Goal: Task Accomplishment & Management: Use online tool/utility

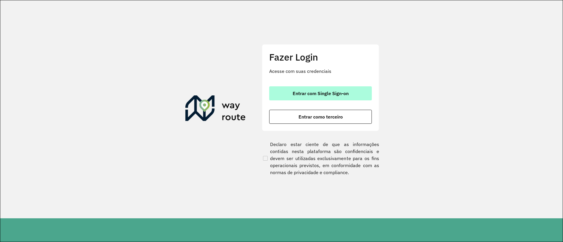
click at [337, 91] on span "Entrar com Single Sign-on" at bounding box center [321, 93] width 56 height 5
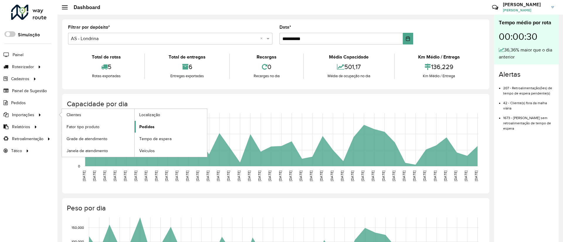
click at [145, 126] on span "Pedidos" at bounding box center [146, 127] width 15 height 6
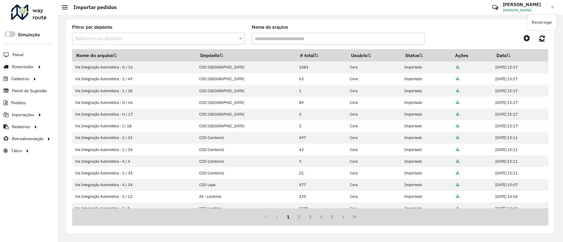
click at [545, 37] on link at bounding box center [542, 38] width 13 height 11
click at [543, 39] on icon at bounding box center [542, 38] width 6 height 6
click at [541, 38] on icon at bounding box center [542, 38] width 6 height 6
click at [541, 44] on div "Filtrar por depósito Selecione um depósito Nome do arquivo" at bounding box center [310, 37] width 476 height 24
click at [542, 38] on icon at bounding box center [542, 38] width 6 height 6
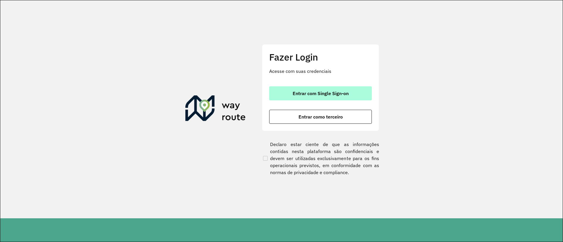
click at [294, 95] on span "Entrar com Single Sign-on" at bounding box center [321, 93] width 56 height 5
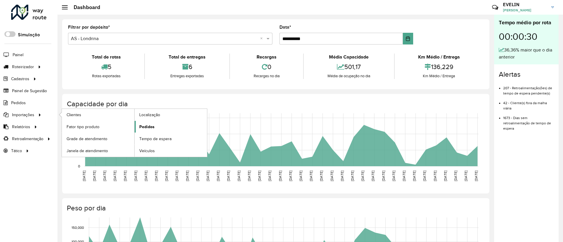
click at [140, 124] on span "Pedidos" at bounding box center [146, 127] width 15 height 6
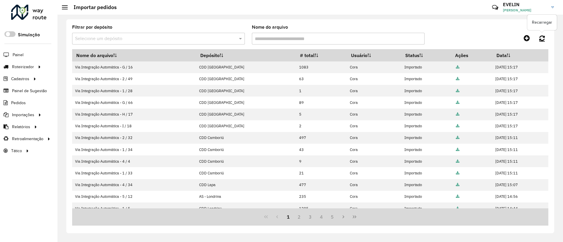
click at [542, 34] on link at bounding box center [542, 38] width 13 height 11
click at [542, 35] on icon at bounding box center [542, 38] width 6 height 6
click at [544, 41] on icon at bounding box center [542, 38] width 6 height 6
click at [541, 37] on icon at bounding box center [542, 38] width 6 height 6
click at [543, 38] on icon at bounding box center [542, 38] width 6 height 6
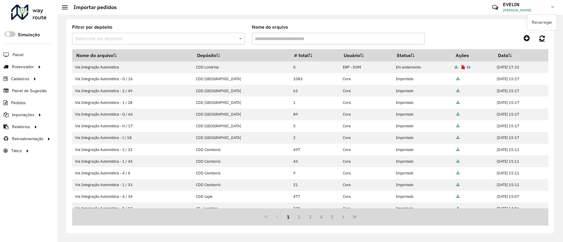
click at [543, 38] on icon at bounding box center [542, 38] width 6 height 6
click at [112, 70] on link "Entregas" at bounding box center [98, 67] width 72 height 12
click at [538, 37] on link at bounding box center [542, 38] width 13 height 11
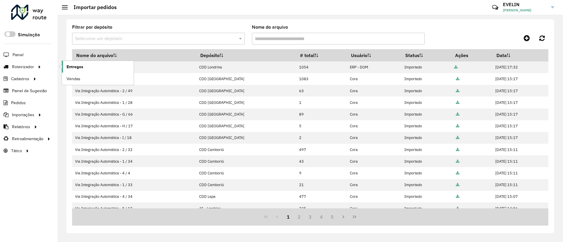
click at [79, 64] on span "Entregas" at bounding box center [75, 67] width 17 height 6
click at [540, 38] on icon at bounding box center [542, 38] width 6 height 6
click at [542, 40] on icon at bounding box center [542, 38] width 6 height 6
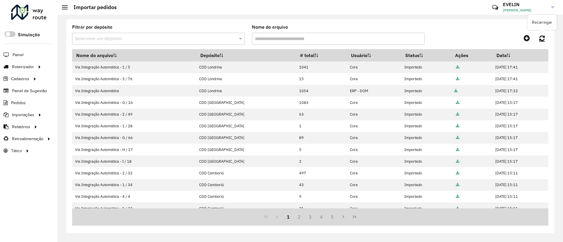
click at [544, 35] on icon at bounding box center [542, 38] width 6 height 6
click at [74, 67] on span "Entregas" at bounding box center [75, 67] width 17 height 6
click at [540, 37] on icon at bounding box center [542, 38] width 6 height 6
click at [447, 28] on div "Filtrar por depósito Selecione um depósito Nome do arquivo" at bounding box center [310, 37] width 476 height 24
click at [78, 65] on span "Entregas" at bounding box center [75, 67] width 17 height 6
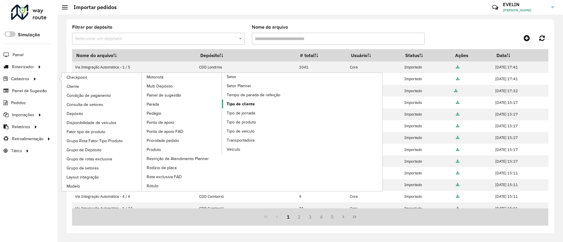
click at [252, 102] on span "Tipo de cliente" at bounding box center [241, 104] width 28 height 6
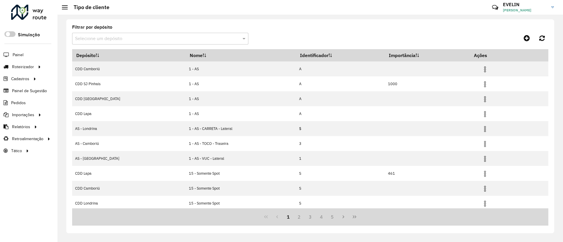
click at [126, 35] on input "text" at bounding box center [154, 38] width 159 height 7
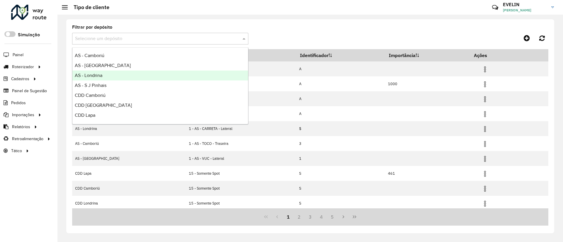
click at [98, 75] on span "AS - Londrina" at bounding box center [89, 75] width 28 height 5
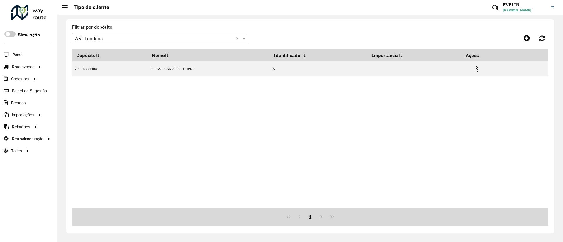
click at [156, 43] on div "Selecione um depósito × AS - Londrina ×" at bounding box center [160, 39] width 176 height 12
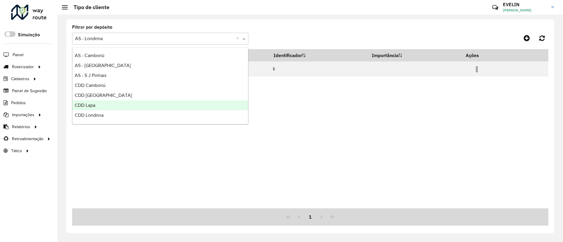
click at [100, 116] on span "CDD Londrina" at bounding box center [89, 115] width 29 height 5
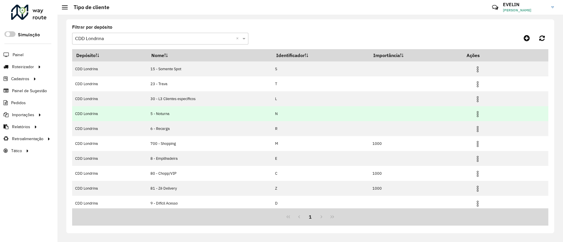
click at [476, 113] on img at bounding box center [477, 114] width 7 height 7
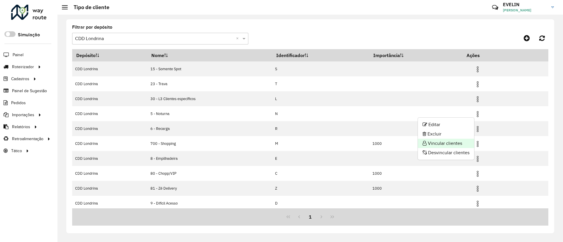
click at [446, 145] on li "Vincular clientes" at bounding box center [446, 143] width 56 height 9
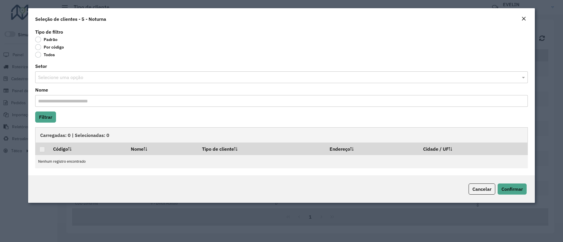
click at [53, 48] on label "Por código" at bounding box center [49, 47] width 29 height 6
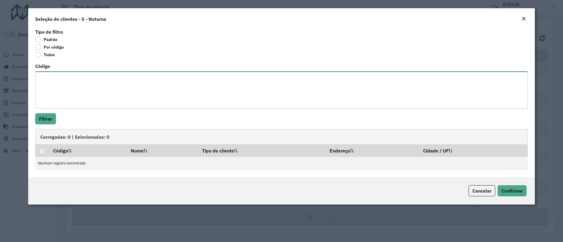
click at [59, 80] on textarea "Código" at bounding box center [281, 90] width 493 height 37
paste textarea "***** ***** ***** ***** ***** ***** ***** ***** ***** ***** ***** ***** ***** *…"
type textarea "***** ***** ***** ***** ***** ***** ***** ***** ***** ***** ***** ***** ***** *…"
click at [43, 121] on button "Filtrar" at bounding box center [45, 118] width 21 height 11
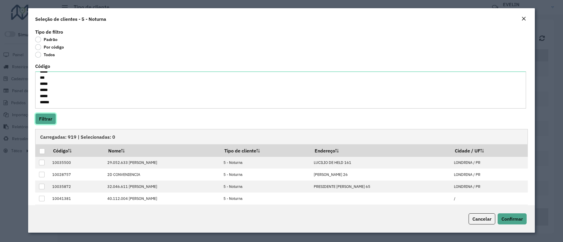
scroll to position [5634, 0]
click at [40, 150] on div at bounding box center [42, 152] width 6 height 6
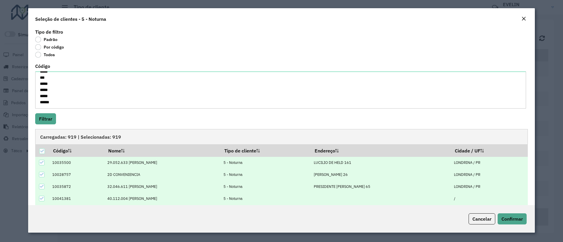
scroll to position [37, 0]
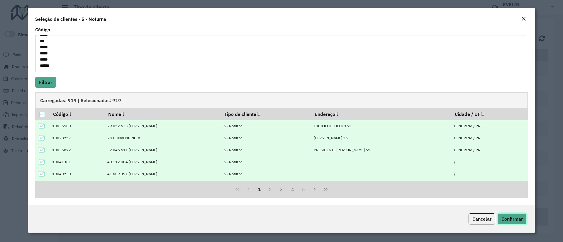
click at [506, 224] on button "Confirmar" at bounding box center [512, 219] width 29 height 11
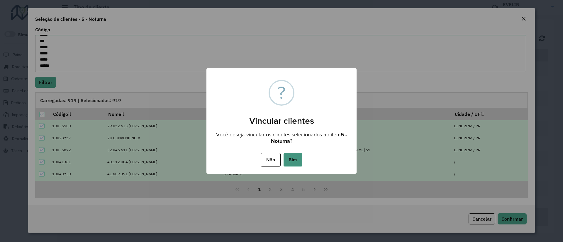
click at [287, 162] on button "Sim" at bounding box center [293, 159] width 19 height 13
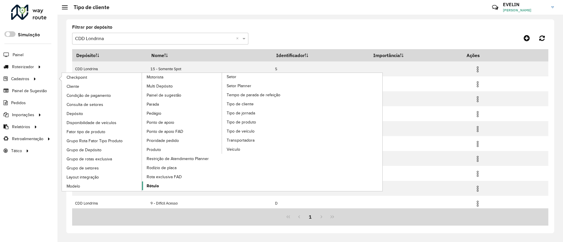
click at [157, 186] on span "Rótulo" at bounding box center [153, 186] width 12 height 6
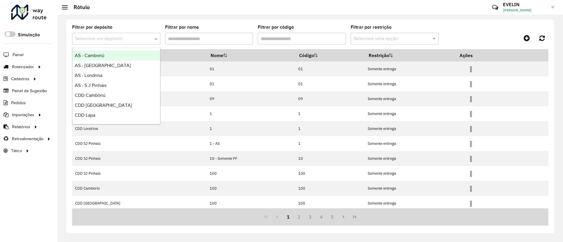
click at [149, 42] on div "Selecione um depósito" at bounding box center [116, 39] width 88 height 12
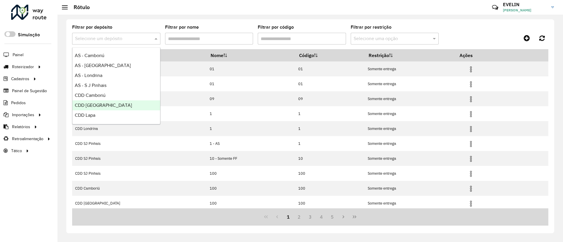
scroll to position [19, 0]
click at [118, 104] on div "CDD Londrina" at bounding box center [116, 106] width 88 height 10
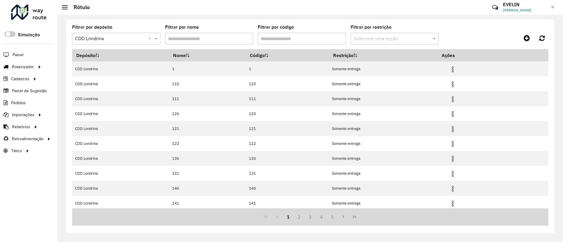
click at [294, 39] on input "Filtrar por código" at bounding box center [302, 39] width 88 height 12
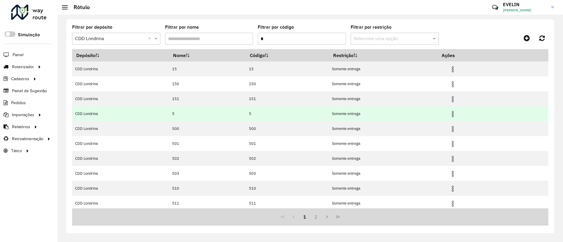
type input "*"
click at [453, 113] on img at bounding box center [452, 114] width 7 height 7
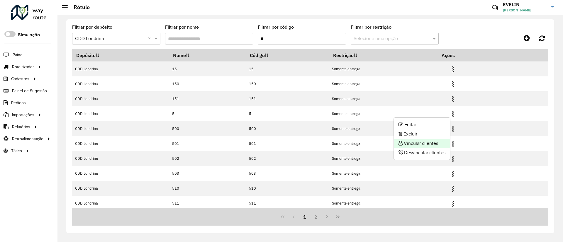
click at [435, 144] on li "Vincular clientes" at bounding box center [422, 143] width 56 height 9
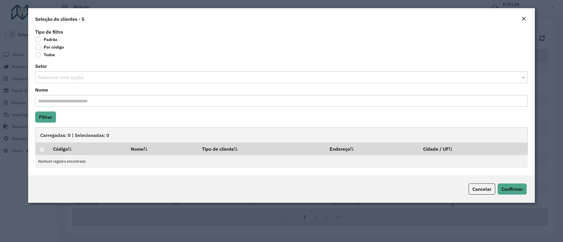
click at [53, 48] on label "Por código" at bounding box center [49, 47] width 29 height 6
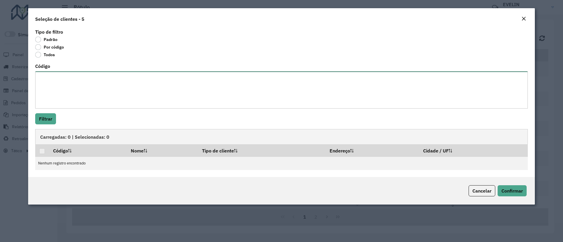
click at [70, 81] on textarea "Código" at bounding box center [281, 90] width 493 height 37
paste textarea "***** ***** ***** ***** ***** ***** ***** ***** ***** ***** ***** ***** ***** *…"
type textarea "***** ***** ***** ***** ***** ***** ***** ***** ***** ***** ***** ***** ***** *…"
click at [38, 118] on button "Filtrar" at bounding box center [45, 118] width 21 height 11
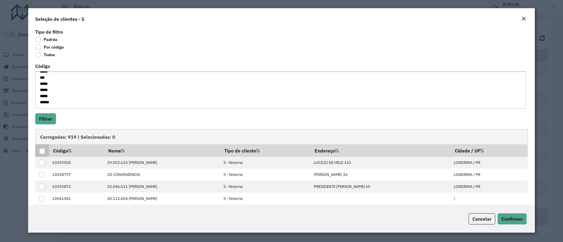
click at [40, 152] on div at bounding box center [42, 152] width 6 height 6
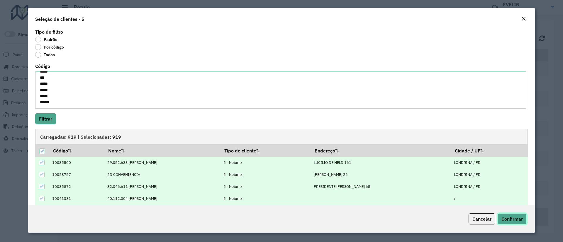
click at [513, 221] on span "Confirmar" at bounding box center [511, 219] width 21 height 6
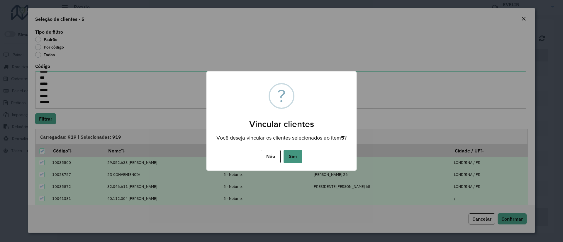
click at [295, 156] on button "Sim" at bounding box center [293, 156] width 19 height 13
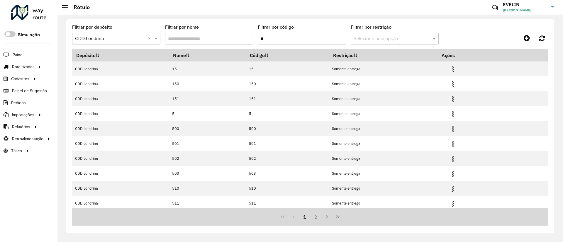
drag, startPoint x: 248, startPoint y: 38, endPoint x: 198, endPoint y: 43, distance: 50.4
click at [199, 42] on formly-group "Filtrar por depósito Selecione um depósito × CDD Londrina × Filtrar por nome Fi…" at bounding box center [248, 37] width 352 height 24
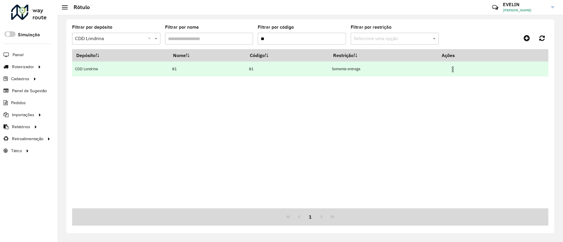
type input "**"
click at [455, 68] on img at bounding box center [452, 69] width 7 height 7
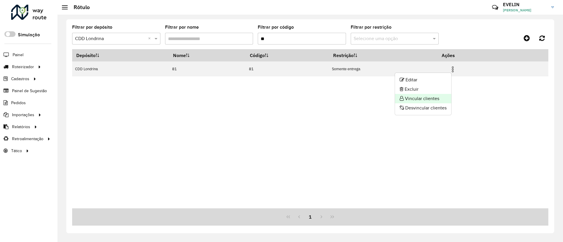
click at [429, 99] on li "Vincular clientes" at bounding box center [423, 98] width 56 height 9
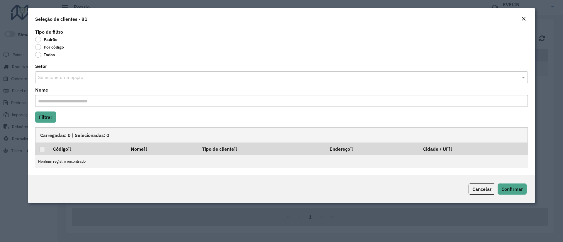
click at [42, 47] on label "Por código" at bounding box center [49, 47] width 29 height 6
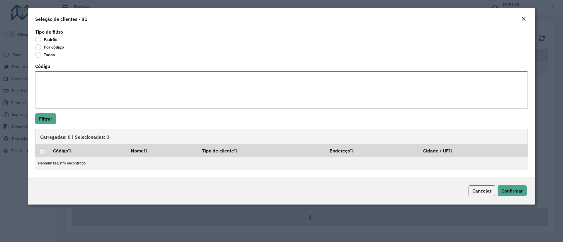
click at [93, 82] on textarea "Código" at bounding box center [281, 90] width 493 height 37
paste textarea "***** ***** ***** ***** ***** ***** ***** ***** ***** ***** ***** ***** ***** *…"
type textarea "***** ***** ***** ***** ***** ***** ***** ***** ***** ***** ***** ***** ***** *…"
click at [42, 114] on button "Filtrar" at bounding box center [45, 118] width 21 height 11
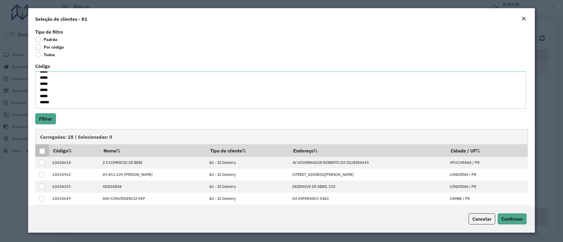
click at [43, 151] on div at bounding box center [42, 152] width 6 height 6
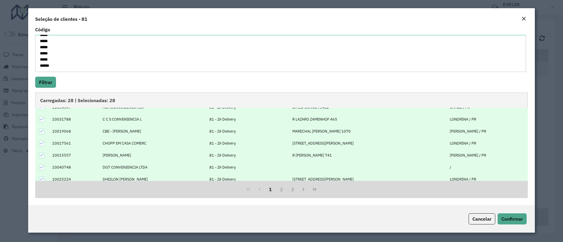
scroll to position [59, 0]
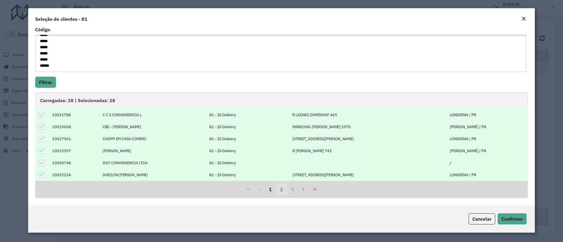
click at [281, 191] on button "2" at bounding box center [281, 189] width 11 height 11
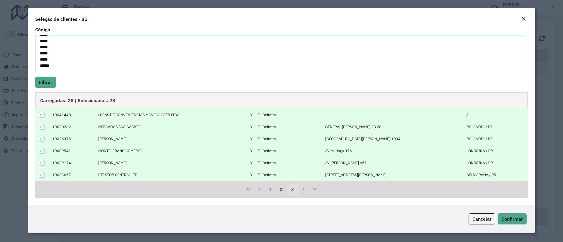
click at [293, 191] on button "3" at bounding box center [292, 189] width 11 height 11
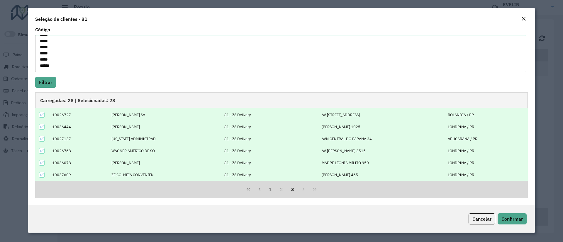
click at [301, 189] on div "1 2 3" at bounding box center [281, 189] width 493 height 17
click at [518, 218] on span "Confirmar" at bounding box center [511, 219] width 21 height 6
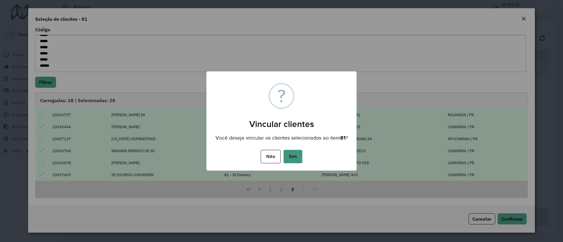
click at [302, 157] on div "Não No Sim" at bounding box center [281, 157] width 150 height 16
click at [293, 160] on button "Sim" at bounding box center [293, 156] width 19 height 13
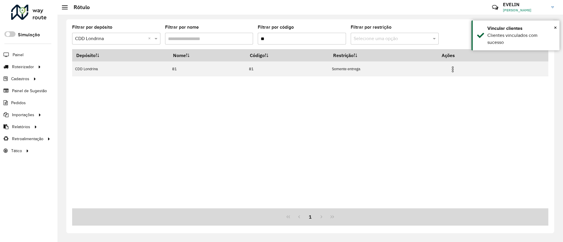
click at [271, 40] on input "**" at bounding box center [302, 39] width 88 height 12
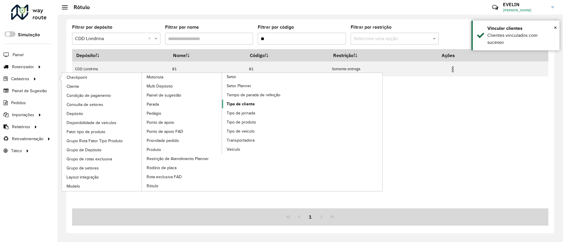
click at [248, 103] on span "Tipo de cliente" at bounding box center [241, 104] width 28 height 6
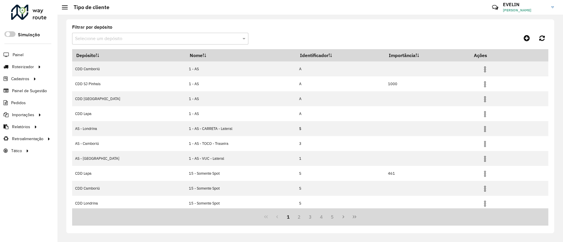
click at [130, 38] on input "text" at bounding box center [154, 38] width 159 height 7
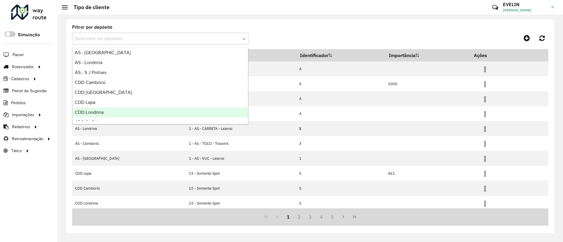
scroll to position [19, 0]
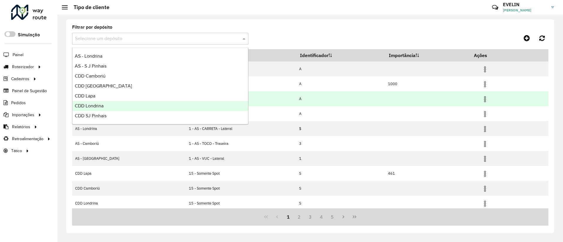
click at [105, 103] on div "CDD Londrina" at bounding box center [160, 106] width 176 height 10
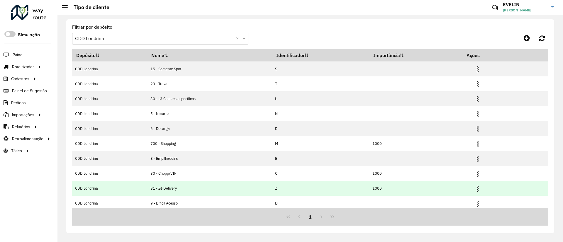
click at [479, 189] on img at bounding box center [477, 189] width 7 height 7
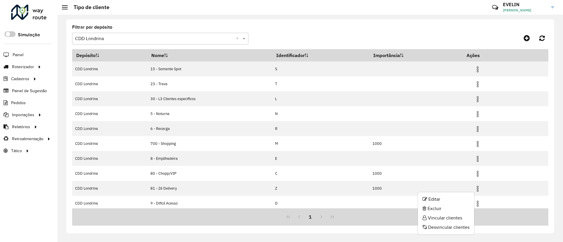
drag, startPoint x: 450, startPoint y: 217, endPoint x: 449, endPoint y: 213, distance: 3.6
click at [450, 217] on li "Vincular clientes" at bounding box center [446, 218] width 56 height 9
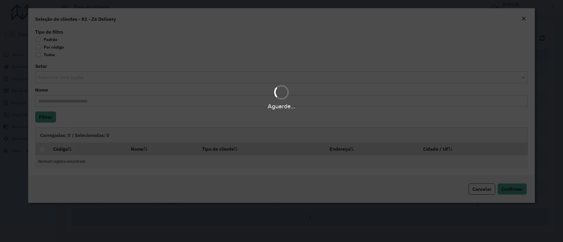
click at [56, 47] on div "Aguarde..." at bounding box center [281, 121] width 563 height 242
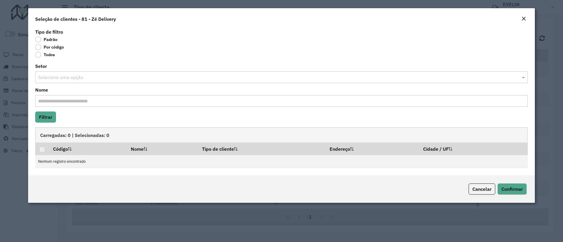
click at [56, 47] on label "Por código" at bounding box center [49, 47] width 29 height 6
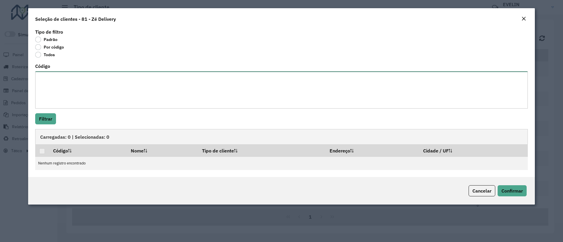
click at [94, 89] on textarea "Código" at bounding box center [281, 90] width 493 height 37
paste textarea "***** ***** ***** ***** ***** ***** ***** ***** ***** ***** ***** ***** ***** *…"
type textarea "***** ***** ***** ***** ***** ***** ***** ***** ***** ***** ***** ***** ***** *…"
click at [40, 117] on button "Filtrar" at bounding box center [45, 118] width 21 height 11
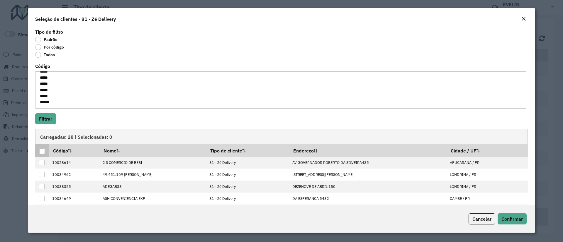
click at [47, 151] on th at bounding box center [42, 151] width 14 height 12
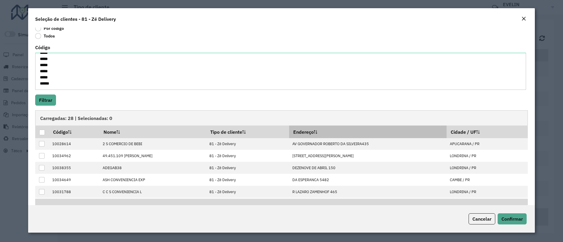
scroll to position [37, 0]
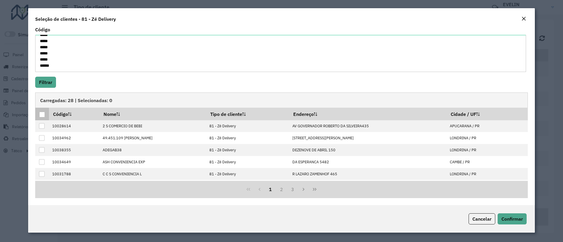
click at [44, 114] on div at bounding box center [42, 115] width 6 height 6
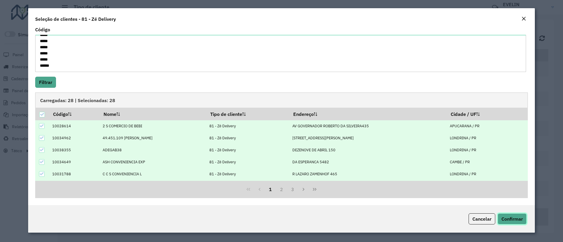
click at [503, 217] on span "Confirmar" at bounding box center [511, 219] width 21 height 6
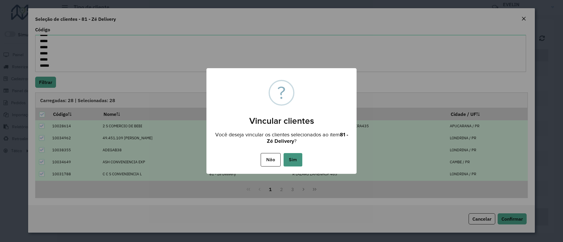
click at [294, 158] on button "Sim" at bounding box center [293, 159] width 19 height 13
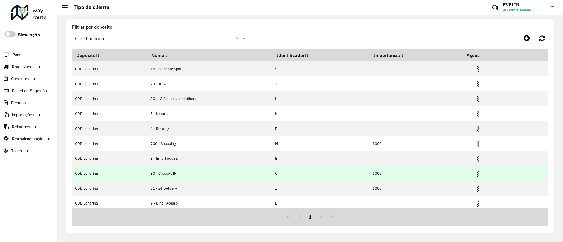
click at [480, 175] on img at bounding box center [477, 174] width 7 height 7
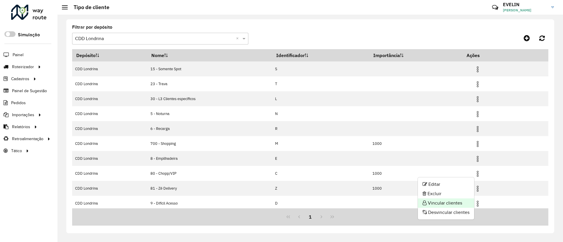
click at [452, 205] on li "Vincular clientes" at bounding box center [446, 203] width 56 height 9
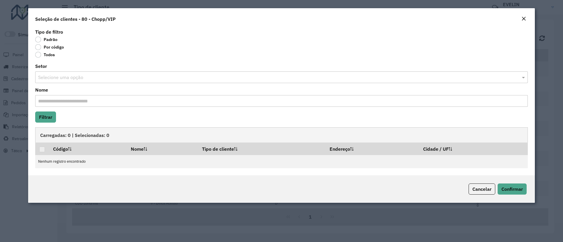
click at [43, 46] on label "Por código" at bounding box center [49, 47] width 29 height 6
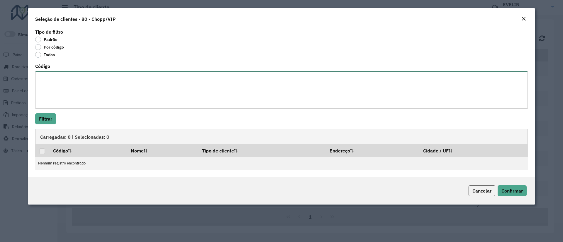
click at [116, 85] on textarea "Código" at bounding box center [281, 90] width 493 height 37
paste textarea "**********"
type textarea "**********"
click at [49, 116] on button "Filtrar" at bounding box center [45, 118] width 21 height 11
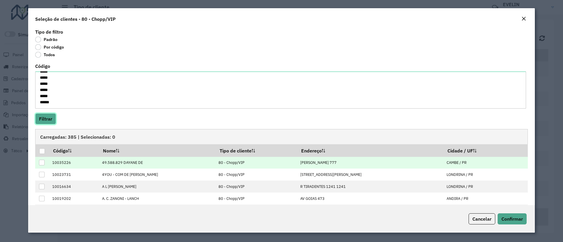
scroll to position [37, 0]
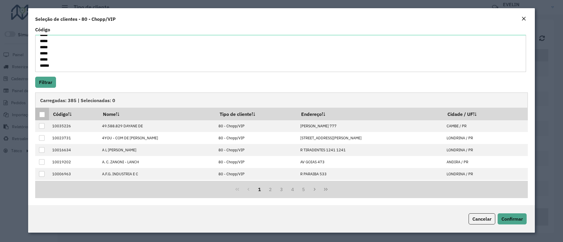
click at [45, 112] on div at bounding box center [42, 115] width 6 height 6
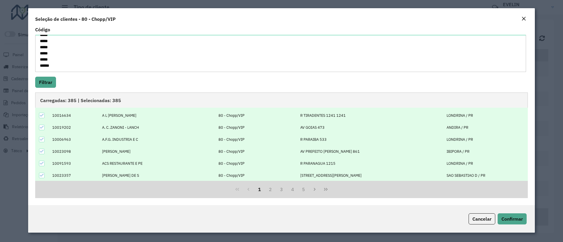
scroll to position [59, 0]
click at [304, 189] on button "5" at bounding box center [303, 189] width 11 height 11
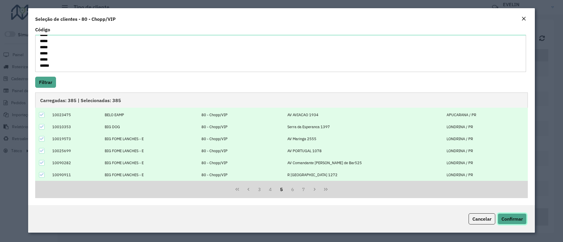
click at [510, 220] on span "Confirmar" at bounding box center [511, 219] width 21 height 6
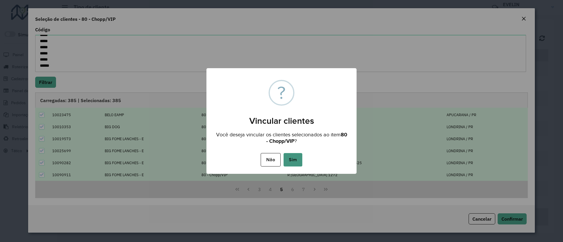
click at [298, 161] on button "Sim" at bounding box center [293, 159] width 19 height 13
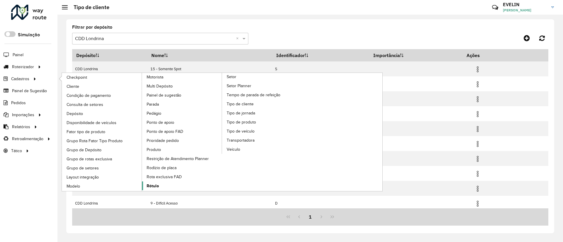
click at [172, 186] on link "Rótulo" at bounding box center [182, 186] width 80 height 9
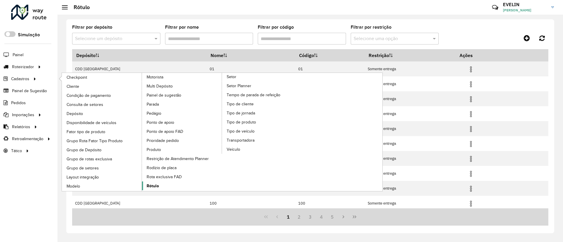
click at [158, 184] on span "Rótulo" at bounding box center [153, 186] width 12 height 6
click at [146, 184] on link "Rótulo" at bounding box center [182, 186] width 80 height 9
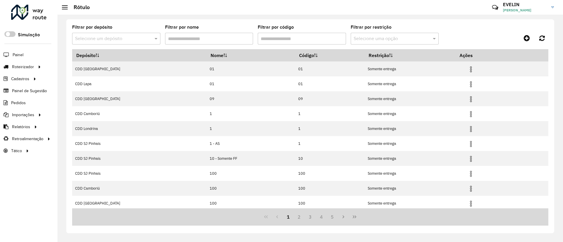
click at [393, 18] on div "Filtrar por depósito Selecione um depósito Filtrar por nome Filtrar por código …" at bounding box center [310, 129] width 506 height 228
click at [305, 45] on formly-field "Filtrar por código" at bounding box center [302, 37] width 88 height 24
click at [305, 43] on input "Filtrar por código" at bounding box center [302, 39] width 88 height 12
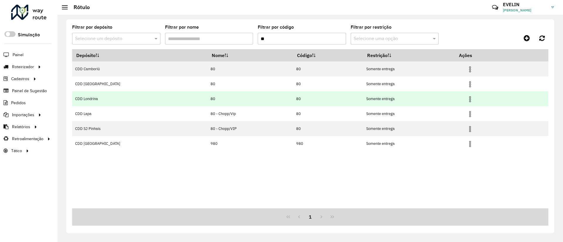
type input "**"
click at [467, 97] on img at bounding box center [470, 99] width 7 height 7
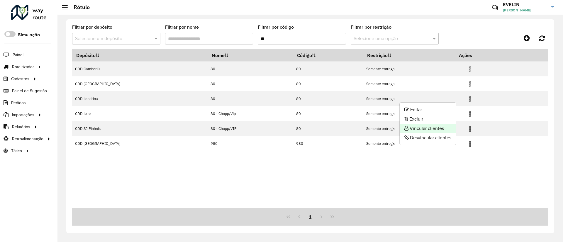
click at [413, 130] on li "Vincular clientes" at bounding box center [428, 128] width 56 height 9
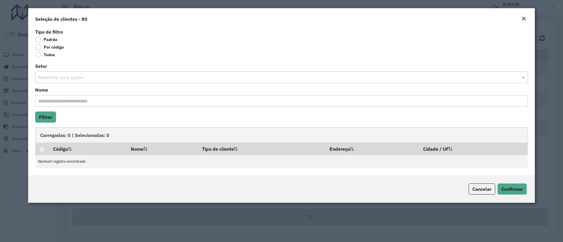
click at [61, 47] on label "Por código" at bounding box center [49, 47] width 29 height 6
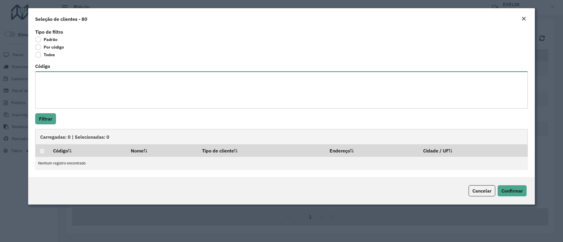
click at [127, 99] on textarea "Código" at bounding box center [281, 90] width 493 height 37
paste textarea "**********"
type textarea "**********"
click at [52, 121] on button "Filtrar" at bounding box center [45, 118] width 21 height 11
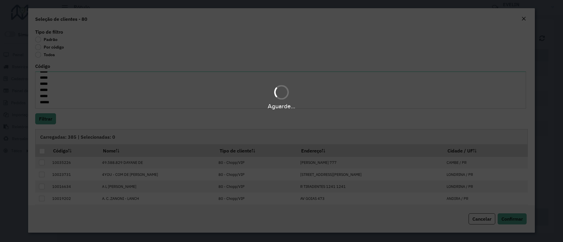
click at [42, 154] on body "Aguarde... Pop-up bloqueado! Seu navegador bloqueou automáticamente a abertura …" at bounding box center [281, 121] width 563 height 242
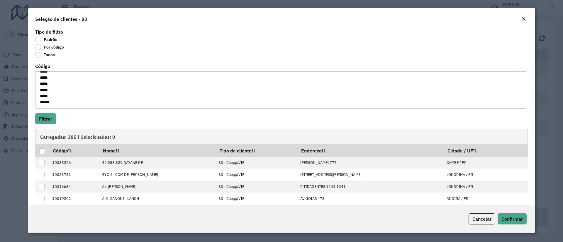
click at [42, 154] on div at bounding box center [42, 152] width 6 height 6
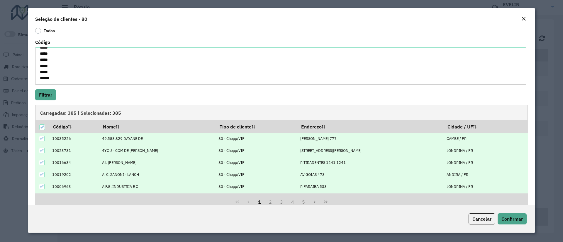
scroll to position [37, 0]
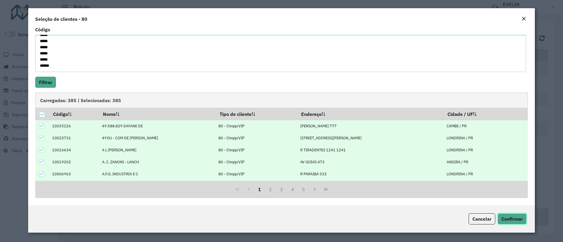
click at [509, 219] on span "Confirmar" at bounding box center [511, 219] width 21 height 6
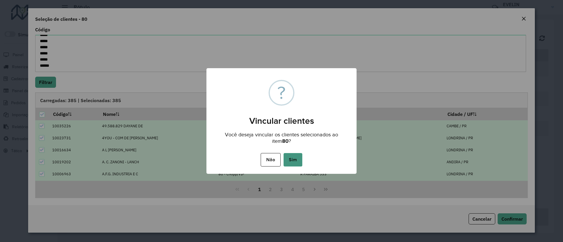
click at [292, 159] on button "Sim" at bounding box center [293, 159] width 19 height 13
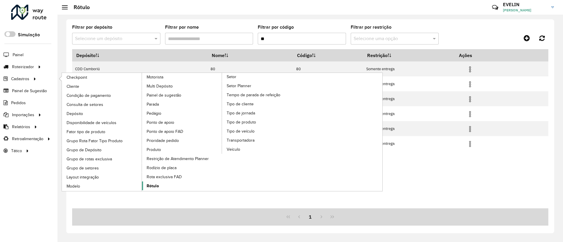
click at [158, 186] on span "Rótulo" at bounding box center [153, 186] width 12 height 6
click at [150, 183] on span "Rótulo" at bounding box center [153, 186] width 12 height 6
click at [151, 183] on span "Rótulo" at bounding box center [153, 186] width 12 height 6
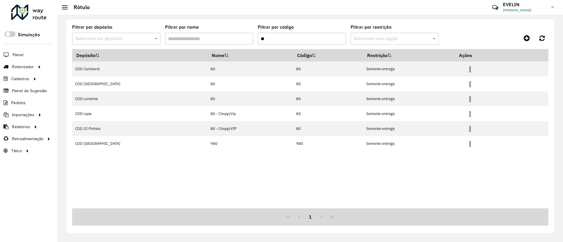
click at [288, 38] on input "**" at bounding box center [302, 39] width 88 height 12
click at [529, 35] on icon at bounding box center [527, 38] width 6 height 7
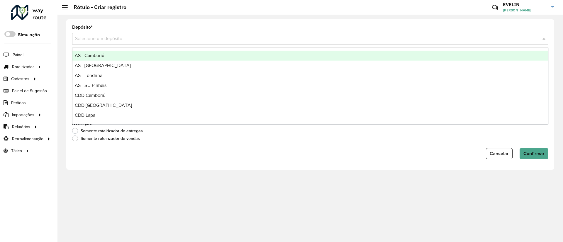
click at [90, 37] on input "text" at bounding box center [304, 38] width 459 height 7
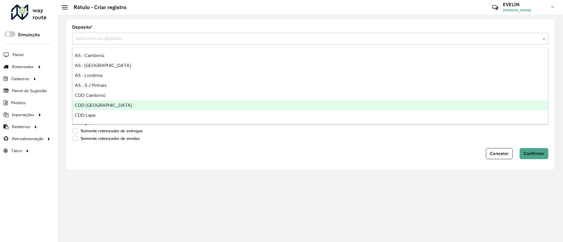
scroll to position [19, 0]
click at [103, 105] on span "CDD Londrina" at bounding box center [89, 106] width 29 height 5
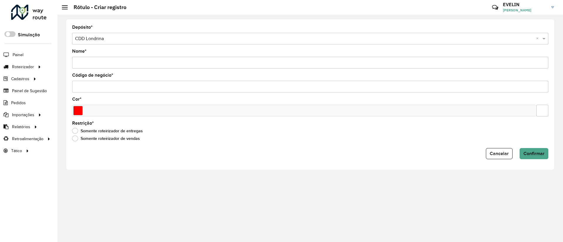
click at [112, 65] on input "Nome *" at bounding box center [310, 63] width 476 height 12
type input "*"
type input "**********"
click at [82, 88] on input "Código de negócio *" at bounding box center [310, 87] width 476 height 12
type input "**"
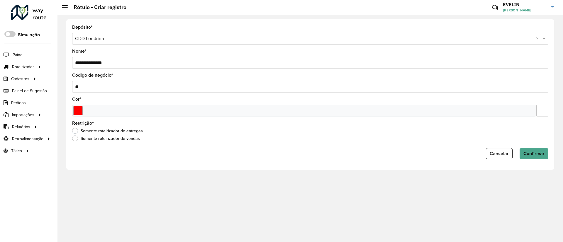
click at [84, 106] on div at bounding box center [304, 111] width 464 height 12
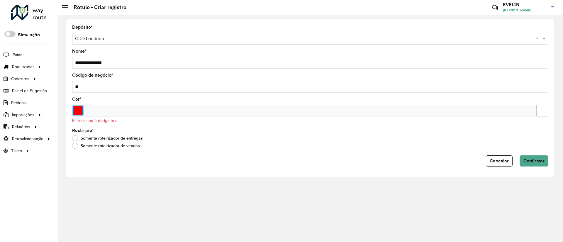
click at [74, 111] on input "Select a color" at bounding box center [77, 110] width 9 height 9
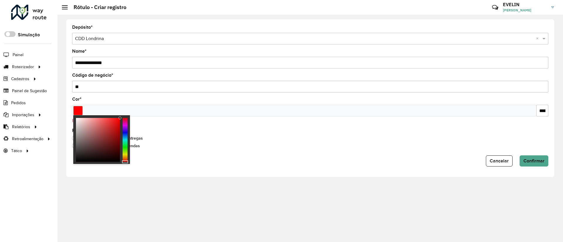
type input "*******"
click at [125, 118] on div at bounding box center [125, 140] width 5 height 44
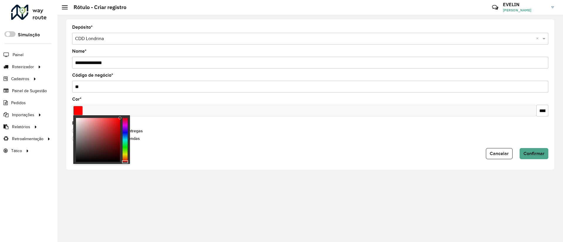
click at [210, 135] on div "Somente roteirizador de entregas" at bounding box center [310, 132] width 476 height 7
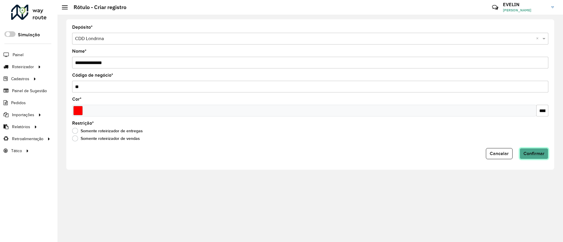
click at [541, 152] on span "Confirmar" at bounding box center [533, 153] width 21 height 5
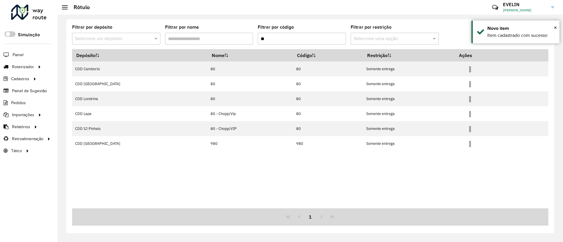
drag, startPoint x: 276, startPoint y: 37, endPoint x: 215, endPoint y: 18, distance: 63.6
click at [212, 43] on formly-group "Filtrar por depósito Selecione um depósito Filtrar por nome Filtrar por código …" at bounding box center [248, 37] width 352 height 24
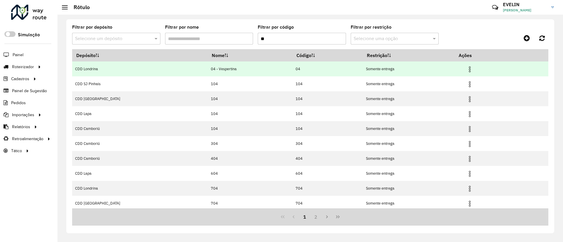
type input "**"
click at [466, 66] on img at bounding box center [469, 69] width 7 height 7
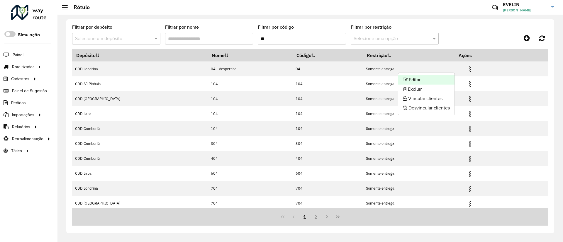
click at [408, 79] on li "Editar" at bounding box center [426, 79] width 56 height 9
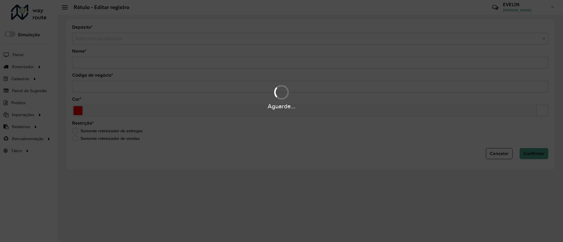
type input "**********"
type input "**"
type input "*******"
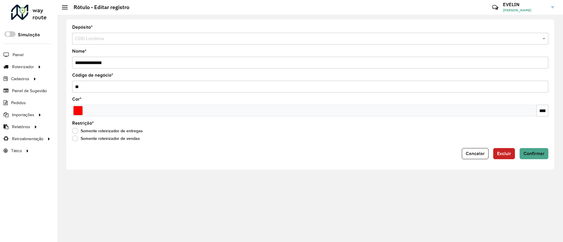
drag, startPoint x: 81, startPoint y: 62, endPoint x: 160, endPoint y: 68, distance: 79.1
click at [160, 68] on input "**********" at bounding box center [310, 63] width 476 height 12
type input "**"
click at [531, 151] on button "Confirmar" at bounding box center [534, 153] width 29 height 11
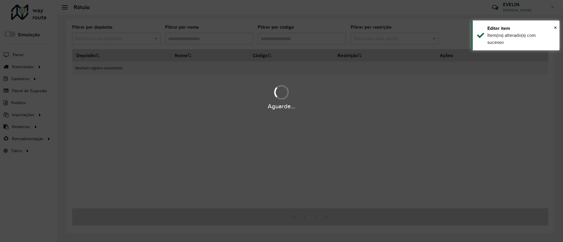
type input "**"
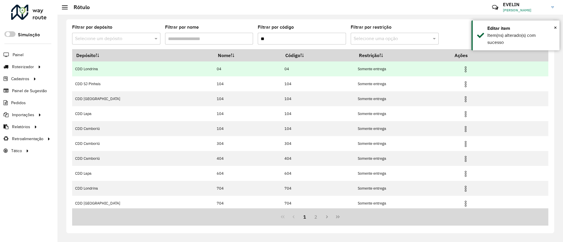
click at [462, 68] on img at bounding box center [465, 69] width 7 height 7
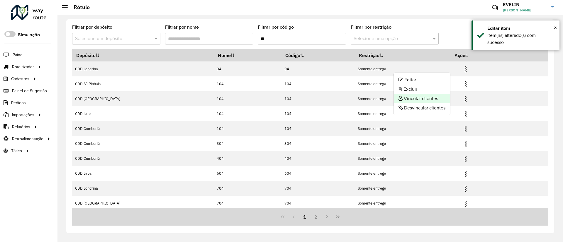
click at [439, 97] on li "Vincular clientes" at bounding box center [422, 98] width 56 height 9
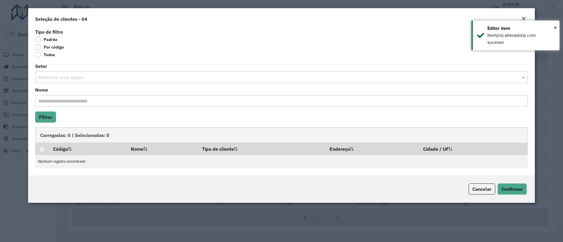
click at [45, 48] on label "Por código" at bounding box center [49, 47] width 29 height 6
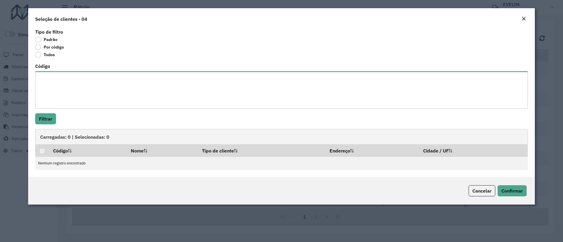
click at [106, 93] on textarea "Código" at bounding box center [281, 90] width 493 height 37
paste textarea "*** ** *** *** *** *** **** **** **** **** **** **** **** **** **** **** **** *…"
type textarea "*** ** *** *** *** *** **** **** **** **** **** **** **** **** **** **** **** *…"
click at [43, 114] on button "Filtrar" at bounding box center [45, 118] width 21 height 11
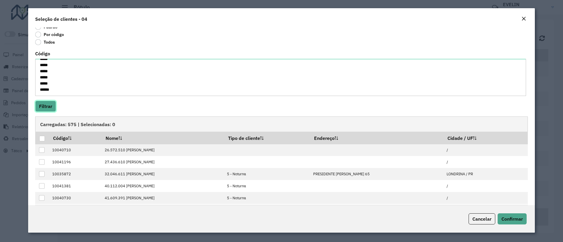
scroll to position [0, 0]
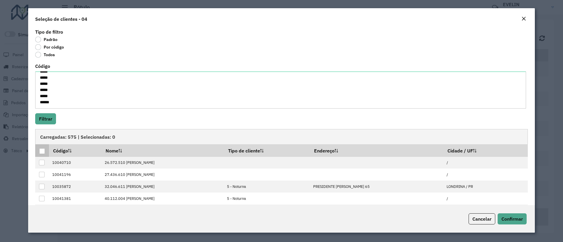
click at [43, 151] on div at bounding box center [42, 152] width 6 height 6
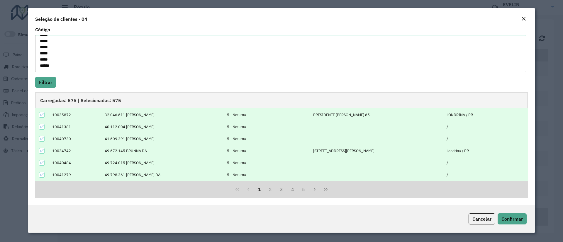
scroll to position [15, 0]
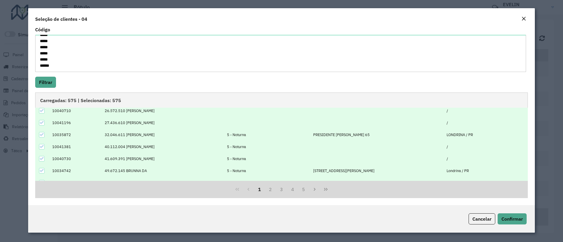
click at [43, 134] on icon at bounding box center [42, 135] width 4 height 3
click at [43, 147] on icon at bounding box center [42, 147] width 4 height 4
click at [43, 157] on icon at bounding box center [42, 159] width 4 height 4
click at [42, 171] on icon at bounding box center [42, 171] width 4 height 3
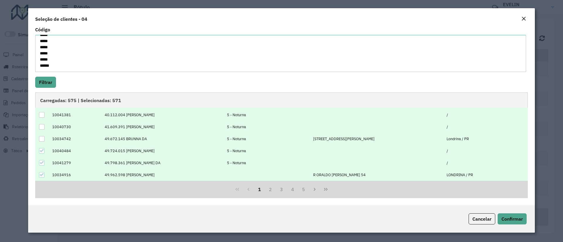
scroll to position [59, 0]
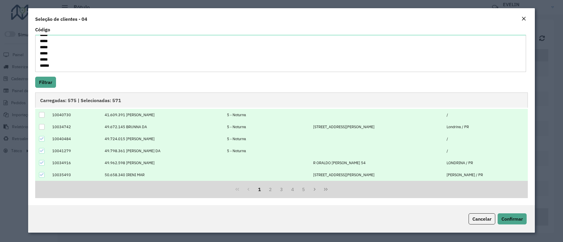
click at [42, 139] on icon at bounding box center [42, 139] width 4 height 4
click at [41, 151] on icon at bounding box center [42, 151] width 4 height 4
click at [271, 189] on button "2" at bounding box center [270, 189] width 11 height 11
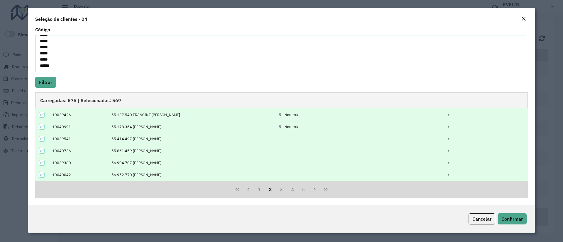
click at [43, 114] on icon at bounding box center [42, 115] width 4 height 4
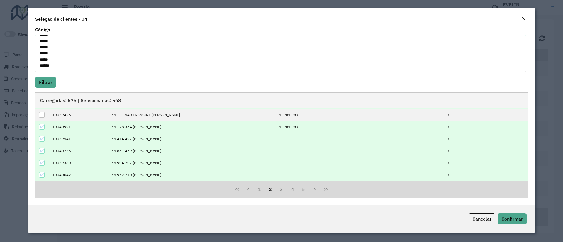
click at [42, 128] on icon at bounding box center [42, 127] width 4 height 3
click at [279, 189] on button "3" at bounding box center [281, 189] width 11 height 11
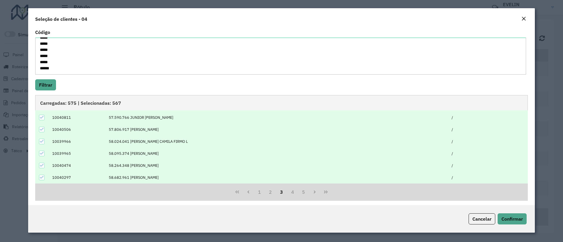
scroll to position [37, 0]
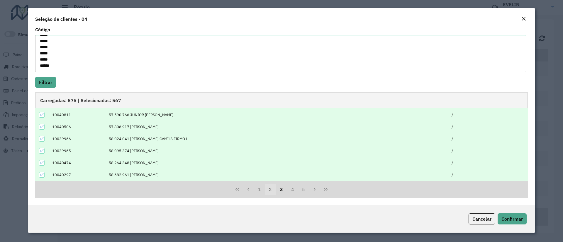
click at [266, 190] on button "2" at bounding box center [270, 189] width 11 height 11
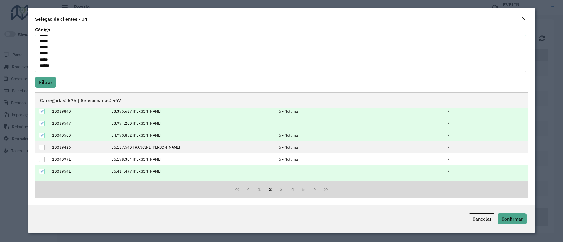
scroll to position [0, 0]
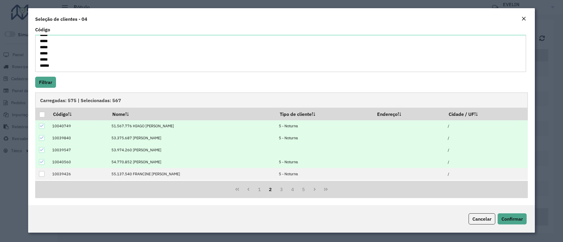
click at [42, 126] on icon at bounding box center [42, 126] width 4 height 4
click at [41, 140] on icon at bounding box center [42, 138] width 4 height 4
click at [42, 163] on icon at bounding box center [42, 162] width 4 height 3
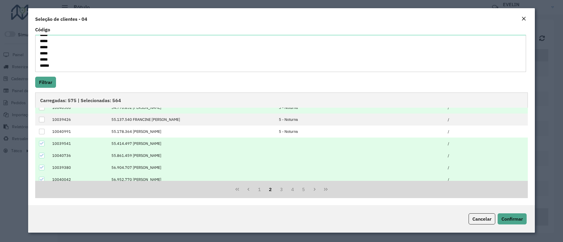
scroll to position [59, 0]
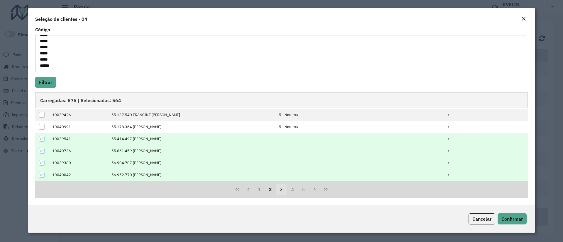
click at [279, 188] on button "3" at bounding box center [281, 189] width 11 height 11
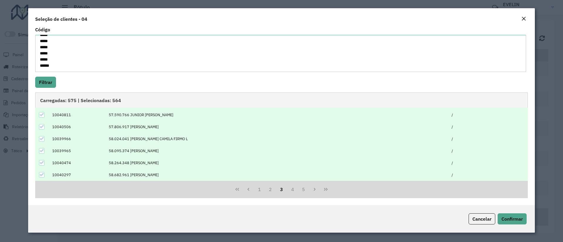
scroll to position [0, 0]
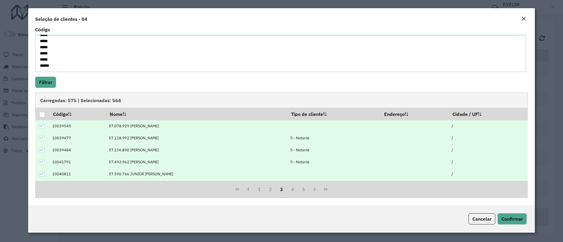
click at [41, 136] on icon at bounding box center [42, 138] width 4 height 4
click at [42, 150] on icon at bounding box center [42, 150] width 4 height 4
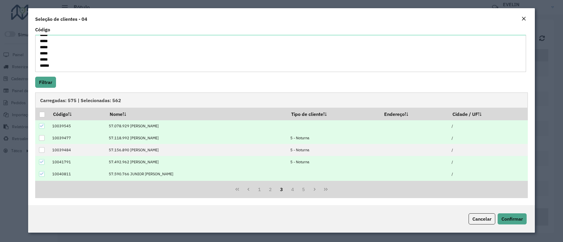
click at [43, 162] on icon at bounding box center [42, 162] width 4 height 4
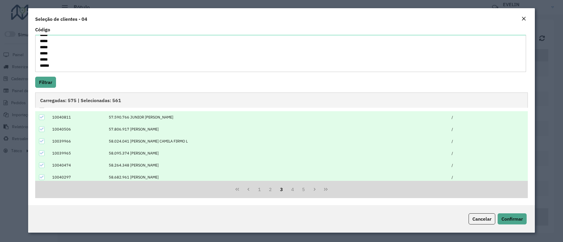
scroll to position [59, 0]
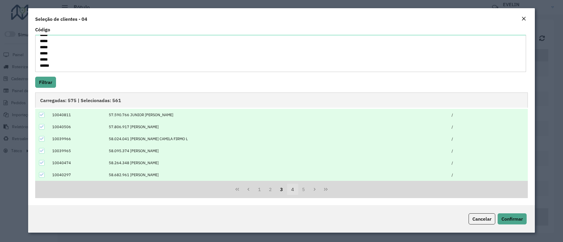
click at [289, 194] on button "4" at bounding box center [292, 189] width 11 height 11
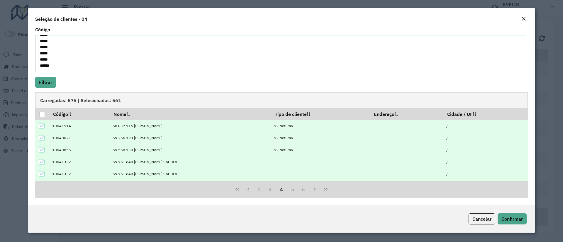
click at [42, 125] on icon at bounding box center [42, 126] width 4 height 4
click at [42, 137] on icon at bounding box center [42, 138] width 4 height 4
click at [41, 149] on icon at bounding box center [42, 150] width 4 height 4
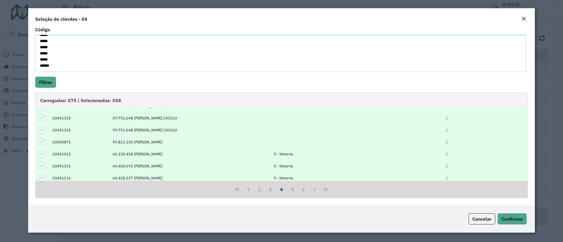
scroll to position [59, 0]
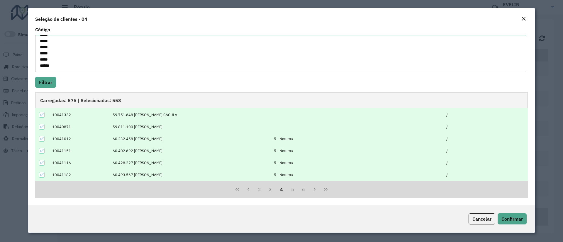
click at [42, 137] on icon at bounding box center [42, 139] width 4 height 4
click at [42, 149] on icon at bounding box center [42, 151] width 4 height 4
drag, startPoint x: 43, startPoint y: 163, endPoint x: 43, endPoint y: 169, distance: 5.9
click at [43, 164] on icon at bounding box center [42, 163] width 4 height 4
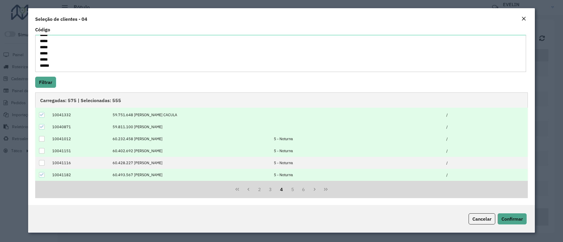
drag, startPoint x: 43, startPoint y: 174, endPoint x: 56, endPoint y: 172, distance: 13.6
click at [43, 175] on icon at bounding box center [42, 175] width 4 height 4
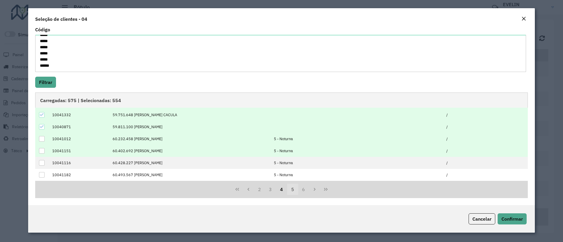
click at [290, 191] on button "5" at bounding box center [292, 189] width 11 height 11
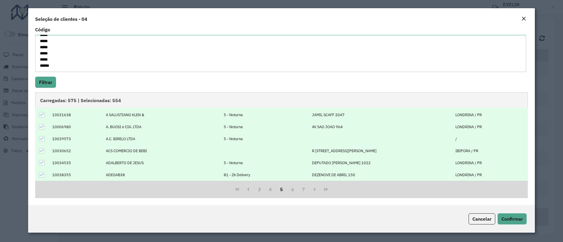
click at [41, 116] on icon at bounding box center [42, 115] width 4 height 3
click at [41, 128] on icon at bounding box center [42, 127] width 4 height 4
click at [41, 140] on icon at bounding box center [42, 139] width 4 height 4
click at [44, 162] on div at bounding box center [42, 163] width 6 height 6
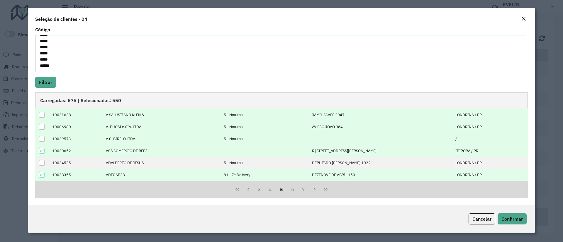
click at [41, 175] on icon at bounding box center [42, 175] width 4 height 4
click at [290, 191] on button "6" at bounding box center [292, 189] width 11 height 11
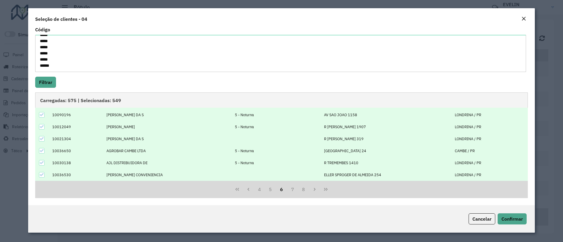
scroll to position [0, 0]
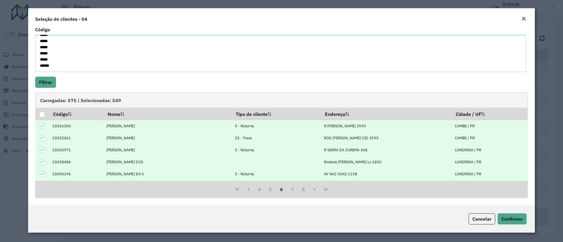
click at [43, 123] on td at bounding box center [42, 127] width 14 height 12
click at [42, 126] on icon at bounding box center [42, 126] width 4 height 4
click at [41, 136] on icon at bounding box center [42, 138] width 4 height 4
click at [40, 152] on icon at bounding box center [42, 150] width 4 height 4
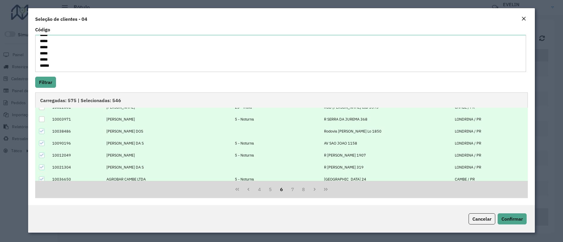
scroll to position [59, 0]
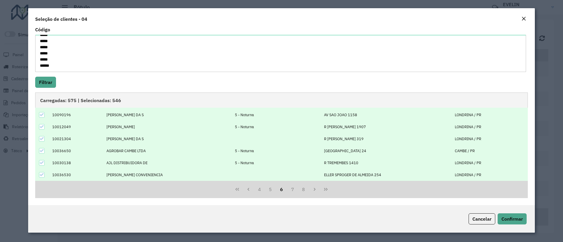
click at [42, 115] on icon at bounding box center [42, 115] width 4 height 4
click at [42, 126] on icon at bounding box center [42, 127] width 4 height 4
click at [40, 150] on icon at bounding box center [42, 151] width 4 height 4
click at [41, 165] on div at bounding box center [42, 163] width 6 height 6
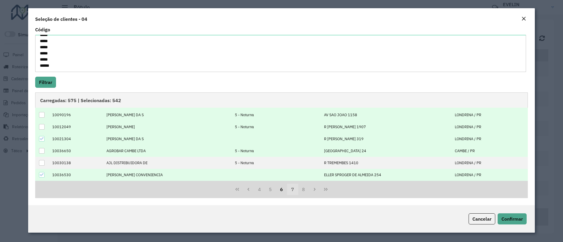
click at [290, 194] on button "7" at bounding box center [292, 189] width 11 height 11
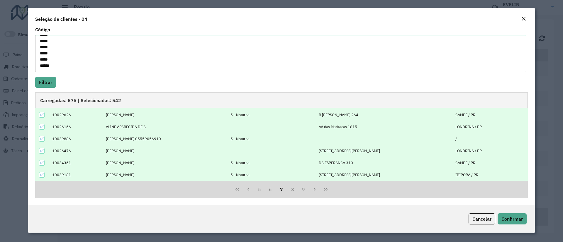
click at [44, 115] on icon at bounding box center [42, 115] width 4 height 4
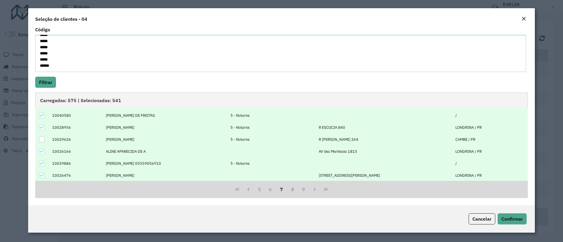
scroll to position [0, 0]
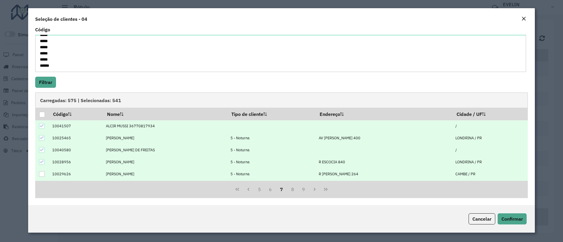
click at [41, 139] on icon at bounding box center [42, 138] width 4 height 4
click at [41, 152] on icon at bounding box center [42, 150] width 4 height 4
click at [41, 163] on icon at bounding box center [42, 162] width 4 height 3
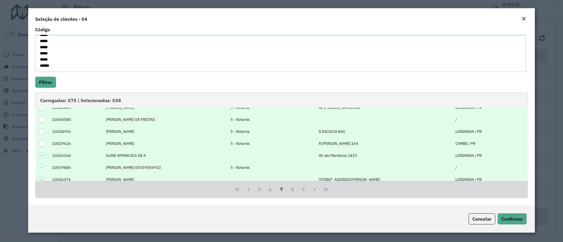
scroll to position [44, 0]
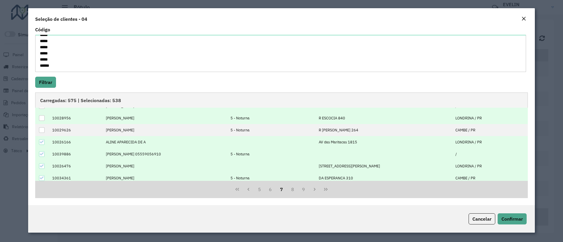
click at [43, 155] on icon at bounding box center [42, 154] width 4 height 4
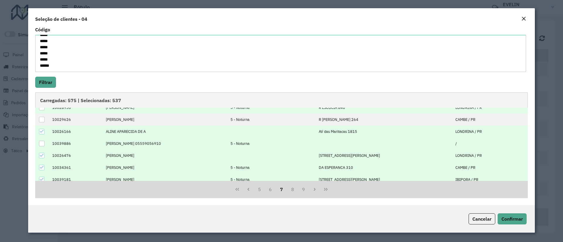
scroll to position [59, 0]
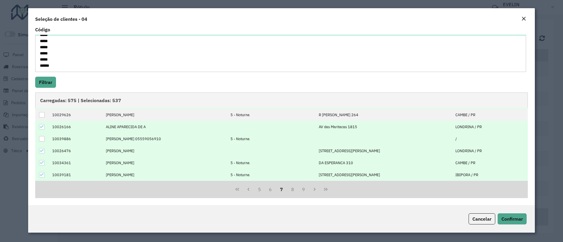
click at [41, 164] on icon at bounding box center [42, 163] width 4 height 4
click at [41, 174] on icon at bounding box center [42, 175] width 4 height 4
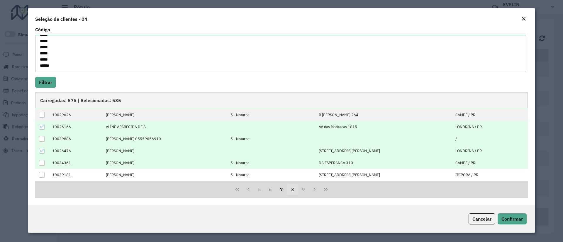
click at [292, 189] on button "8" at bounding box center [292, 189] width 11 height 11
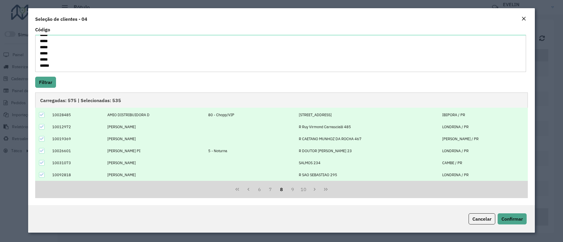
click at [40, 115] on icon at bounding box center [42, 115] width 4 height 3
click at [40, 151] on icon at bounding box center [42, 151] width 4 height 4
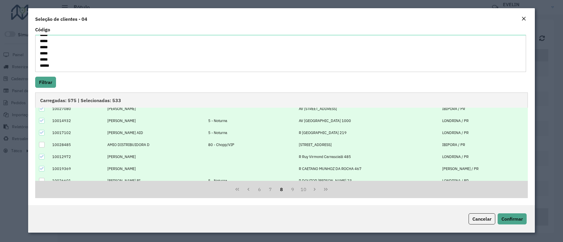
scroll to position [0, 0]
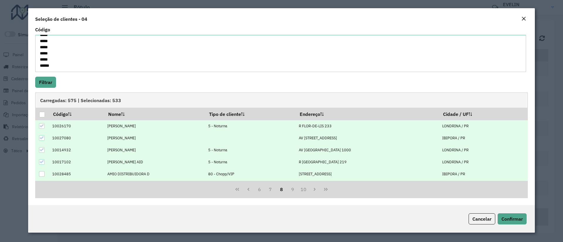
click at [40, 125] on icon at bounding box center [42, 126] width 4 height 4
click at [43, 150] on icon at bounding box center [42, 150] width 4 height 3
click at [43, 162] on icon at bounding box center [42, 162] width 4 height 3
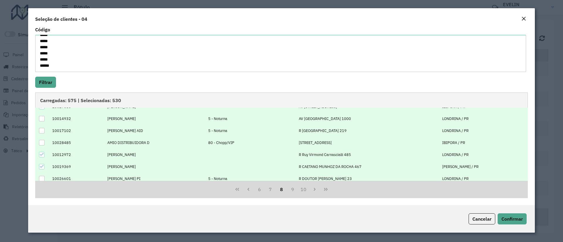
scroll to position [59, 0]
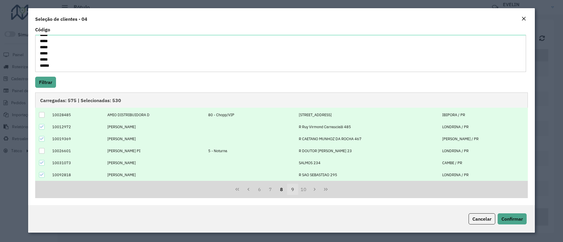
click at [292, 191] on button "9" at bounding box center [292, 189] width 11 height 11
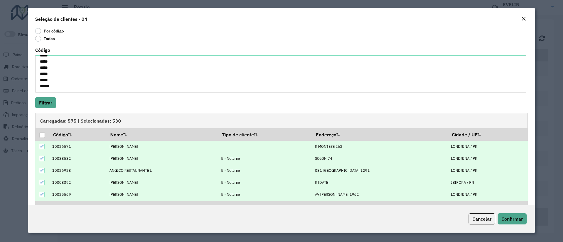
scroll to position [0, 0]
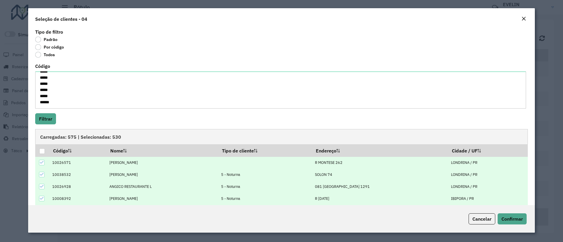
click at [42, 174] on icon at bounding box center [42, 175] width 4 height 4
drag, startPoint x: 43, startPoint y: 186, endPoint x: 46, endPoint y: 187, distance: 3.5
click at [43, 187] on icon at bounding box center [42, 187] width 4 height 4
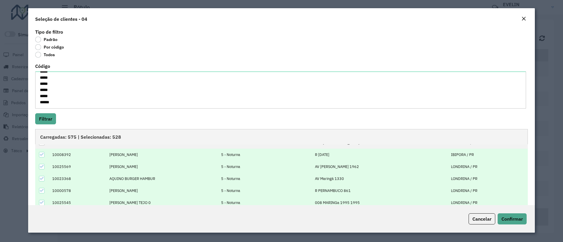
click at [44, 157] on icon at bounding box center [42, 155] width 4 height 4
click at [43, 167] on icon at bounding box center [42, 167] width 4 height 4
click at [42, 177] on icon at bounding box center [42, 179] width 4 height 4
click at [42, 189] on icon at bounding box center [42, 191] width 4 height 4
click at [40, 201] on icon at bounding box center [42, 203] width 4 height 4
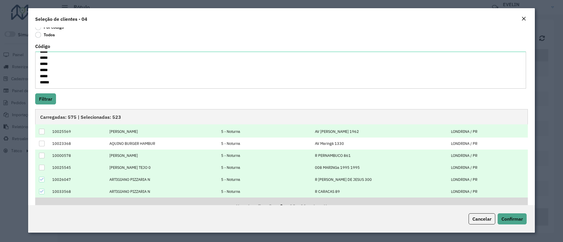
scroll to position [37, 0]
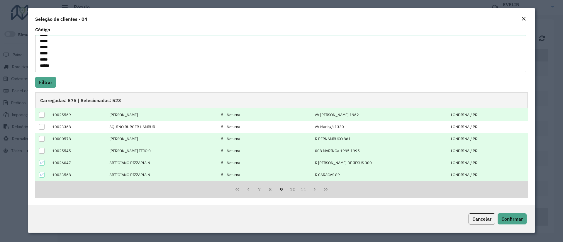
drag, startPoint x: 42, startPoint y: 162, endPoint x: 42, endPoint y: 167, distance: 5.3
click at [41, 162] on icon at bounding box center [42, 163] width 4 height 4
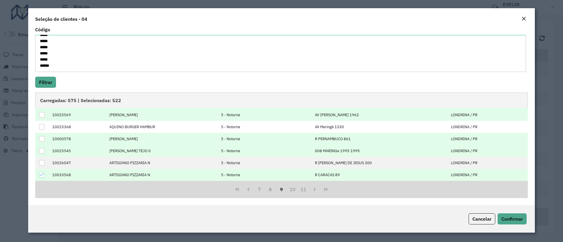
click at [42, 173] on icon at bounding box center [42, 175] width 4 height 4
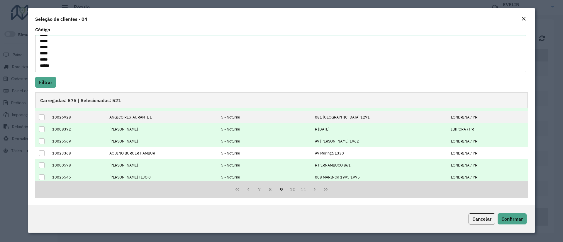
scroll to position [59, 0]
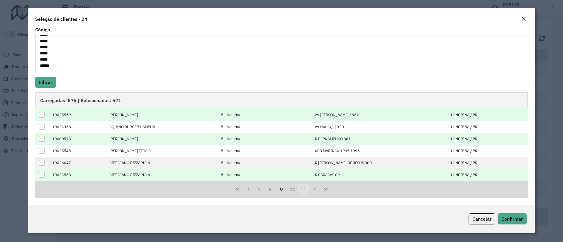
drag, startPoint x: 291, startPoint y: 190, endPoint x: 289, endPoint y: 186, distance: 4.2
click at [291, 191] on button "10" at bounding box center [292, 189] width 11 height 11
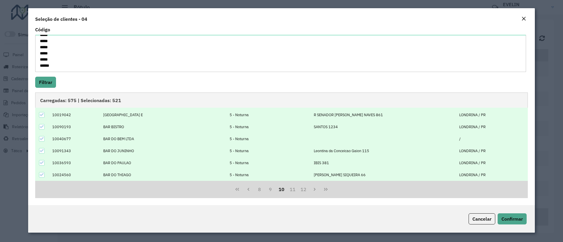
scroll to position [0, 0]
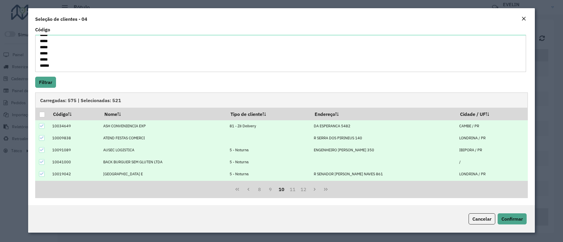
click at [42, 126] on icon at bounding box center [42, 126] width 4 height 4
click at [39, 150] on td at bounding box center [42, 150] width 14 height 12
click at [43, 163] on icon at bounding box center [42, 162] width 4 height 4
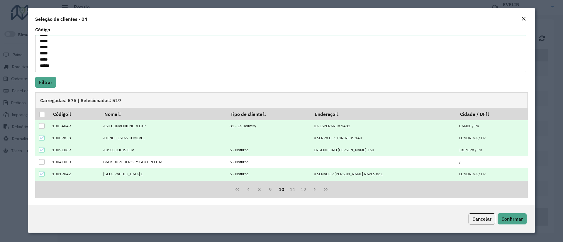
click at [43, 150] on icon at bounding box center [42, 150] width 4 height 4
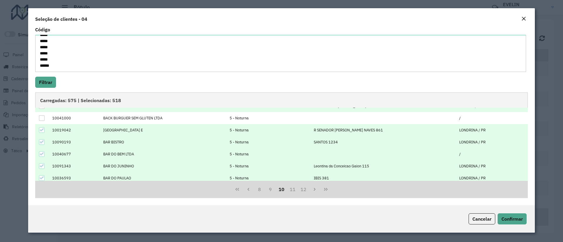
click at [44, 130] on icon at bounding box center [42, 130] width 4 height 4
click at [43, 141] on icon at bounding box center [42, 142] width 4 height 4
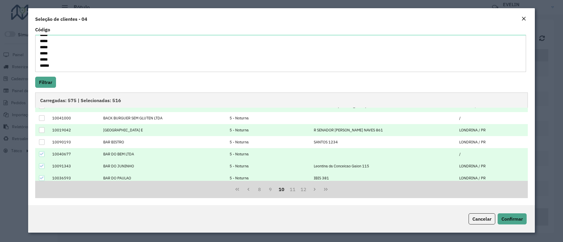
click at [41, 156] on icon at bounding box center [42, 154] width 4 height 4
drag, startPoint x: 41, startPoint y: 164, endPoint x: 41, endPoint y: 172, distance: 7.0
click at [41, 165] on icon at bounding box center [42, 166] width 4 height 4
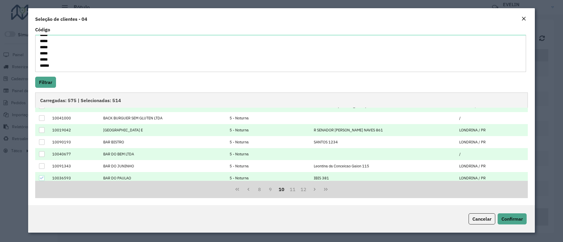
click at [41, 178] on icon at bounding box center [42, 178] width 4 height 4
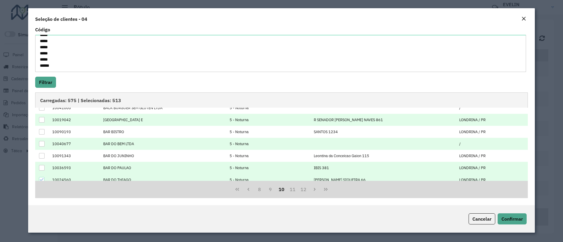
scroll to position [59, 0]
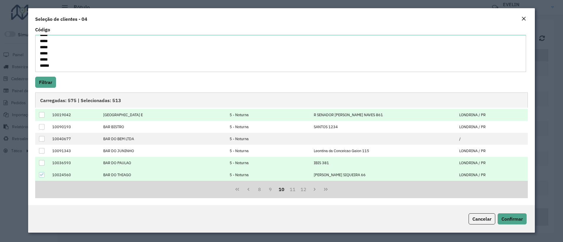
click at [42, 175] on icon at bounding box center [42, 175] width 4 height 3
click at [291, 191] on button "11" at bounding box center [292, 189] width 11 height 11
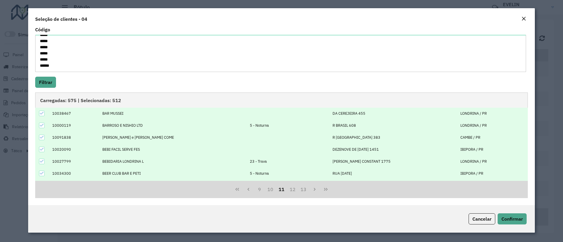
scroll to position [0, 0]
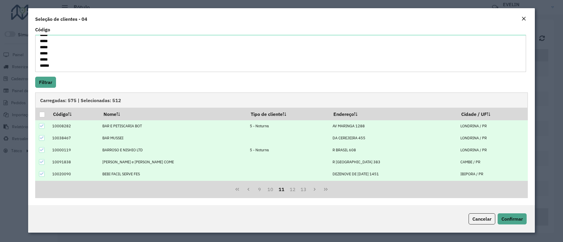
click at [41, 124] on icon at bounding box center [42, 126] width 4 height 4
drag, startPoint x: 43, startPoint y: 150, endPoint x: 72, endPoint y: 145, distance: 29.8
click at [43, 150] on icon at bounding box center [42, 150] width 4 height 4
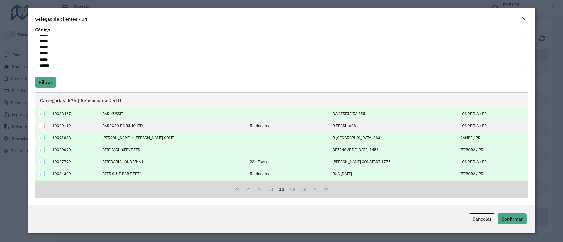
scroll to position [44, 0]
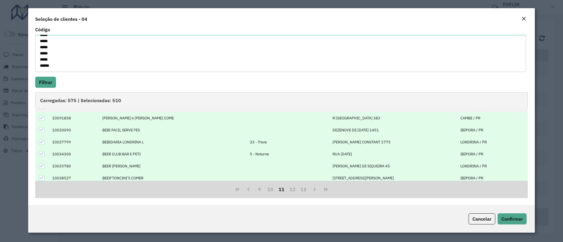
click at [42, 154] on icon at bounding box center [42, 154] width 4 height 4
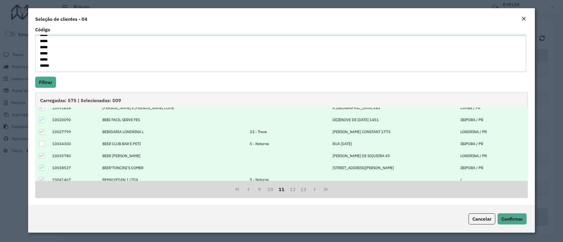
scroll to position [59, 0]
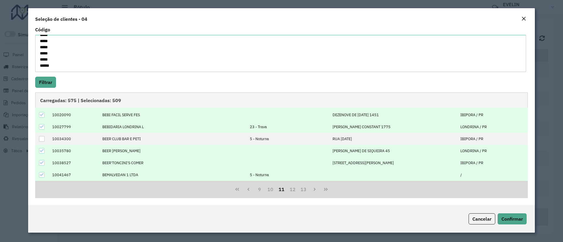
drag, startPoint x: 42, startPoint y: 175, endPoint x: 58, endPoint y: 171, distance: 16.6
click at [41, 175] on icon at bounding box center [42, 175] width 4 height 4
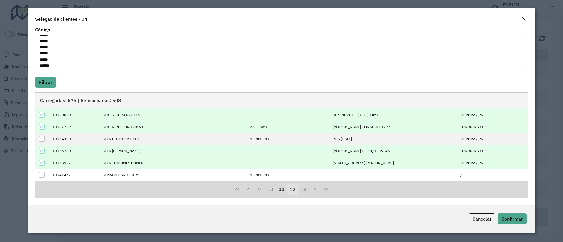
click at [292, 191] on button "12" at bounding box center [292, 189] width 11 height 11
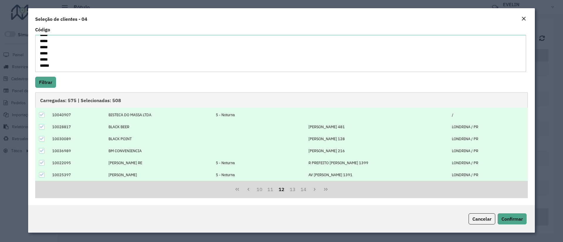
click at [40, 116] on icon at bounding box center [42, 115] width 4 height 4
click at [44, 162] on div at bounding box center [42, 163] width 6 height 6
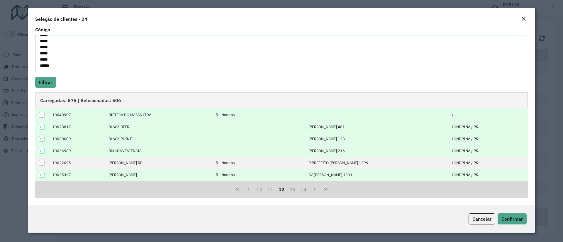
click at [38, 177] on td at bounding box center [42, 175] width 14 height 12
click at [47, 173] on td at bounding box center [42, 175] width 14 height 12
drag, startPoint x: 43, startPoint y: 175, endPoint x: 62, endPoint y: 170, distance: 20.6
click at [43, 176] on icon at bounding box center [42, 175] width 4 height 4
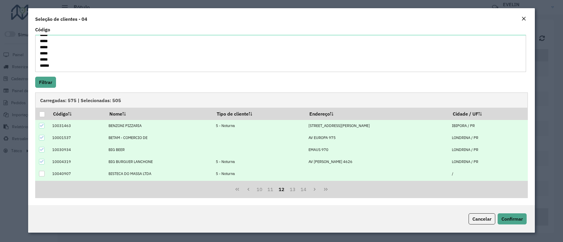
scroll to position [0, 0]
click at [40, 127] on icon at bounding box center [42, 126] width 4 height 4
click at [43, 162] on icon at bounding box center [42, 162] width 4 height 3
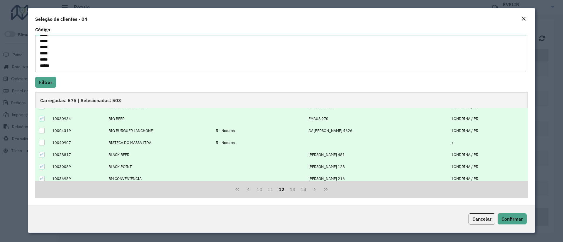
scroll to position [59, 0]
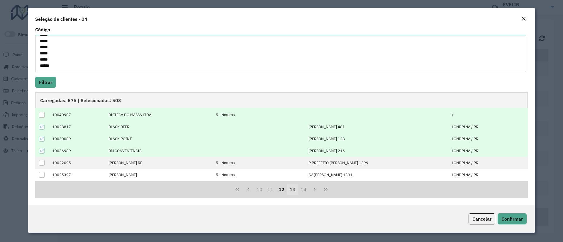
click at [291, 191] on button "13" at bounding box center [292, 189] width 11 height 11
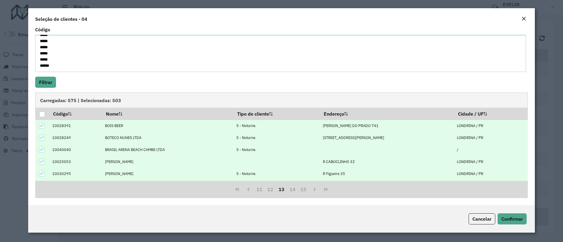
scroll to position [0, 0]
click at [43, 124] on icon at bounding box center [42, 126] width 4 height 4
click at [42, 139] on icon at bounding box center [42, 138] width 4 height 4
click at [40, 150] on icon at bounding box center [42, 150] width 4 height 4
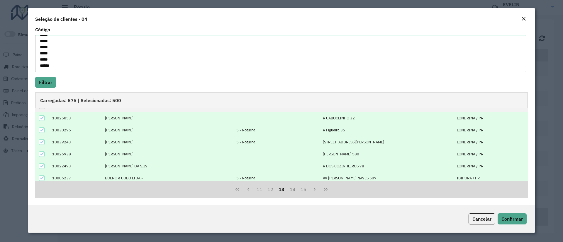
click at [42, 131] on icon at bounding box center [42, 130] width 4 height 4
click at [43, 139] on td at bounding box center [42, 142] width 14 height 12
click at [40, 142] on icon at bounding box center [42, 142] width 4 height 4
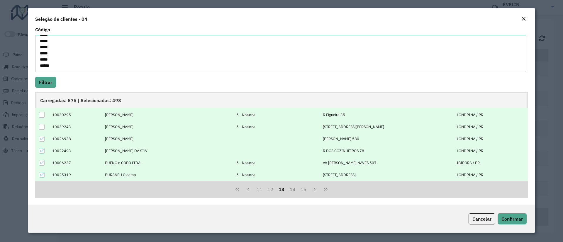
click at [43, 163] on icon at bounding box center [42, 163] width 4 height 4
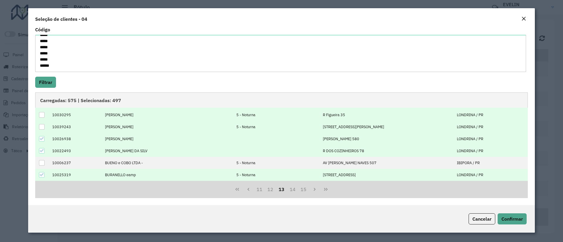
click at [41, 176] on icon at bounding box center [42, 175] width 4 height 3
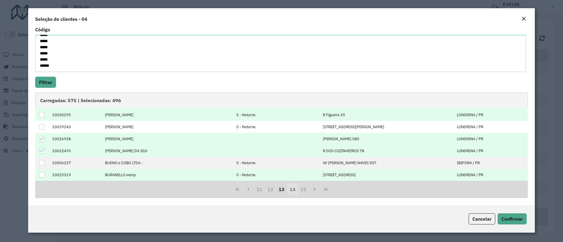
click at [294, 189] on button "14" at bounding box center [292, 189] width 11 height 11
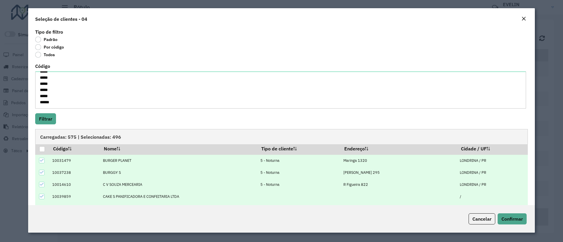
scroll to position [0, 0]
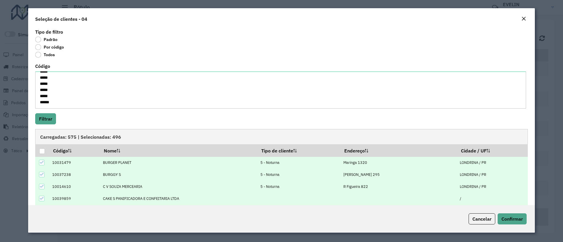
click at [42, 163] on icon at bounding box center [42, 163] width 4 height 3
click at [40, 176] on icon at bounding box center [42, 175] width 4 height 4
click at [41, 184] on div at bounding box center [42, 187] width 6 height 6
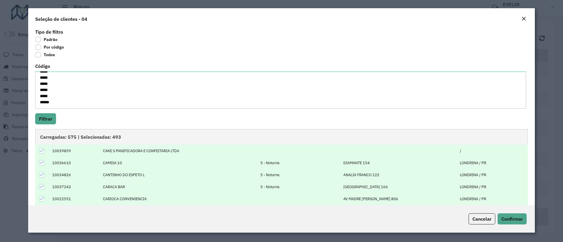
scroll to position [59, 0]
click at [40, 154] on div at bounding box center [42, 152] width 6 height 6
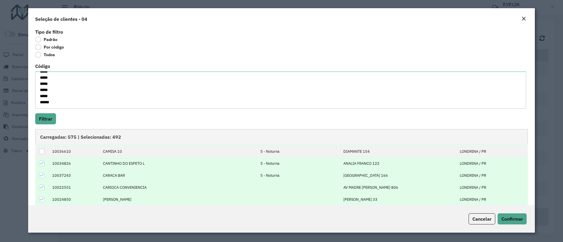
click at [40, 165] on icon at bounding box center [42, 164] width 4 height 4
click at [40, 176] on icon at bounding box center [42, 176] width 4 height 4
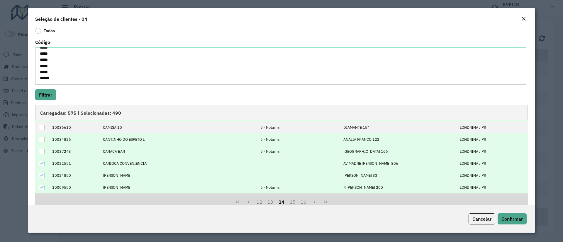
scroll to position [37, 0]
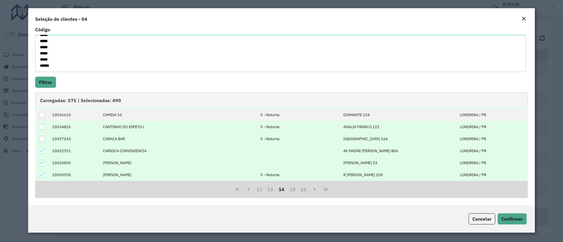
click at [41, 175] on icon at bounding box center [42, 175] width 4 height 4
click at [291, 191] on button "15" at bounding box center [292, 189] width 11 height 11
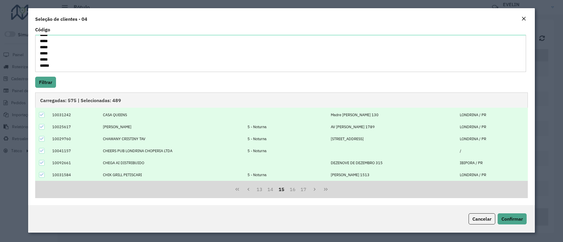
click at [40, 130] on td at bounding box center [42, 127] width 14 height 12
click at [40, 128] on icon at bounding box center [42, 127] width 4 height 4
click at [41, 138] on icon at bounding box center [42, 139] width 4 height 4
click at [42, 152] on icon at bounding box center [42, 151] width 4 height 4
click at [43, 174] on icon at bounding box center [42, 175] width 4 height 4
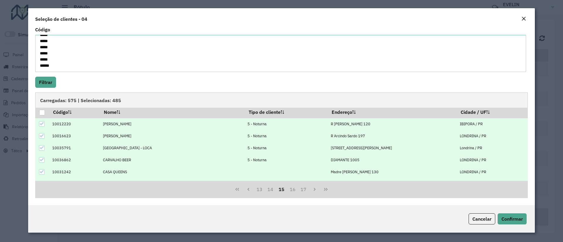
scroll to position [0, 0]
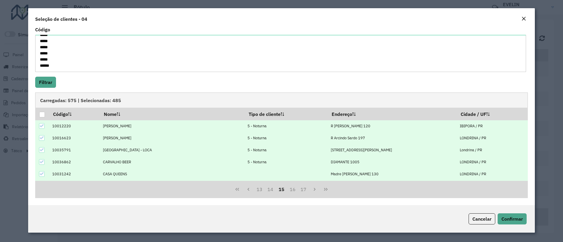
click at [41, 126] on icon at bounding box center [42, 126] width 4 height 4
click at [41, 136] on icon at bounding box center [42, 138] width 4 height 4
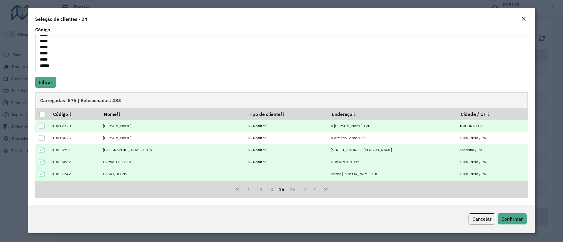
click at [42, 150] on icon at bounding box center [42, 150] width 4 height 4
click at [42, 161] on icon at bounding box center [42, 162] width 4 height 4
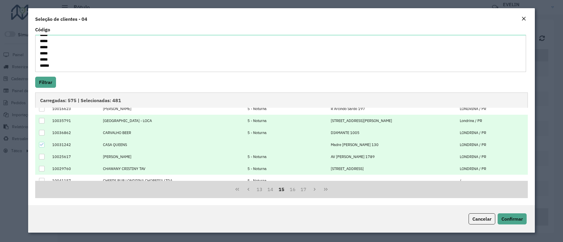
scroll to position [59, 0]
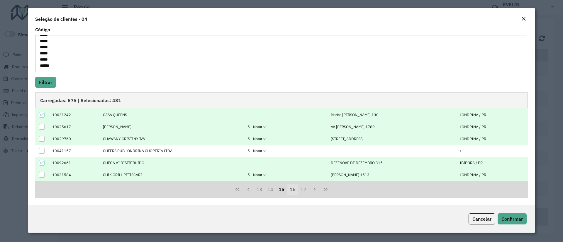
click at [295, 189] on button "16" at bounding box center [292, 189] width 11 height 11
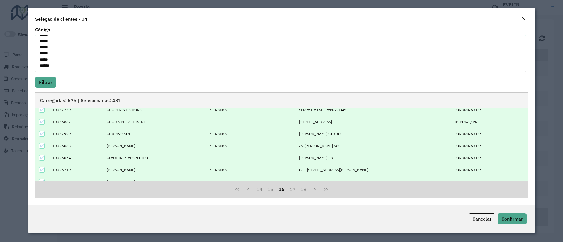
scroll to position [0, 0]
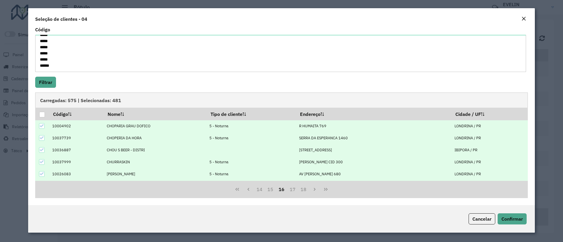
click at [40, 126] on icon at bounding box center [42, 126] width 4 height 4
click at [40, 138] on icon at bounding box center [42, 138] width 4 height 4
click at [43, 162] on icon at bounding box center [42, 162] width 4 height 3
click at [41, 174] on icon at bounding box center [42, 174] width 4 height 4
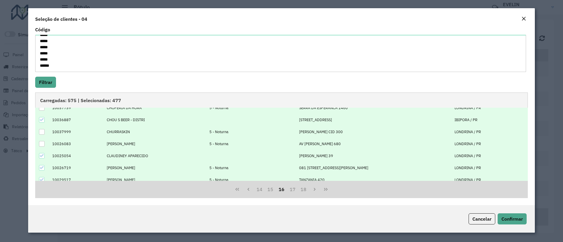
scroll to position [44, 0]
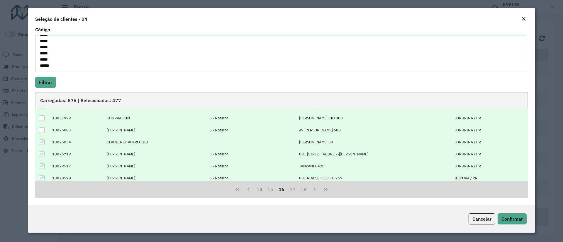
click at [40, 155] on icon at bounding box center [42, 154] width 4 height 4
click at [40, 168] on icon at bounding box center [42, 166] width 4 height 4
click at [41, 177] on icon at bounding box center [42, 178] width 4 height 4
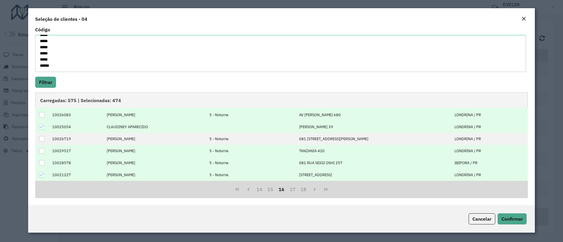
click at [41, 176] on icon at bounding box center [42, 175] width 4 height 4
click at [291, 191] on button "17" at bounding box center [292, 189] width 11 height 11
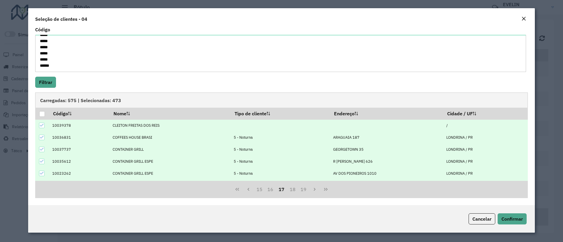
scroll to position [0, 0]
click at [44, 138] on div at bounding box center [42, 138] width 6 height 6
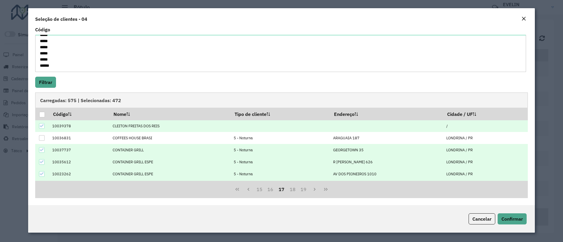
click at [43, 149] on icon at bounding box center [42, 150] width 4 height 4
click at [40, 161] on icon at bounding box center [42, 162] width 4 height 4
click at [41, 172] on icon at bounding box center [42, 174] width 4 height 4
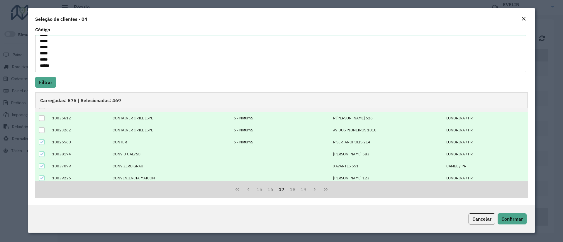
click at [41, 142] on icon at bounding box center [42, 142] width 4 height 4
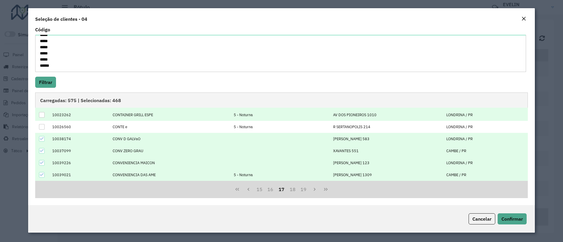
click at [42, 173] on icon at bounding box center [42, 175] width 4 height 4
click at [294, 189] on button "18" at bounding box center [292, 189] width 11 height 11
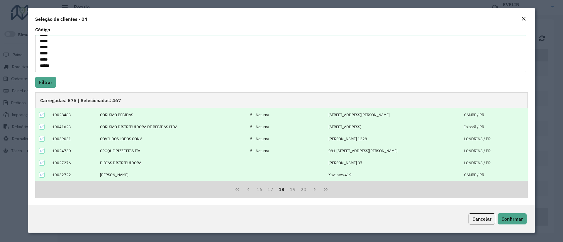
click at [42, 114] on icon at bounding box center [42, 115] width 4 height 4
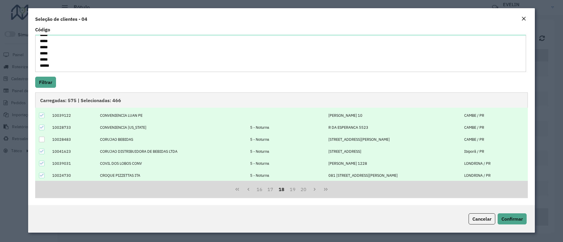
scroll to position [15, 0]
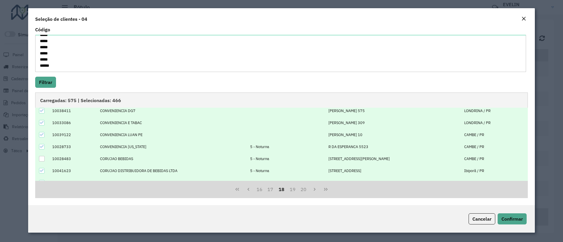
click at [43, 148] on icon at bounding box center [42, 147] width 4 height 4
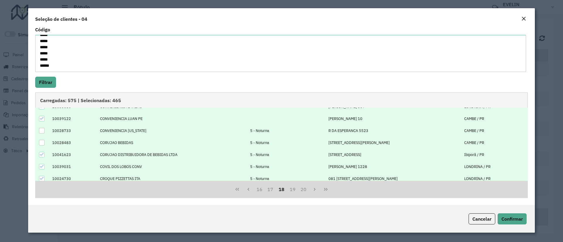
scroll to position [59, 0]
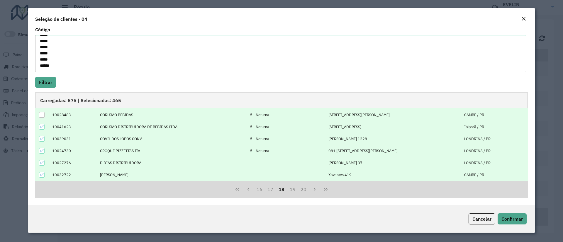
click at [42, 129] on icon at bounding box center [42, 127] width 4 height 4
click at [43, 140] on icon at bounding box center [42, 139] width 4 height 4
click at [43, 152] on icon at bounding box center [42, 151] width 4 height 4
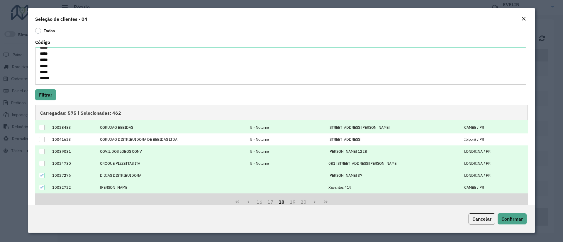
scroll to position [37, 0]
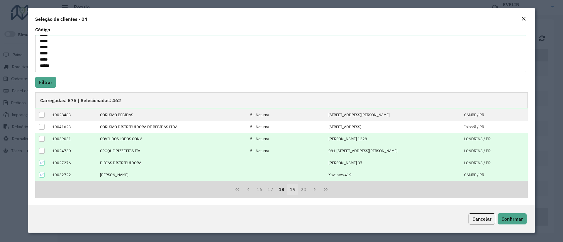
click at [291, 190] on button "19" at bounding box center [292, 189] width 11 height 11
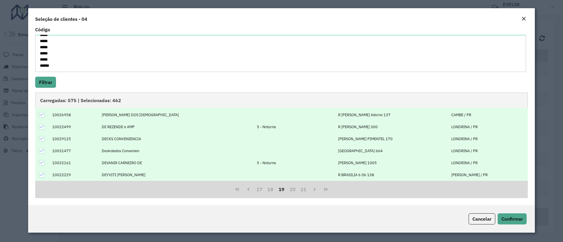
click at [43, 128] on icon at bounding box center [42, 127] width 4 height 4
drag, startPoint x: 43, startPoint y: 165, endPoint x: 73, endPoint y: 159, distance: 31.1
click at [42, 165] on icon at bounding box center [42, 163] width 4 height 4
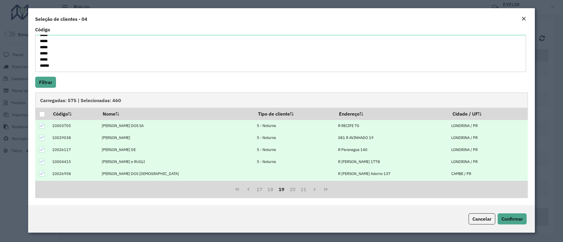
scroll to position [0, 0]
click at [40, 128] on div at bounding box center [42, 126] width 6 height 6
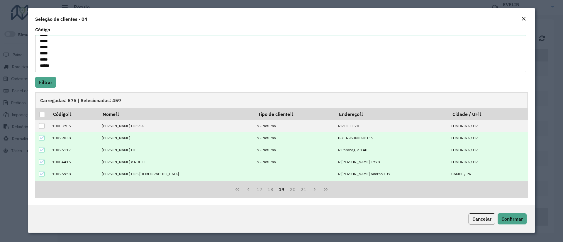
click at [41, 138] on icon at bounding box center [42, 138] width 4 height 4
click at [41, 150] on icon at bounding box center [42, 150] width 4 height 4
click at [41, 164] on icon at bounding box center [42, 162] width 4 height 4
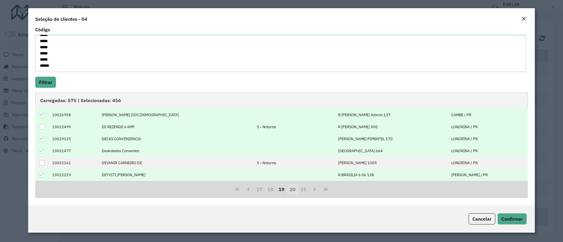
click at [289, 191] on button "20" at bounding box center [292, 189] width 11 height 11
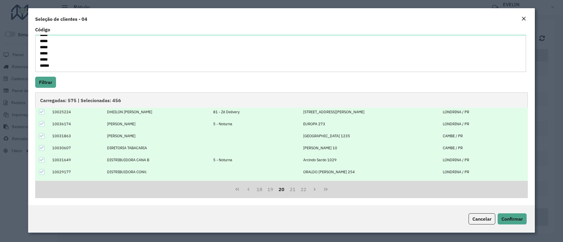
scroll to position [0, 0]
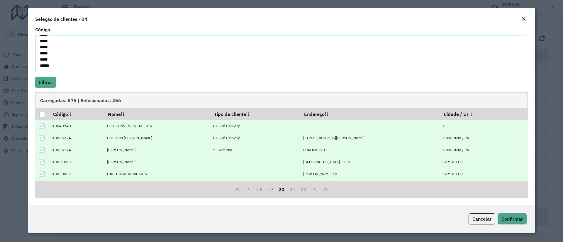
click at [44, 125] on icon at bounding box center [42, 126] width 4 height 3
click at [44, 140] on icon at bounding box center [42, 138] width 4 height 4
click at [41, 151] on icon at bounding box center [42, 150] width 4 height 4
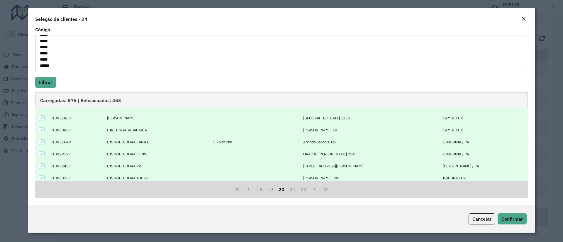
click at [41, 142] on icon at bounding box center [42, 142] width 4 height 4
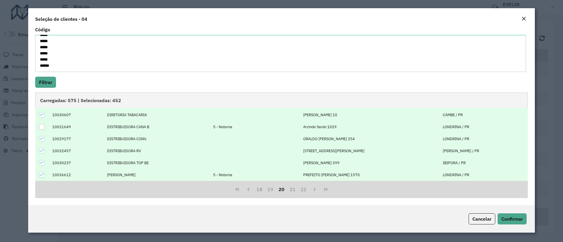
click at [43, 174] on icon at bounding box center [42, 175] width 4 height 4
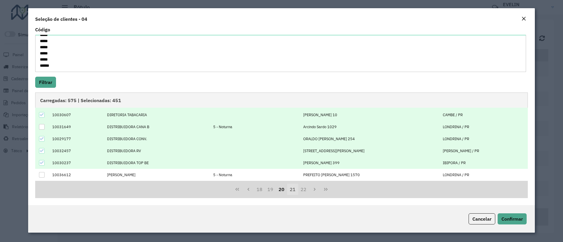
click at [293, 189] on button "21" at bounding box center [292, 189] width 11 height 11
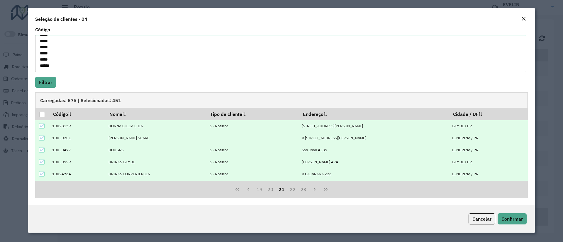
click at [42, 128] on icon at bounding box center [42, 126] width 4 height 4
click at [41, 150] on icon at bounding box center [42, 150] width 4 height 4
click at [43, 162] on icon at bounding box center [42, 162] width 4 height 4
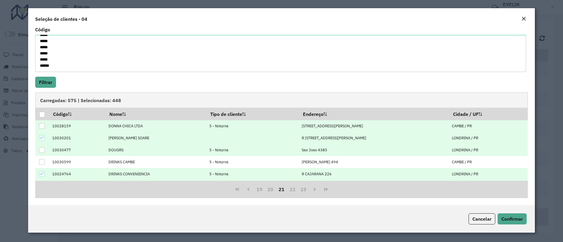
click at [40, 176] on div at bounding box center [42, 175] width 6 height 6
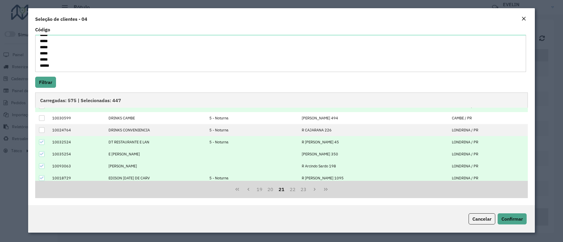
click at [40, 145] on div at bounding box center [42, 143] width 6 height 6
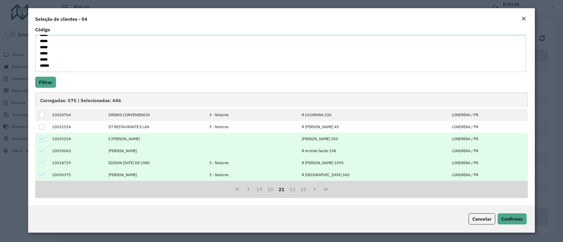
click at [42, 163] on icon at bounding box center [42, 163] width 4 height 4
click at [42, 174] on icon at bounding box center [42, 175] width 4 height 4
drag, startPoint x: 291, startPoint y: 192, endPoint x: 286, endPoint y: 192, distance: 4.7
click at [291, 192] on button "22" at bounding box center [292, 189] width 11 height 11
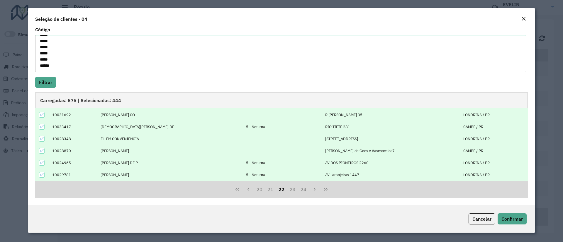
click at [39, 127] on td at bounding box center [42, 127] width 14 height 12
click at [41, 127] on icon at bounding box center [42, 127] width 4 height 4
click at [43, 163] on icon at bounding box center [42, 163] width 4 height 4
click at [42, 174] on icon at bounding box center [42, 175] width 4 height 4
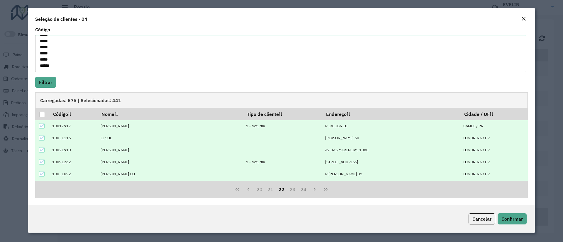
click at [41, 124] on icon at bounding box center [42, 126] width 4 height 4
click at [42, 164] on icon at bounding box center [42, 162] width 4 height 4
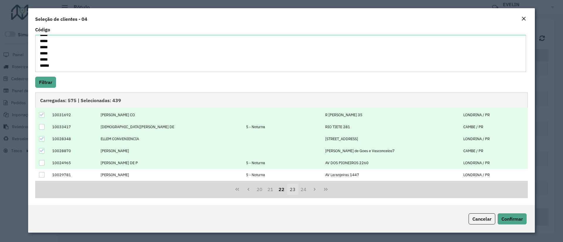
click at [293, 191] on button "23" at bounding box center [292, 189] width 11 height 11
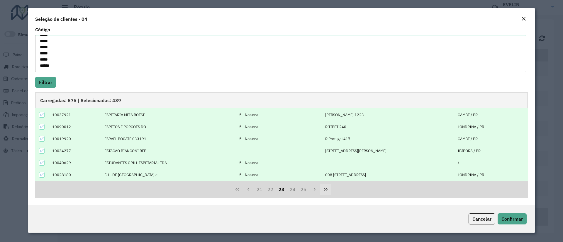
click at [325, 187] on button "Last Page" at bounding box center [325, 189] width 11 height 11
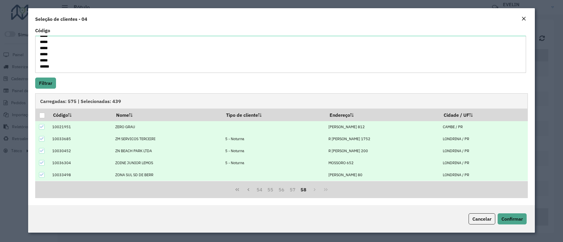
click at [42, 138] on icon at bounding box center [42, 139] width 4 height 4
click at [44, 148] on div at bounding box center [42, 151] width 6 height 6
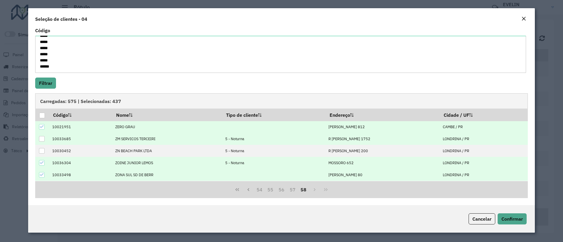
drag, startPoint x: 43, startPoint y: 165, endPoint x: 65, endPoint y: 158, distance: 23.2
click at [42, 165] on div at bounding box center [42, 163] width 6 height 6
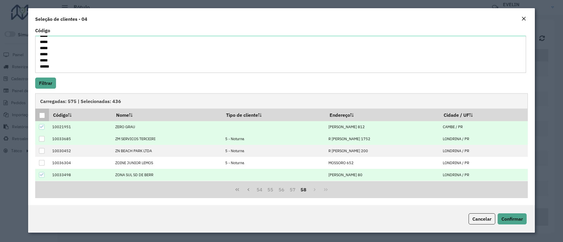
click at [41, 115] on div at bounding box center [42, 116] width 6 height 6
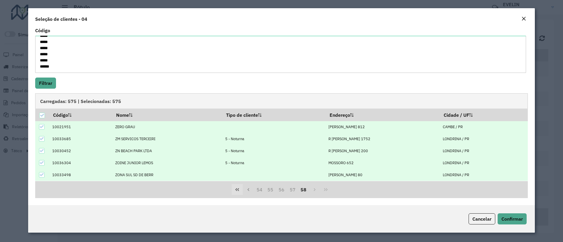
click at [238, 189] on icon "First Page" at bounding box center [237, 190] width 5 height 5
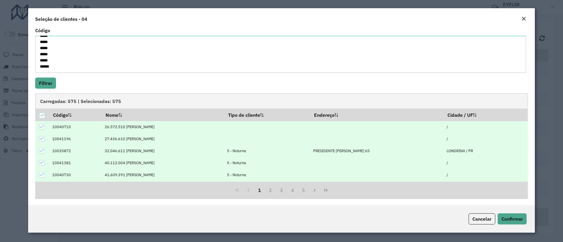
click at [518, 225] on div "Cancelar Confirmar" at bounding box center [281, 220] width 507 height 28
click at [511, 216] on button "Confirmar" at bounding box center [512, 219] width 29 height 11
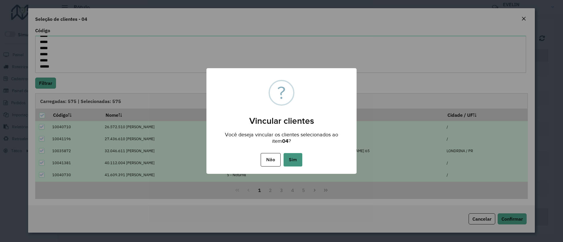
click at [293, 162] on button "Sim" at bounding box center [293, 159] width 19 height 13
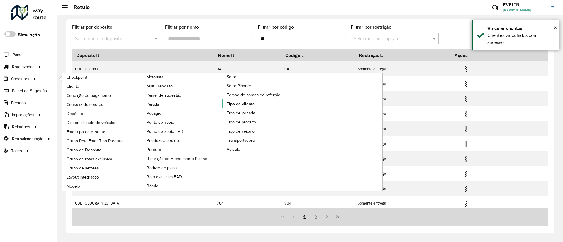
click at [239, 101] on span "Tipo de cliente" at bounding box center [241, 104] width 28 height 6
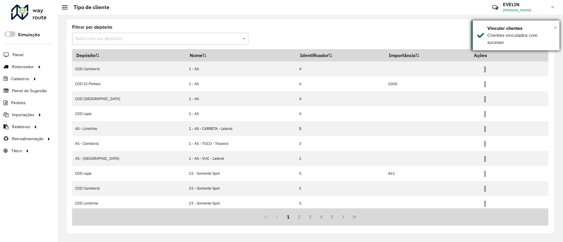
click at [556, 30] on span "×" at bounding box center [555, 27] width 3 height 6
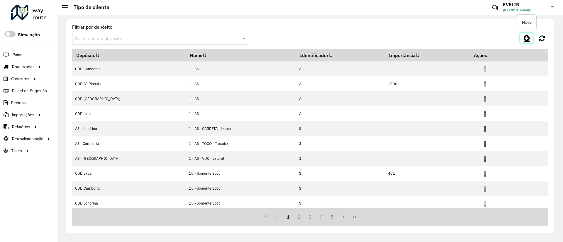
click at [525, 38] on icon at bounding box center [527, 38] width 6 height 7
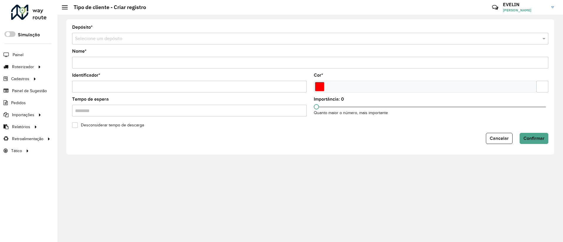
click at [90, 38] on input "text" at bounding box center [304, 38] width 459 height 7
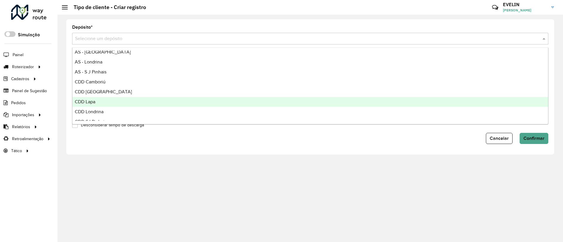
scroll to position [19, 0]
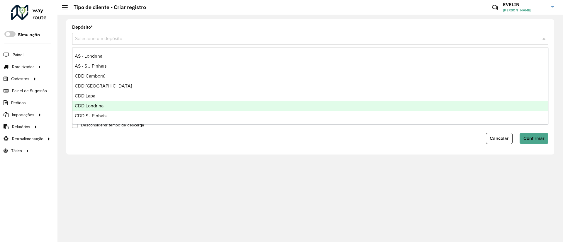
click at [99, 106] on span "CDD Londrina" at bounding box center [89, 106] width 29 height 5
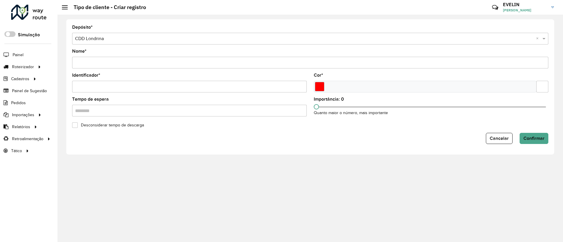
click at [109, 59] on input "Nome *" at bounding box center [310, 63] width 476 height 12
type input "**********"
click at [107, 85] on input "Identificador *" at bounding box center [189, 87] width 235 height 12
type input "*"
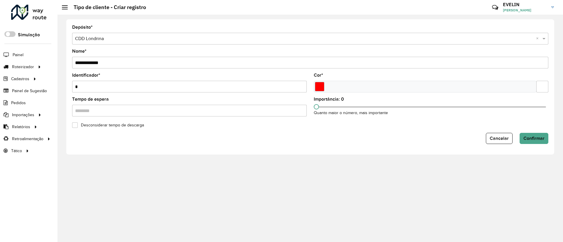
click at [325, 89] on div at bounding box center [425, 87] width 223 height 12
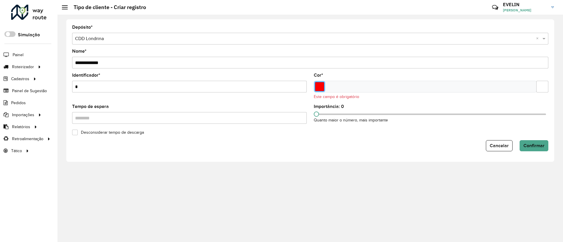
click at [319, 89] on input "Select a color" at bounding box center [319, 86] width 9 height 9
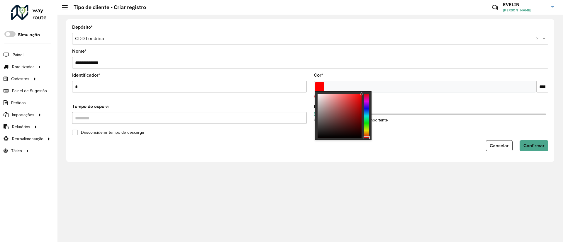
click at [367, 116] on div at bounding box center [366, 116] width 5 height 44
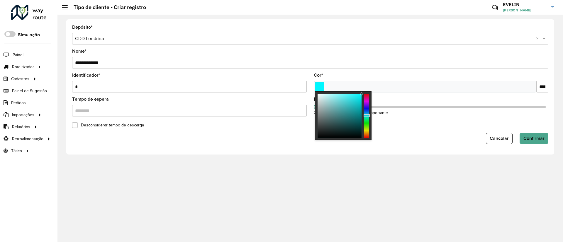
type input "*******"
click at [365, 108] on div at bounding box center [366, 116] width 5 height 44
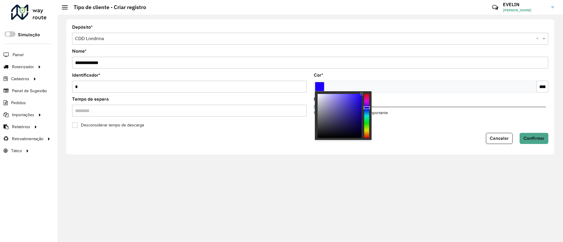
click at [402, 120] on formly-field "Importância: 0 Quanto maior o número, mais importante" at bounding box center [431, 109] width 242 height 24
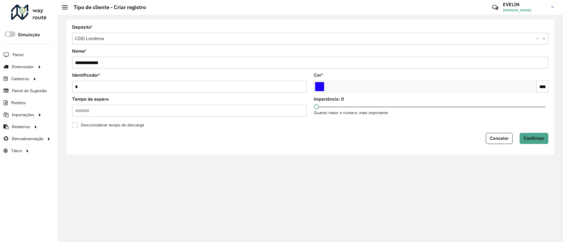
drag, startPoint x: 194, startPoint y: 113, endPoint x: 160, endPoint y: 111, distance: 34.9
click at [193, 113] on input "Tempo de espera" at bounding box center [189, 111] width 235 height 12
click at [540, 137] on span "Confirmar" at bounding box center [533, 138] width 21 height 5
click at [166, 113] on input "Tempo de espera" at bounding box center [189, 111] width 235 height 12
drag, startPoint x: 318, startPoint y: 106, endPoint x: 410, endPoint y: 108, distance: 92.1
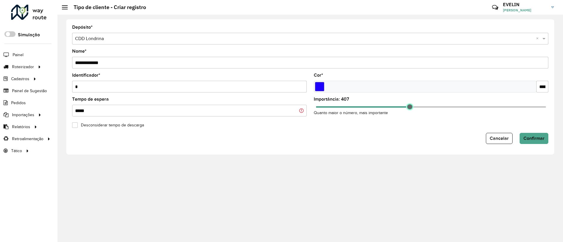
click at [410, 108] on span at bounding box center [409, 106] width 5 height 5
click at [525, 138] on span "Confirmar" at bounding box center [533, 138] width 21 height 5
click at [87, 62] on input "**********" at bounding box center [310, 63] width 476 height 12
click at [117, 118] on formly-field "Tempo de espera" at bounding box center [190, 109] width 242 height 24
click at [117, 110] on input "Tempo de espera" at bounding box center [189, 111] width 235 height 12
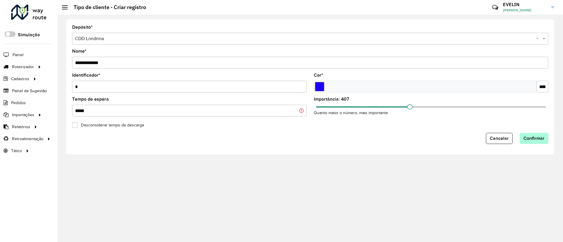
type input "*****"
click at [537, 133] on button "Confirmar" at bounding box center [534, 138] width 29 height 11
click at [303, 109] on input "Tempo de espera" at bounding box center [189, 111] width 235 height 12
click at [300, 113] on input "Tempo de espera" at bounding box center [189, 111] width 235 height 12
click at [89, 108] on input "Tempo de espera" at bounding box center [189, 111] width 235 height 12
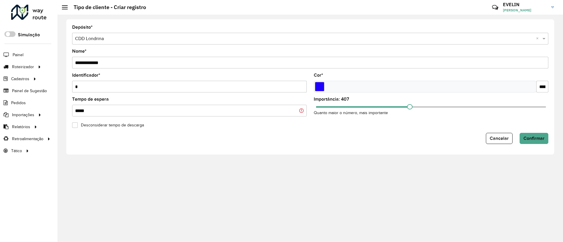
click at [78, 123] on div at bounding box center [75, 126] width 6 height 6
click at [75, 128] on div at bounding box center [75, 126] width 6 height 6
click at [535, 138] on span "Confirmar" at bounding box center [533, 138] width 21 height 5
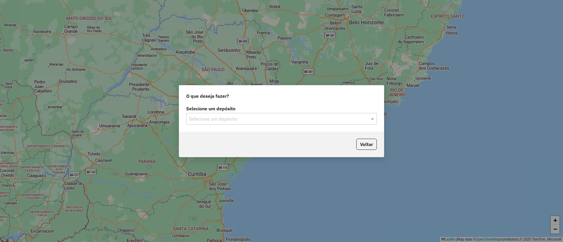
click at [250, 122] on div "Selecione um depósito" at bounding box center [281, 119] width 191 height 12
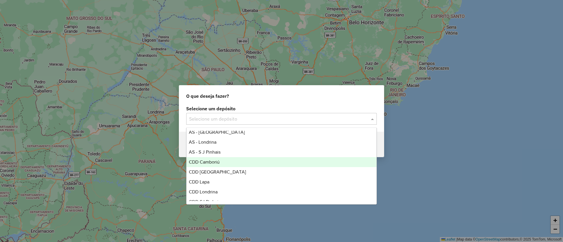
scroll to position [19, 0]
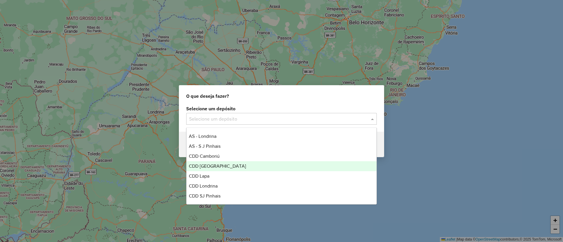
click at [224, 169] on div "CDD [GEOGRAPHIC_DATA]" at bounding box center [281, 167] width 190 height 10
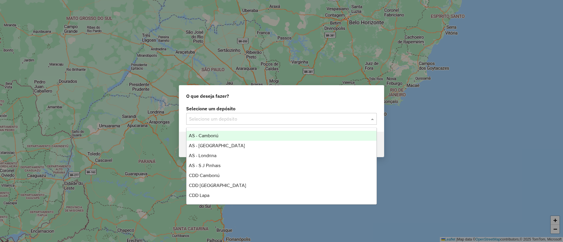
click at [229, 115] on div "Selecione um depósito" at bounding box center [281, 119] width 191 height 12
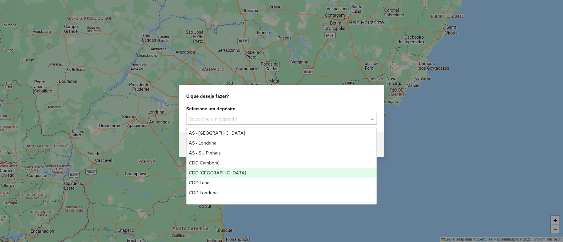
scroll to position [19, 0]
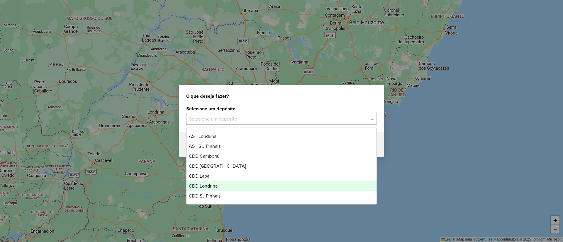
click at [211, 182] on div "CDD Londrina" at bounding box center [281, 187] width 190 height 10
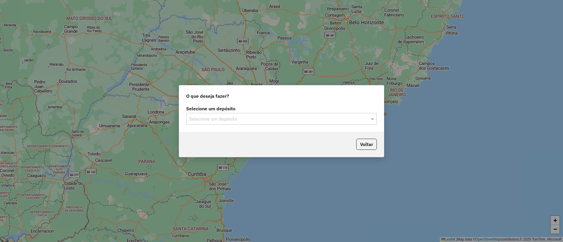
click at [197, 125] on div "Selecione um depósito Selecione um depósito" at bounding box center [281, 118] width 205 height 28
click at [197, 121] on input "text" at bounding box center [275, 119] width 173 height 7
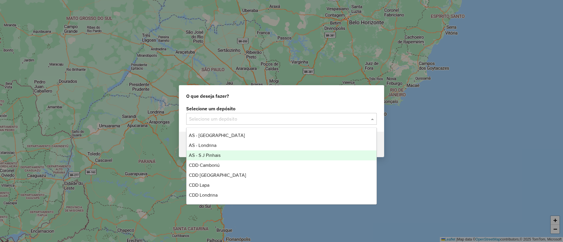
scroll to position [19, 0]
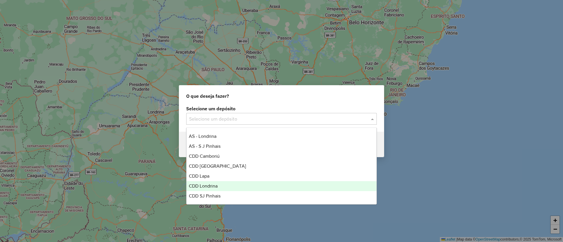
click at [218, 185] on div "CDD Londrina" at bounding box center [281, 187] width 190 height 10
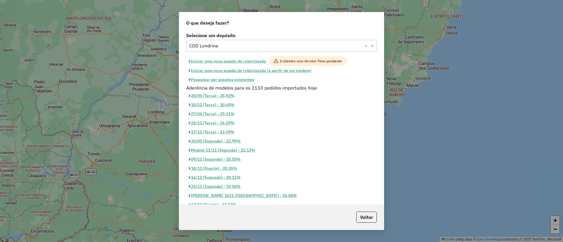
click at [202, 61] on button "Iniciar uma nova sessão de roteirização" at bounding box center [227, 61] width 83 height 10
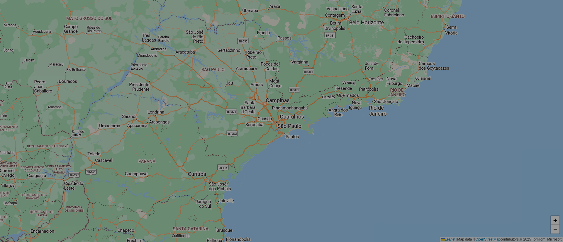
select select "*"
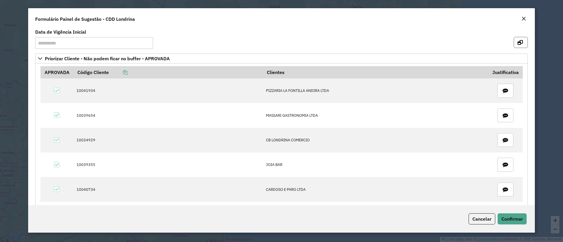
click at [515, 46] on button "button" at bounding box center [521, 42] width 14 height 11
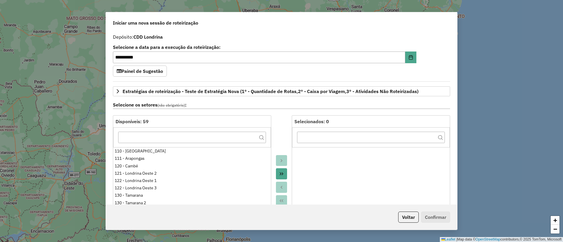
click at [280, 173] on icon "Move All to Target" at bounding box center [281, 174] width 5 height 5
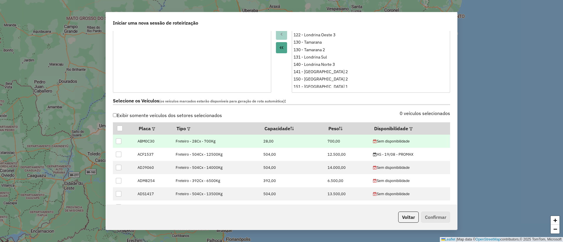
scroll to position [176, 0]
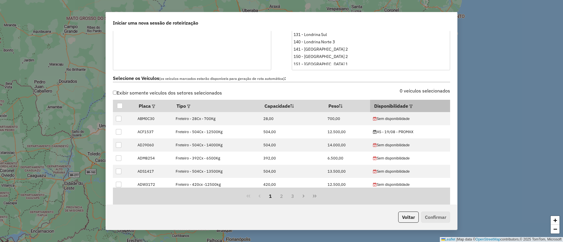
click at [404, 107] on th "Disponibilidade" at bounding box center [410, 106] width 80 height 12
click at [409, 107] on em at bounding box center [410, 106] width 3 height 3
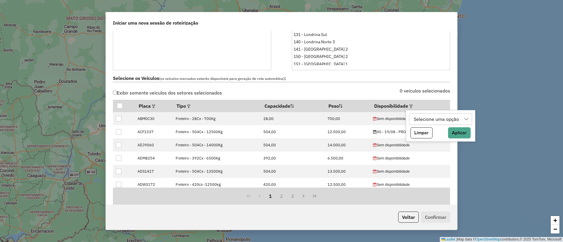
click at [449, 121] on div "Selecione uma opção" at bounding box center [436, 119] width 49 height 11
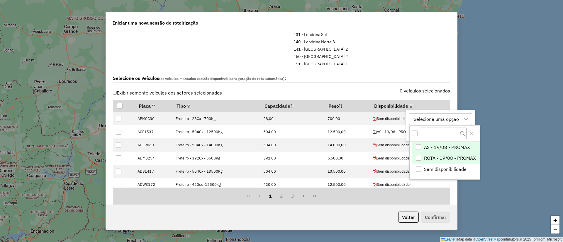
click at [429, 158] on span "ROTA - 19/08 - PROMAX" at bounding box center [450, 158] width 52 height 7
click at [474, 133] on button "Close" at bounding box center [471, 133] width 9 height 9
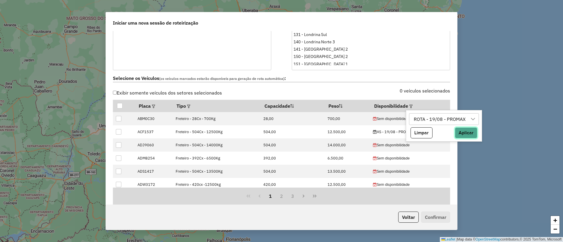
click at [466, 135] on button "Aplicar" at bounding box center [466, 133] width 23 height 11
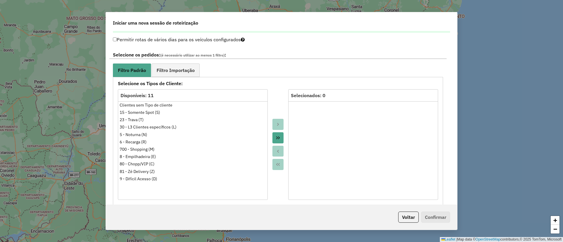
scroll to position [352, 0]
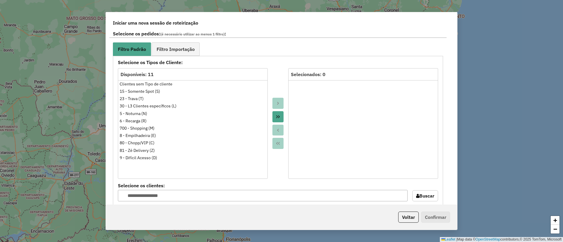
click at [280, 119] on button "Move All to Target" at bounding box center [277, 116] width 11 height 11
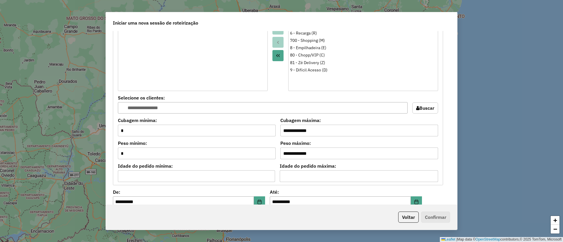
scroll to position [572, 0]
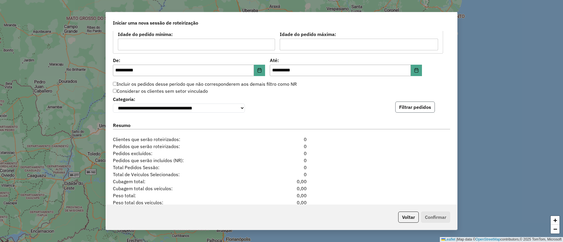
click at [400, 107] on button "Filtrar pedidos" at bounding box center [415, 107] width 40 height 11
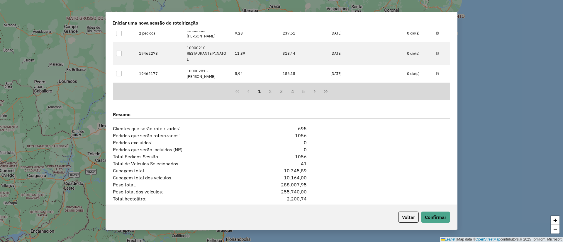
scroll to position [742, 0]
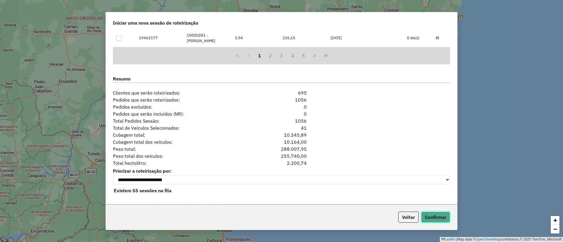
click at [441, 219] on button "Confirmar" at bounding box center [435, 217] width 29 height 11
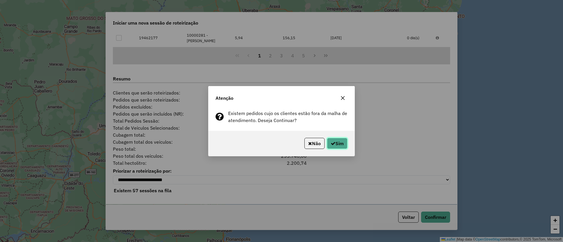
click at [340, 145] on button "Sim" at bounding box center [337, 143] width 21 height 11
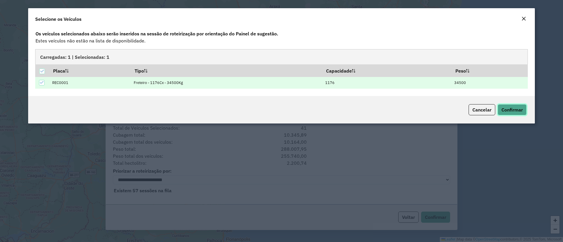
click at [518, 110] on span "Confirmar" at bounding box center [511, 110] width 21 height 6
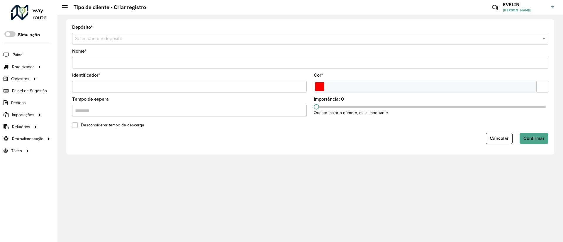
click at [112, 37] on input "text" at bounding box center [304, 38] width 459 height 7
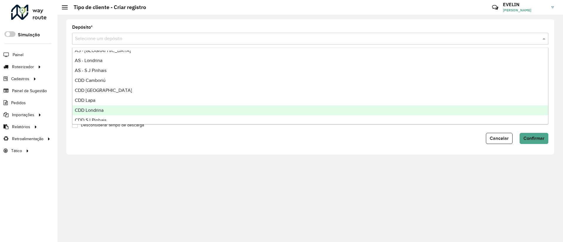
scroll to position [19, 0]
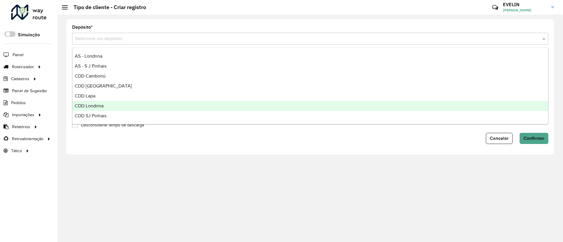
click at [99, 106] on span "CDD Londrina" at bounding box center [89, 106] width 29 height 5
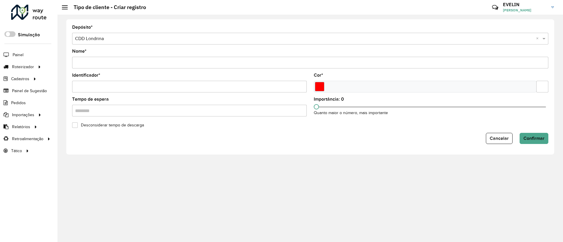
click at [167, 73] on form "Depósito * Selecione um depósito × CDD Londrina × Nome * Identificador * Cor * …" at bounding box center [310, 84] width 476 height 119
drag, startPoint x: 161, startPoint y: 62, endPoint x: 173, endPoint y: 55, distance: 14.7
click at [161, 62] on input "Nome *" at bounding box center [310, 63] width 476 height 12
type input "**********"
click at [171, 88] on input "Identificador *" at bounding box center [189, 87] width 235 height 12
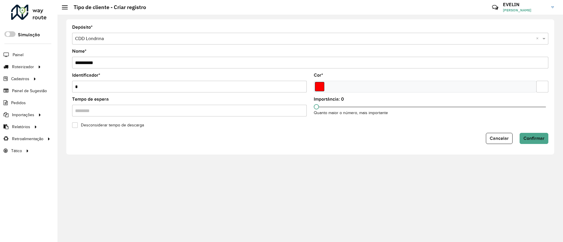
type input "*"
click at [317, 87] on input "Select a color" at bounding box center [319, 86] width 9 height 9
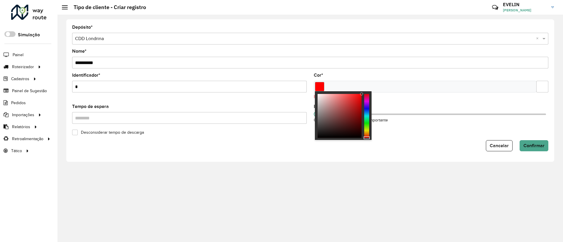
type input "*******"
click at [360, 95] on div at bounding box center [361, 94] width 3 height 3
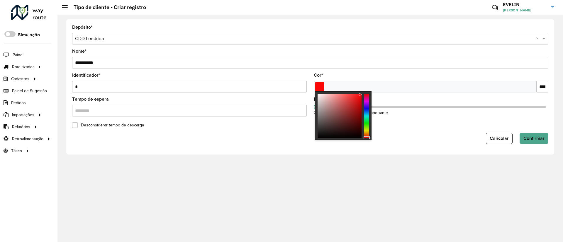
click at [418, 118] on formly-field "Importância: 0 Quanto maior o número, mais importante" at bounding box center [431, 109] width 242 height 24
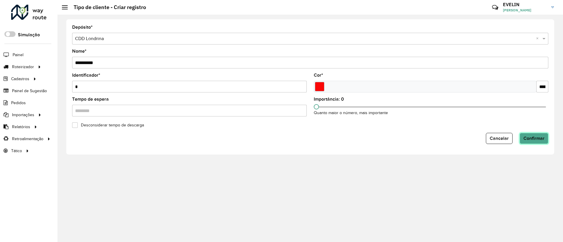
click at [530, 140] on span "Confirmar" at bounding box center [533, 138] width 21 height 5
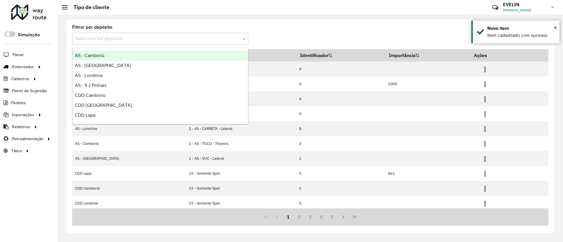
click at [169, 40] on input "text" at bounding box center [154, 38] width 159 height 7
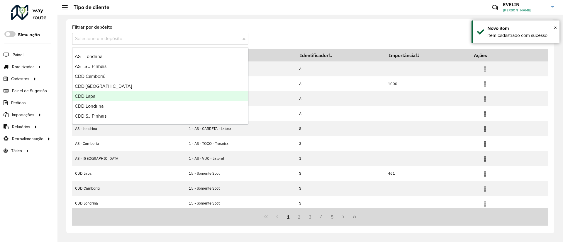
scroll to position [19, 0]
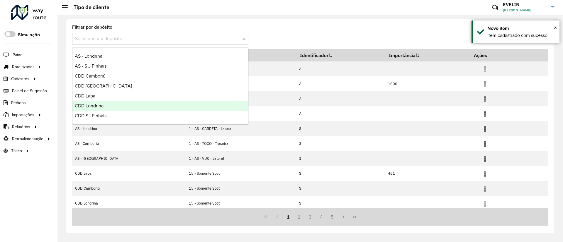
click at [94, 104] on span "CDD Londrina" at bounding box center [89, 106] width 29 height 5
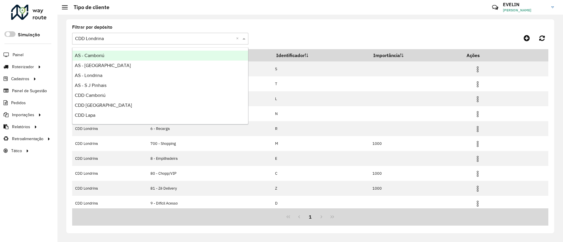
click at [151, 36] on input "text" at bounding box center [154, 38] width 159 height 7
click at [324, 43] on formly-group "Filtrar por depósito Selecione um depósito × CDD Londrina ×" at bounding box center [248, 37] width 352 height 24
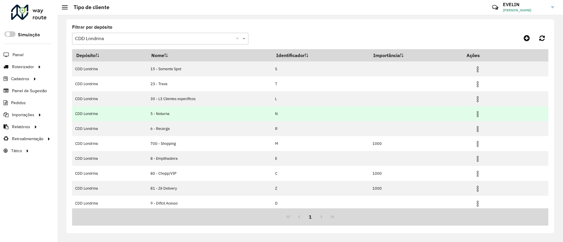
scroll to position [17, 0]
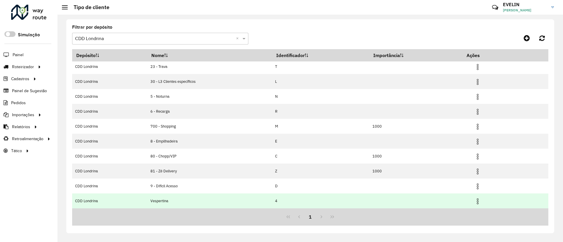
click at [476, 201] on img at bounding box center [477, 201] width 7 height 7
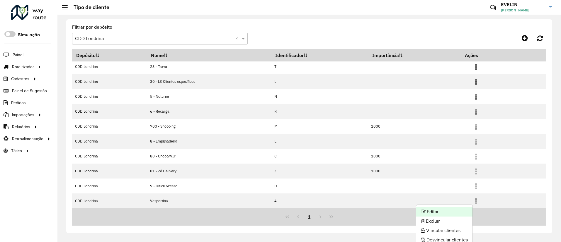
click at [440, 212] on li "Editar" at bounding box center [444, 212] width 56 height 9
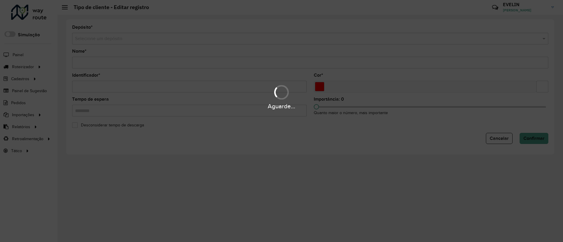
type input "**********"
type input "*"
type input "*******"
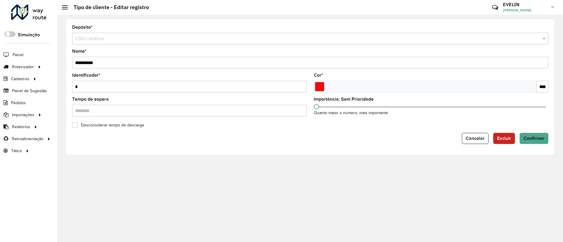
click at [74, 62] on input "**********" at bounding box center [310, 63] width 476 height 12
type input "**********"
click at [534, 140] on span "Confirmar" at bounding box center [533, 138] width 21 height 5
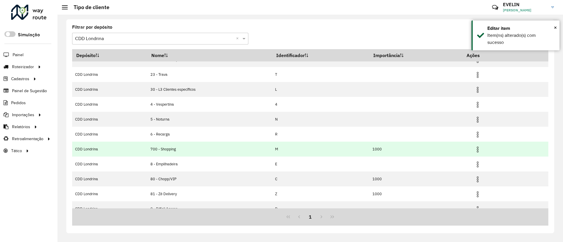
scroll to position [17, 0]
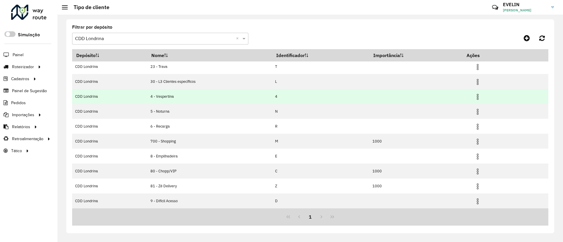
click at [478, 94] on img at bounding box center [477, 97] width 7 height 7
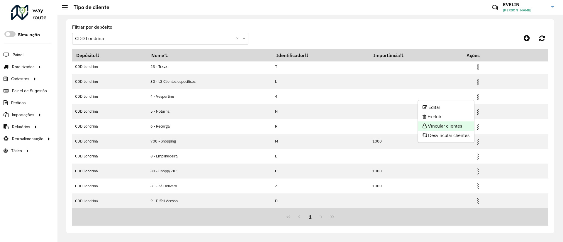
click at [446, 126] on li "Vincular clientes" at bounding box center [446, 126] width 56 height 9
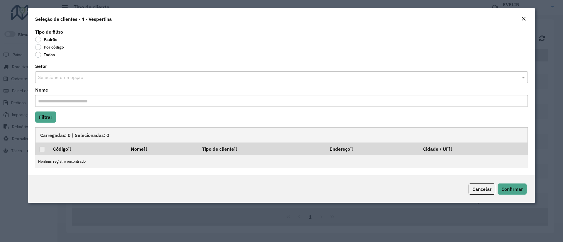
click at [53, 49] on label "Por código" at bounding box center [49, 47] width 29 height 6
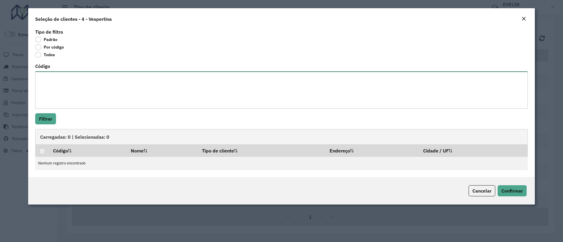
click at [58, 80] on textarea "Código" at bounding box center [281, 90] width 493 height 37
paste textarea "*** ** *** *** *** *** **** **** **** **** **** **** **** **** **** **** **** *…"
type textarea "*** ** *** *** *** *** **** **** **** **** **** **** **** **** **** **** **** *…"
click at [48, 128] on div "Tipo de filtro Padrão Por código Todos Código Filtrar Carregadas: 0 | Seleciona…" at bounding box center [281, 103] width 507 height 150
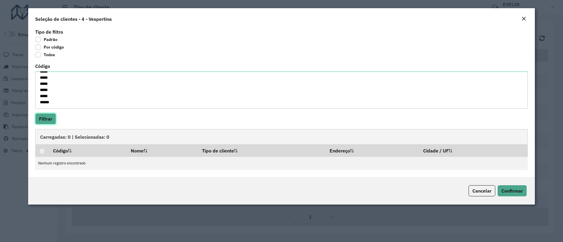
click at [47, 123] on button "Filtrar" at bounding box center [45, 118] width 21 height 11
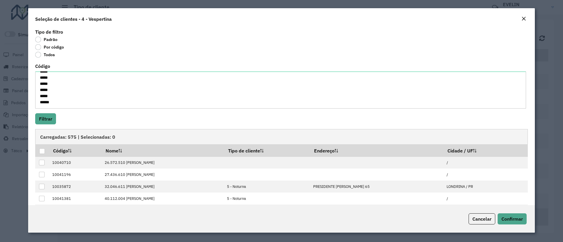
click at [42, 152] on div at bounding box center [42, 152] width 6 height 6
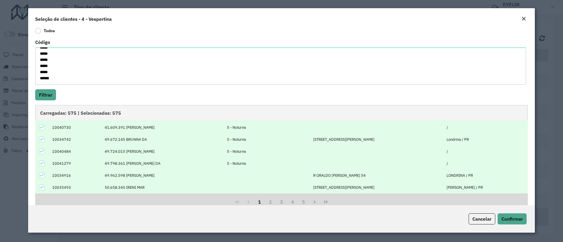
scroll to position [37, 0]
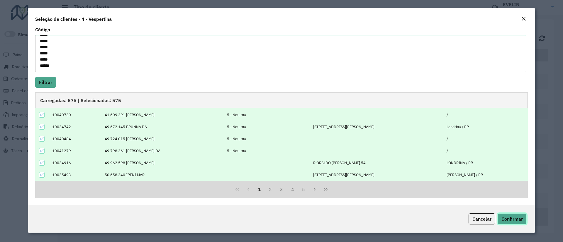
click at [521, 223] on button "Confirmar" at bounding box center [512, 219] width 29 height 11
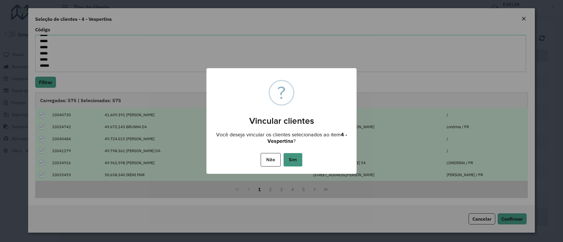
click at [291, 156] on button "Sim" at bounding box center [293, 159] width 19 height 13
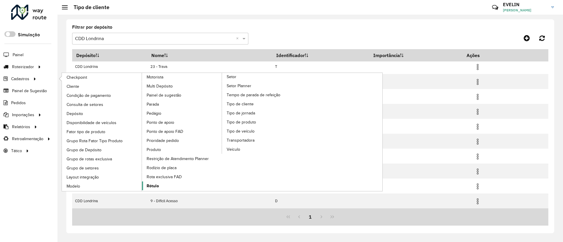
click at [154, 187] on span "Rótulo" at bounding box center [153, 186] width 12 height 6
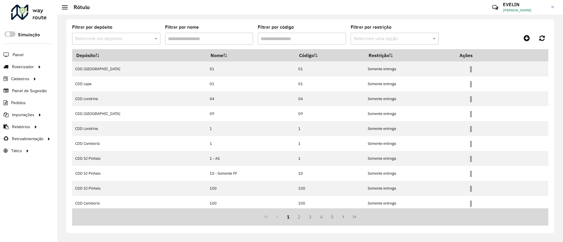
click at [125, 37] on input "text" at bounding box center [110, 38] width 71 height 7
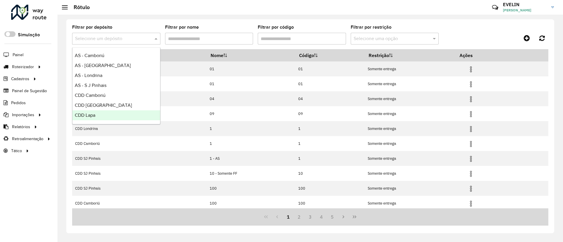
scroll to position [19, 0]
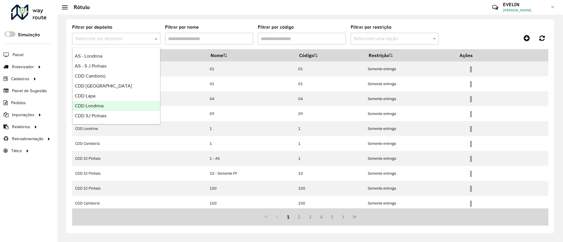
click at [99, 106] on span "CDD Londrina" at bounding box center [89, 106] width 29 height 5
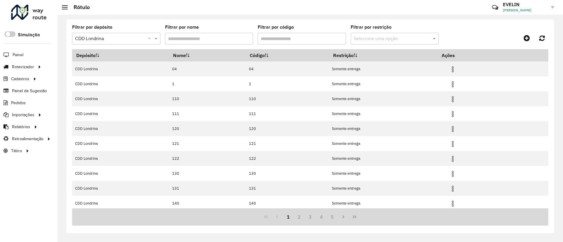
click at [280, 36] on input "Filtrar por código" at bounding box center [302, 39] width 88 height 12
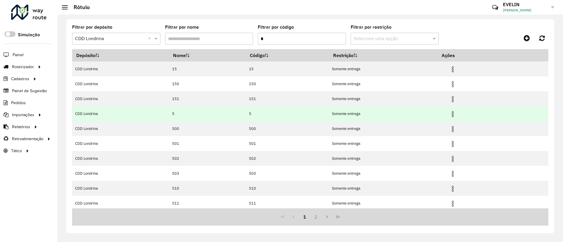
type input "*"
click at [456, 113] on img at bounding box center [452, 114] width 7 height 7
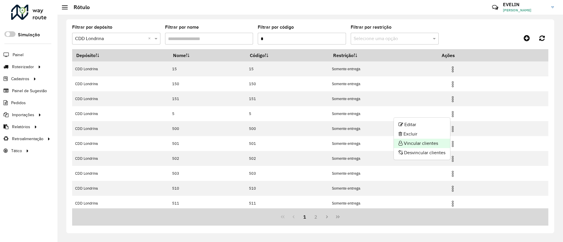
click at [420, 145] on li "Vincular clientes" at bounding box center [422, 143] width 56 height 9
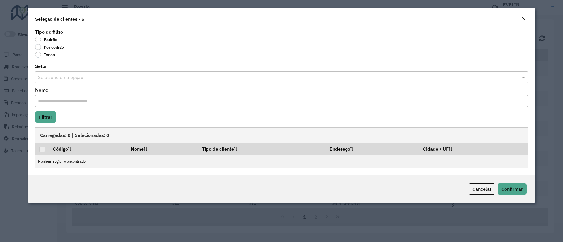
click at [51, 47] on label "Por código" at bounding box center [49, 47] width 29 height 6
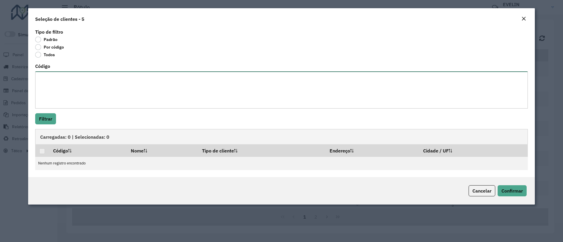
click at [81, 76] on textarea "Código" at bounding box center [281, 90] width 493 height 37
paste textarea "**********"
type textarea "**********"
click at [38, 115] on button "Filtrar" at bounding box center [45, 118] width 21 height 11
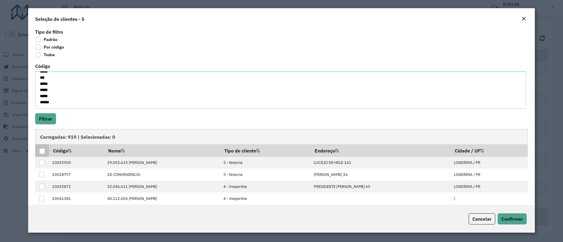
click at [40, 150] on div at bounding box center [42, 152] width 6 height 6
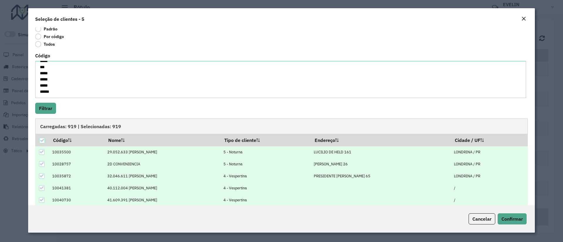
scroll to position [0, 0]
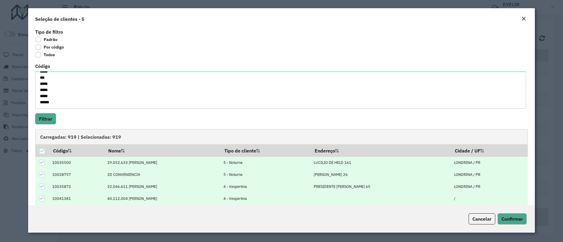
click at [523, 19] on em "Close" at bounding box center [523, 18] width 5 height 5
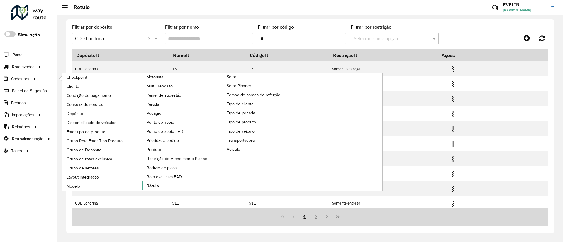
click at [157, 187] on span "Rótulo" at bounding box center [153, 186] width 12 height 6
click at [148, 188] on span "Rótulo" at bounding box center [153, 186] width 12 height 6
click at [148, 186] on span "Rótulo" at bounding box center [153, 186] width 12 height 6
click at [148, 184] on span "Rótulo" at bounding box center [153, 186] width 12 height 6
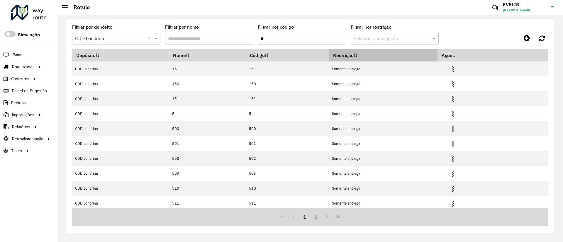
click at [374, 49] on th "Restrição" at bounding box center [383, 55] width 108 height 12
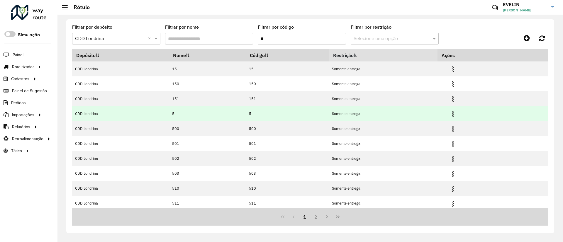
click at [454, 113] on img at bounding box center [452, 114] width 7 height 7
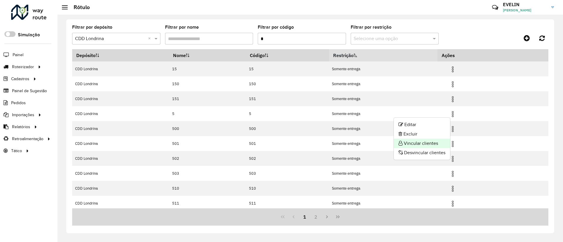
click at [432, 144] on li "Vincular clientes" at bounding box center [422, 143] width 56 height 9
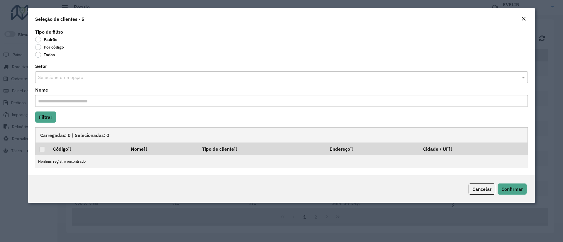
click at [52, 47] on label "Por código" at bounding box center [49, 47] width 29 height 6
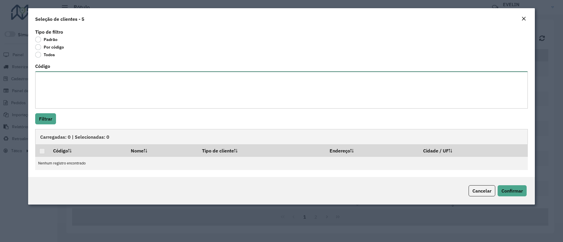
click at [61, 97] on textarea "Código" at bounding box center [281, 90] width 493 height 37
paste textarea "**********"
type textarea "**********"
click at [46, 121] on button "Filtrar" at bounding box center [45, 118] width 21 height 11
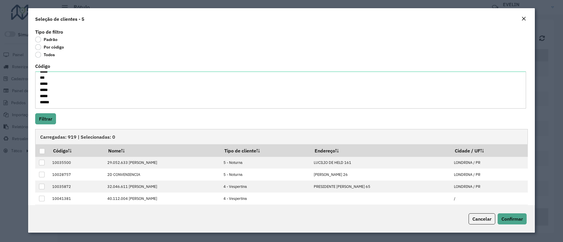
click at [43, 153] on div at bounding box center [42, 152] width 6 height 6
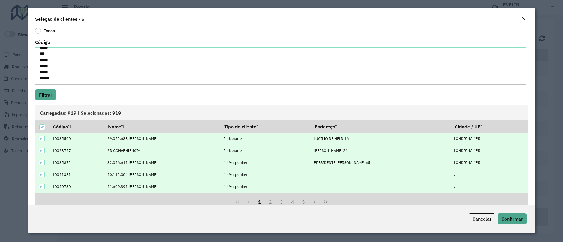
scroll to position [37, 0]
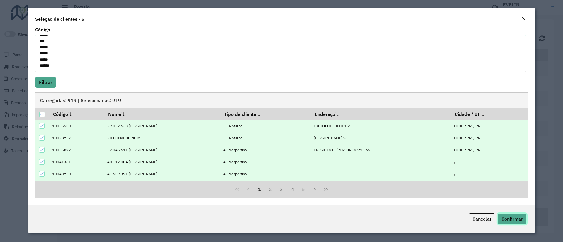
click at [519, 222] on span "Confirmar" at bounding box center [511, 219] width 21 height 6
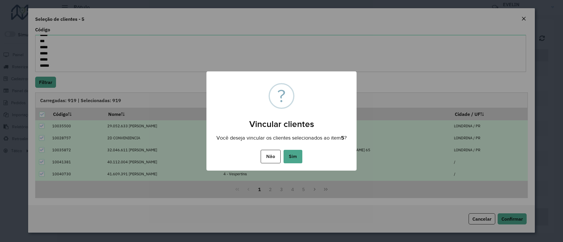
click at [516, 9] on div "× ? Vincular clientes Você deseja vincular os clientes selecionados ao item 5 ?…" at bounding box center [281, 121] width 563 height 242
click at [293, 160] on button "Sim" at bounding box center [293, 156] width 19 height 13
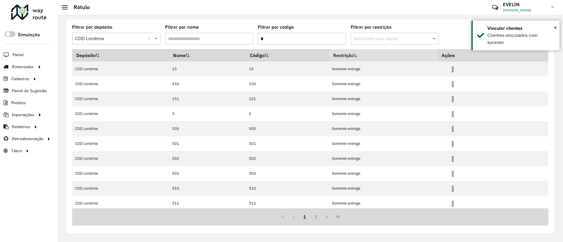
click at [303, 38] on input "*" at bounding box center [302, 39] width 88 height 12
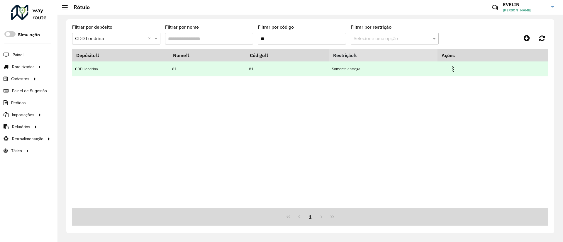
type input "**"
click at [453, 69] on img at bounding box center [452, 69] width 7 height 7
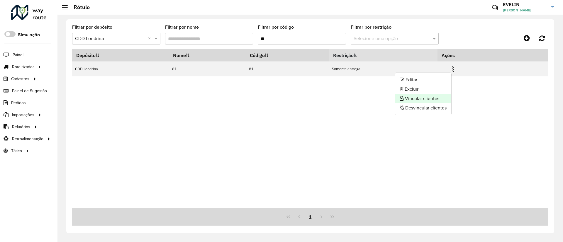
click at [429, 96] on li "Vincular clientes" at bounding box center [423, 98] width 56 height 9
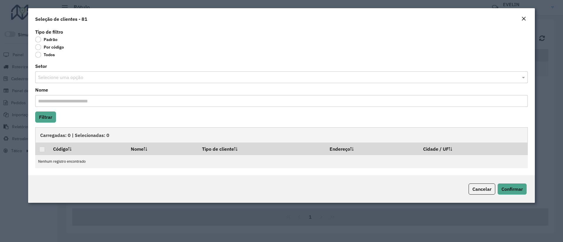
click at [59, 48] on label "Por código" at bounding box center [49, 47] width 29 height 6
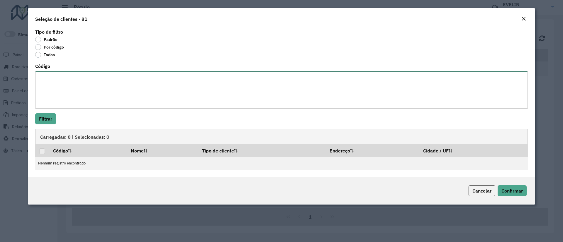
click at [50, 80] on textarea "Código" at bounding box center [281, 90] width 493 height 37
paste textarea "***** ***** ***** ***** ***** ***** ***** ***** ***** ***** ***** ***** ***** *…"
type textarea "***** ***** ***** ***** ***** ***** ***** ***** ***** ***** ***** ***** ***** *…"
click at [44, 122] on button "Filtrar" at bounding box center [45, 118] width 21 height 11
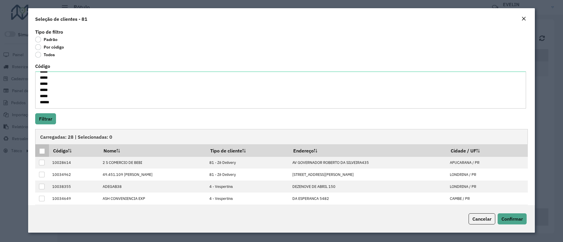
click at [40, 154] on div at bounding box center [42, 152] width 6 height 6
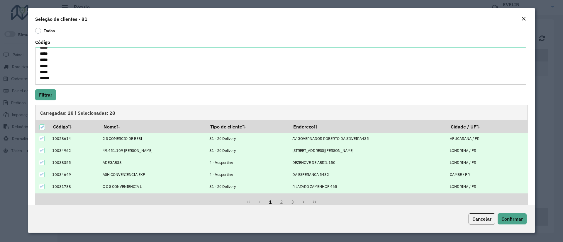
scroll to position [37, 0]
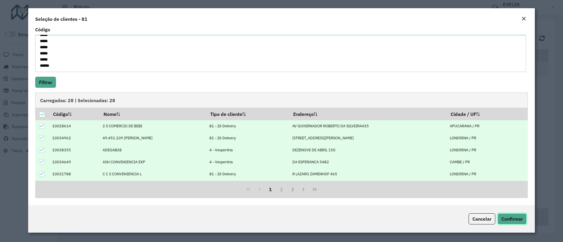
click at [508, 219] on span "Confirmar" at bounding box center [511, 219] width 21 height 6
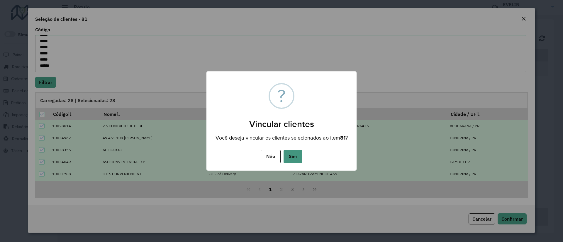
click at [291, 161] on button "Sim" at bounding box center [293, 156] width 19 height 13
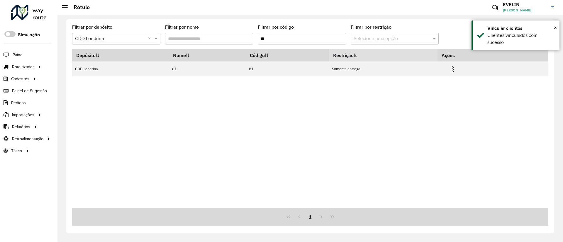
click at [279, 41] on input "**" at bounding box center [302, 39] width 88 height 12
type input "**"
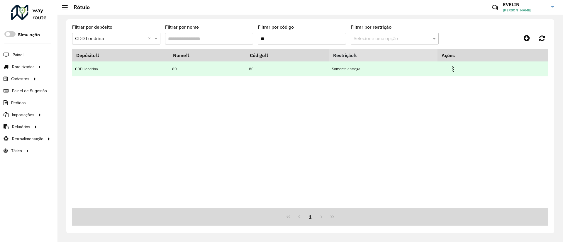
click at [453, 70] on img at bounding box center [452, 69] width 7 height 7
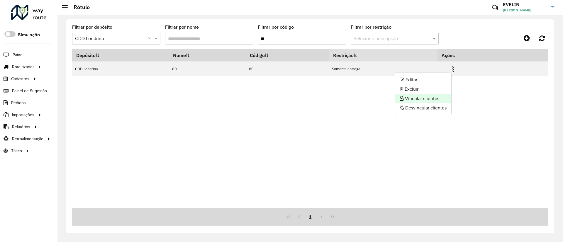
click at [437, 98] on li "Vincular clientes" at bounding box center [423, 98] width 56 height 9
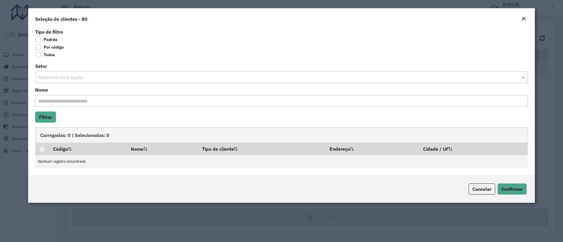
click at [46, 48] on label "Por código" at bounding box center [49, 47] width 29 height 6
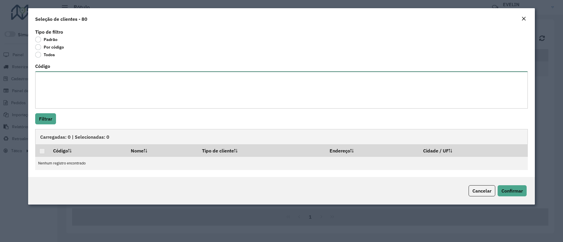
click at [48, 87] on textarea "Código" at bounding box center [281, 90] width 493 height 37
paste textarea "***** ***** ***** ***** **** ***** ***** ***** ***** ***** ***** **** ***** ***…"
type textarea "***** ***** ***** ***** **** ***** ***** ***** ***** ***** ***** **** ***** ***…"
click at [45, 113] on div "Tipo de filtro Padrão Por código Todos Código Filtrar Carregadas: 0 | Seleciona…" at bounding box center [281, 103] width 507 height 150
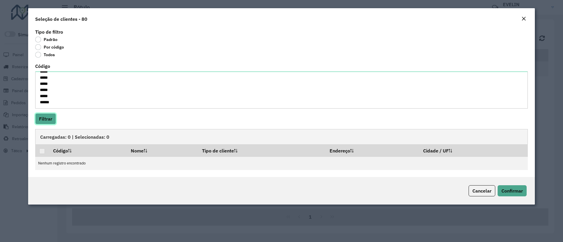
click at [45, 119] on button "Filtrar" at bounding box center [45, 118] width 21 height 11
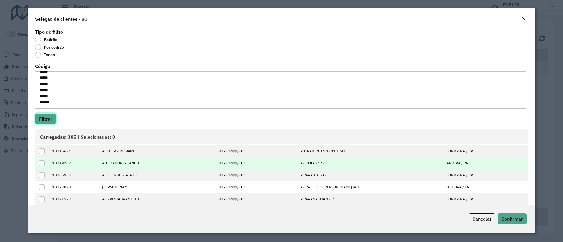
scroll to position [59, 0]
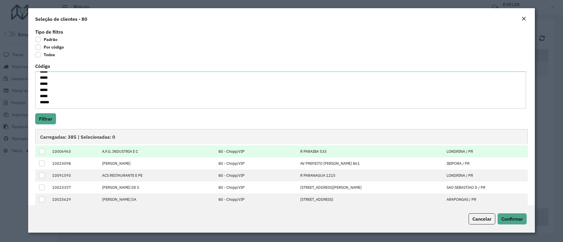
click at [40, 150] on div at bounding box center [42, 152] width 6 height 6
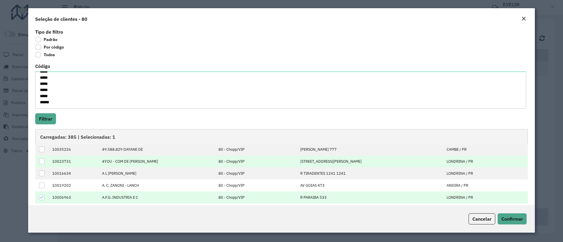
scroll to position [0, 0]
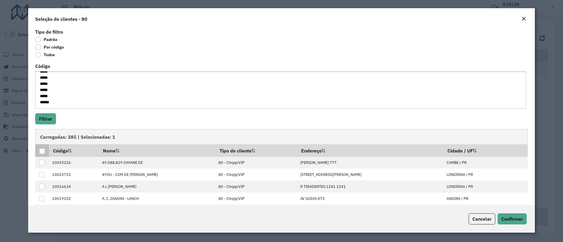
click at [40, 152] on div at bounding box center [42, 152] width 6 height 6
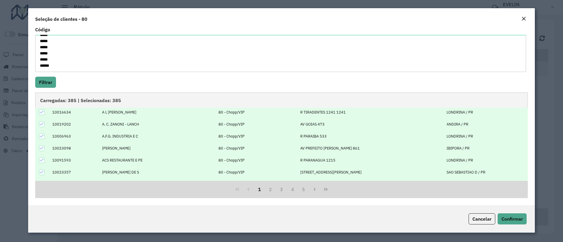
scroll to position [59, 0]
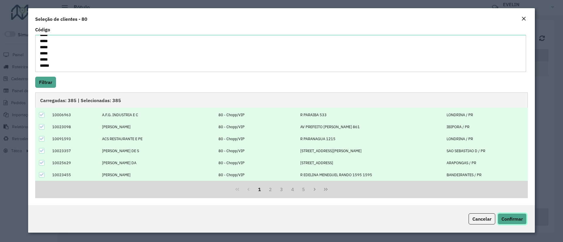
click at [525, 222] on button "Confirmar" at bounding box center [512, 219] width 29 height 11
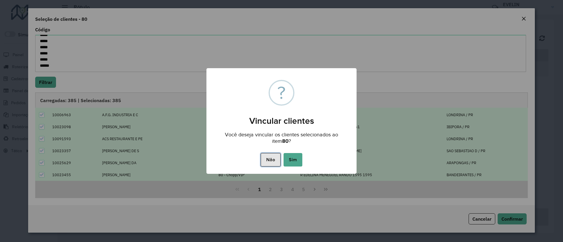
click at [280, 156] on button "Não" at bounding box center [271, 159] width 20 height 13
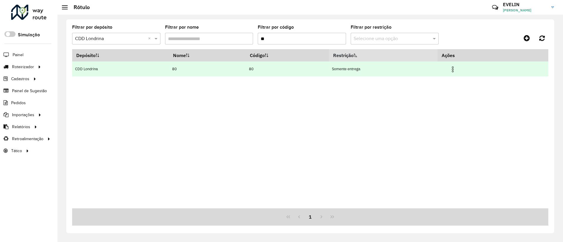
click at [456, 71] on img at bounding box center [452, 69] width 7 height 7
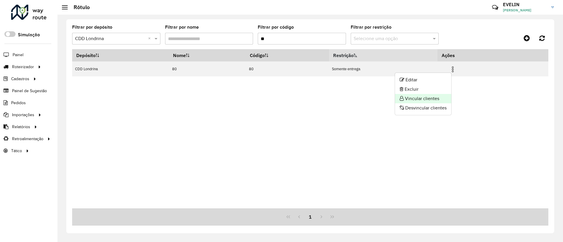
click at [414, 96] on li "Vincular clientes" at bounding box center [423, 98] width 56 height 9
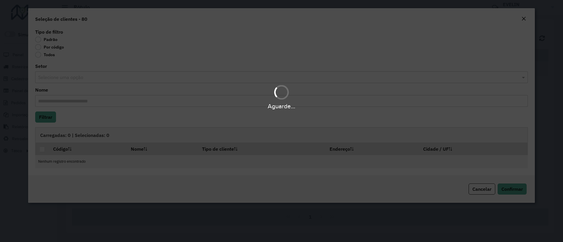
click at [59, 43] on div "Aguarde..." at bounding box center [281, 121] width 563 height 242
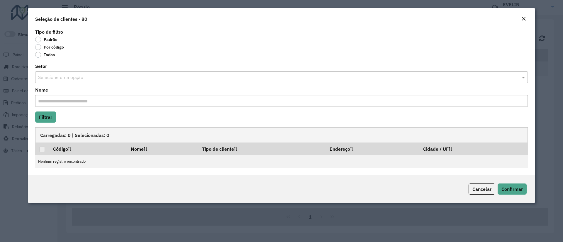
click at [58, 48] on label "Por código" at bounding box center [49, 47] width 29 height 6
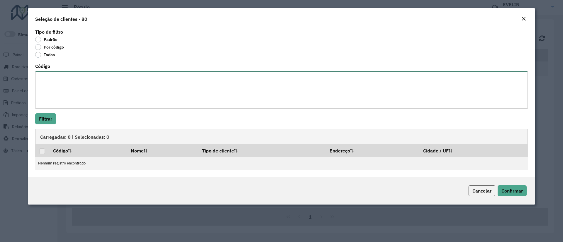
click at [57, 86] on textarea "Código" at bounding box center [281, 90] width 493 height 37
paste textarea "***** ***** ***** ***** **** ***** ***** ***** ***** ***** ***** **** ***** ***…"
type textarea "***** ***** ***** ***** **** ***** ***** ***** ***** ***** ***** **** ***** ***…"
click at [52, 121] on button "Filtrar" at bounding box center [45, 118] width 21 height 11
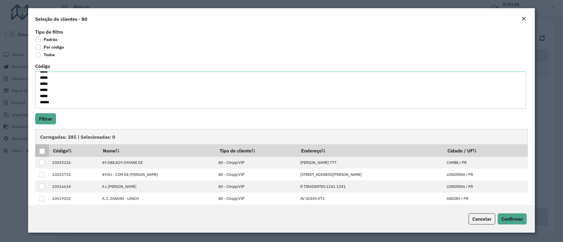
click at [40, 151] on div at bounding box center [42, 152] width 6 height 6
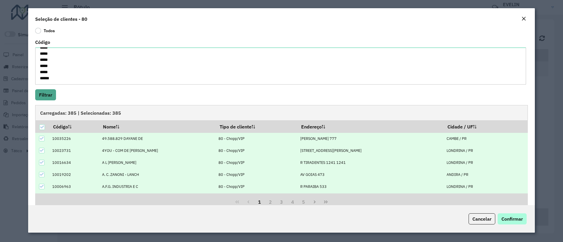
scroll to position [37, 0]
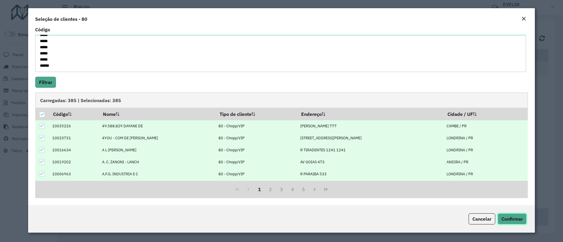
click at [520, 224] on button "Confirmar" at bounding box center [512, 219] width 29 height 11
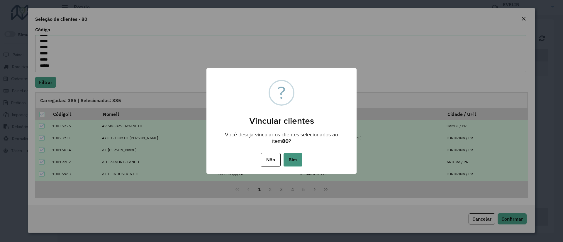
click at [295, 161] on button "Sim" at bounding box center [293, 159] width 19 height 13
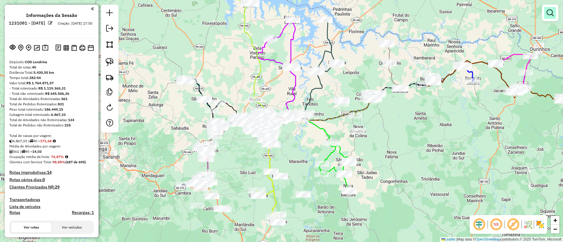
click at [552, 15] on em at bounding box center [550, 12] width 7 height 7
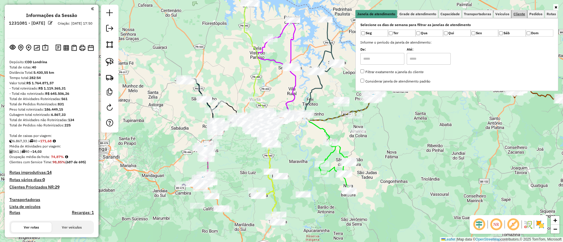
click at [525, 14] on span "Cliente" at bounding box center [519, 14] width 12 height 4
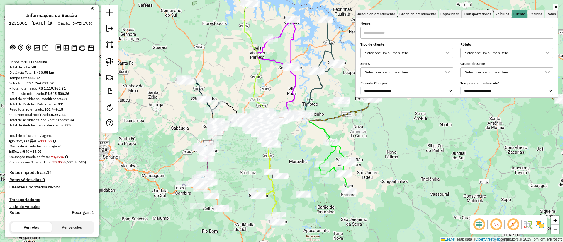
click at [408, 55] on div "Selecione um ou mais itens" at bounding box center [402, 52] width 79 height 9
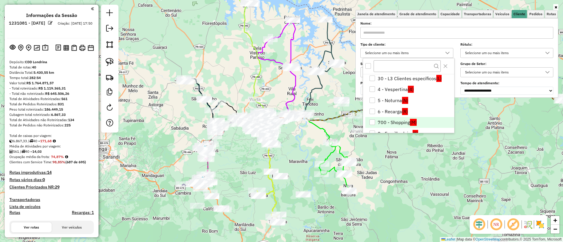
scroll to position [44, 0]
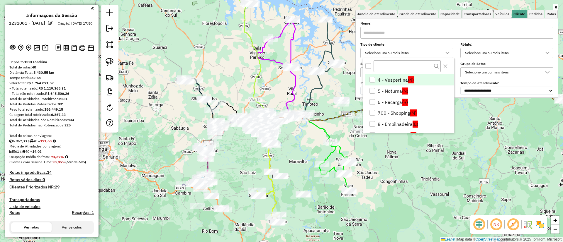
click at [394, 80] on li "4 - Vespertina (4)" at bounding box center [409, 79] width 89 height 11
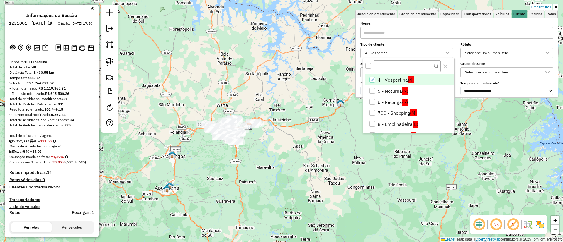
drag, startPoint x: 250, startPoint y: 79, endPoint x: 235, endPoint y: 100, distance: 26.3
click at [244, 79] on div "Limpar filtros Janela de atendimento Grade de atendimento Capacidade Transporta…" at bounding box center [281, 121] width 563 height 242
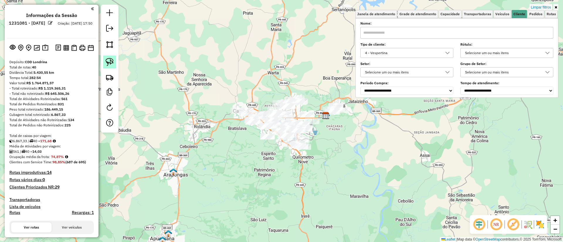
click at [110, 60] on img at bounding box center [110, 62] width 8 height 8
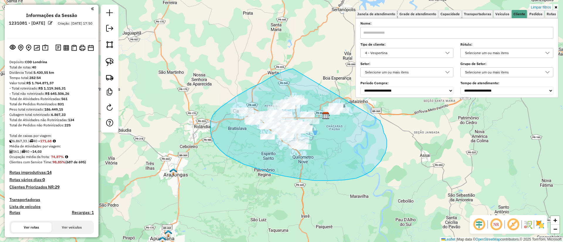
drag, startPoint x: 283, startPoint y: 72, endPoint x: 379, endPoint y: 120, distance: 107.8
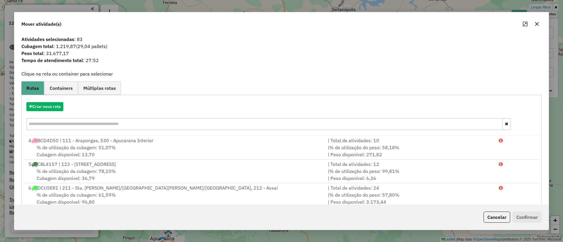
click at [537, 22] on icon "button" at bounding box center [537, 24] width 5 height 5
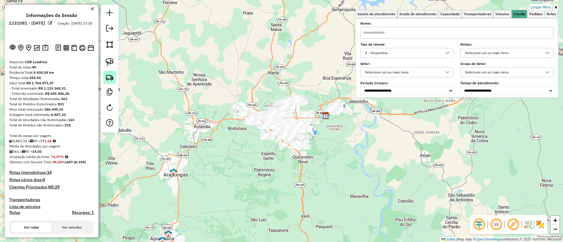
click at [105, 78] on link at bounding box center [109, 77] width 13 height 13
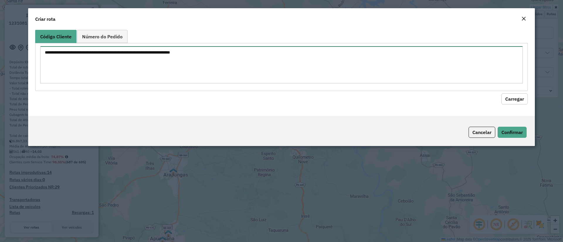
click at [133, 62] on textarea at bounding box center [281, 64] width 483 height 37
paste textarea "*** **** **** **** **** **** ***** ***** ***** ***** ***** ***** ***** ***** **…"
type textarea "*** **** **** **** **** **** ***** ***** ***** ***** ***** ***** ***** ***** **…"
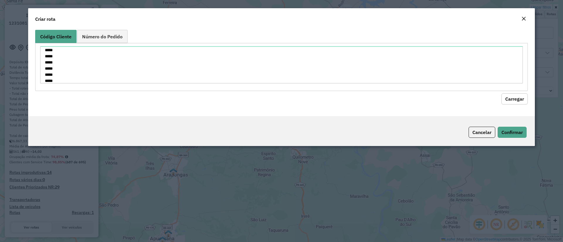
click at [526, 99] on button "Carregar" at bounding box center [514, 99] width 26 height 11
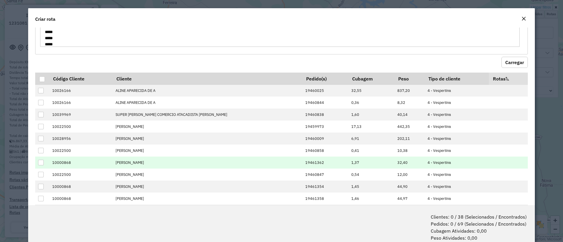
scroll to position [65, 0]
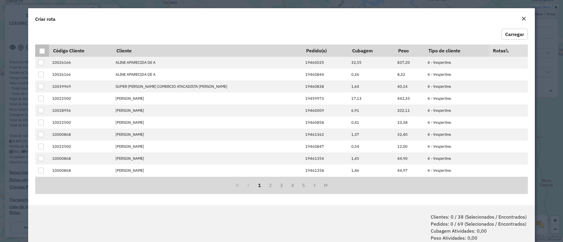
click at [41, 50] on div at bounding box center [42, 51] width 6 height 6
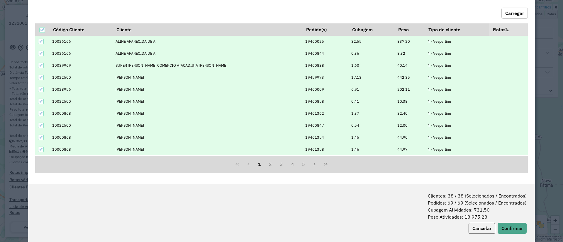
scroll to position [29, 0]
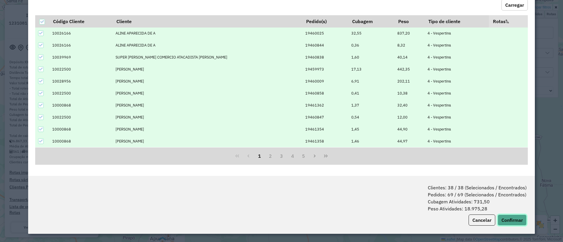
click at [517, 225] on button "Confirmar" at bounding box center [512, 220] width 29 height 11
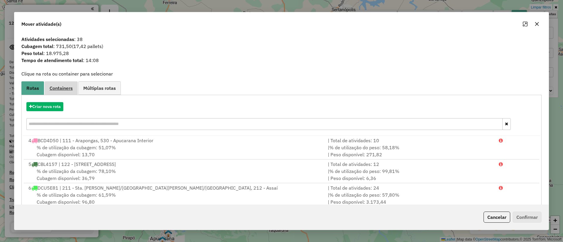
click at [52, 83] on link "Containers" at bounding box center [61, 88] width 33 height 13
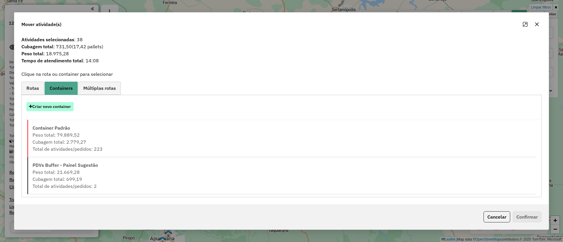
click at [60, 107] on button "Criar novo container" at bounding box center [49, 106] width 47 height 9
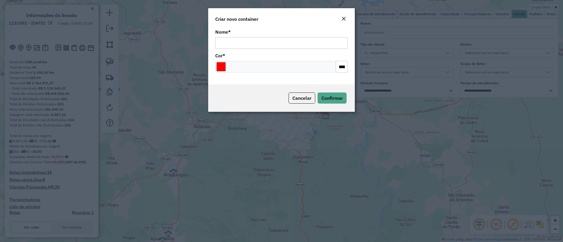
click at [253, 45] on input "Nome *" at bounding box center [281, 43] width 133 height 12
type input "**********"
click at [318, 93] on button "Confirmar" at bounding box center [332, 98] width 29 height 11
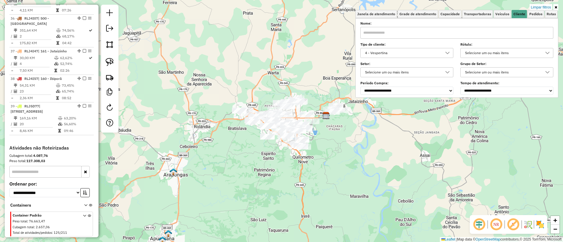
scroll to position [1447, 0]
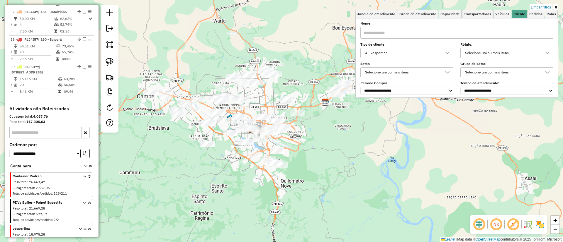
click at [88, 228] on icon at bounding box center [89, 239] width 3 height 22
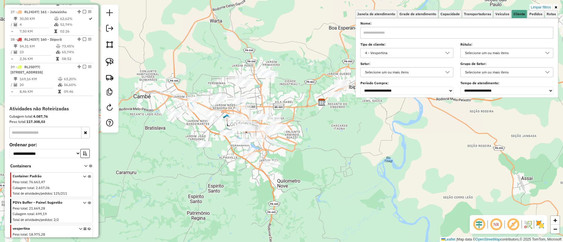
drag, startPoint x: 230, startPoint y: 28, endPoint x: 204, endPoint y: 26, distance: 26.5
click at [197, 28] on div "Limpar filtros Janela de atendimento Grade de atendimento Capacidade Transporta…" at bounding box center [281, 121] width 563 height 242
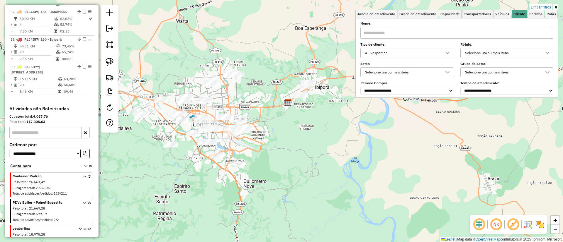
click at [432, 57] on div "4 - Vespertina" at bounding box center [402, 52] width 79 height 9
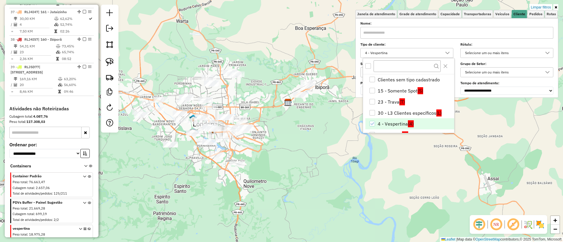
click at [386, 121] on li "4 - Vespertina (4)" at bounding box center [409, 123] width 89 height 11
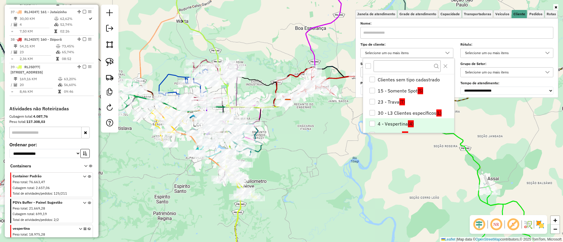
click at [388, 130] on li "5 - Noturna (N)" at bounding box center [409, 135] width 89 height 11
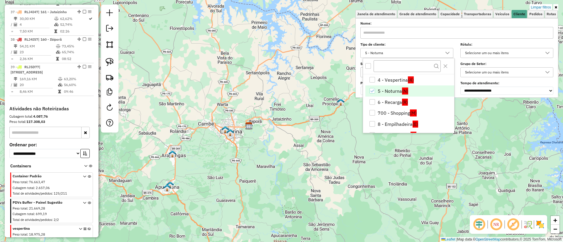
drag, startPoint x: 244, startPoint y: 90, endPoint x: 257, endPoint y: 88, distance: 13.2
click at [257, 88] on div "Limpar filtros Janela de atendimento Grade de atendimento Capacidade Transporta…" at bounding box center [281, 121] width 563 height 242
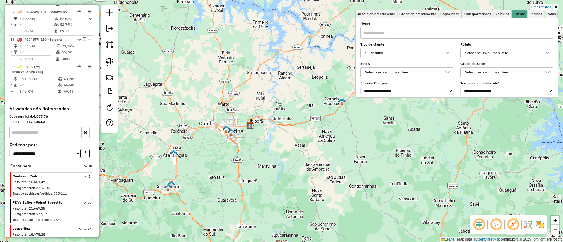
click at [397, 54] on div "5 - Noturna" at bounding box center [402, 52] width 79 height 9
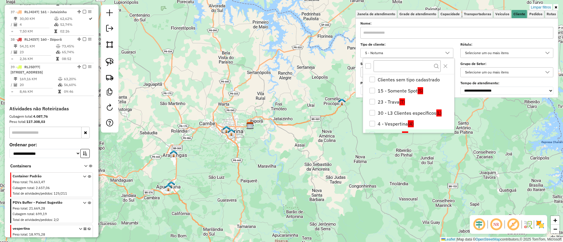
scroll to position [8, 0]
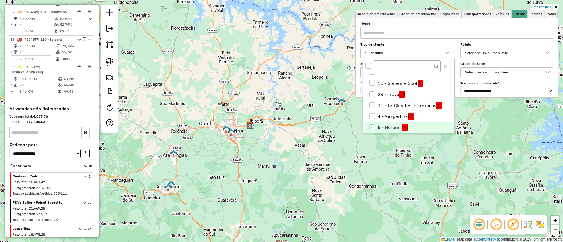
click at [540, 7] on link "Limpar filtros" at bounding box center [541, 7] width 23 height 6
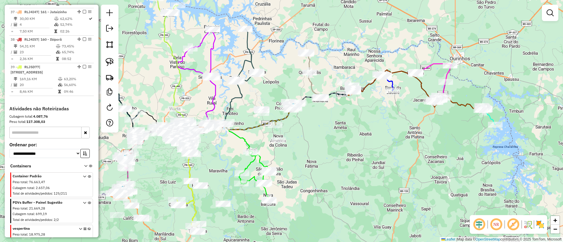
drag, startPoint x: 397, startPoint y: 38, endPoint x: 347, endPoint y: 42, distance: 49.7
click at [352, 40] on div "Janela de atendimento Grade de atendimento Capacidade Transportadoras Veículos …" at bounding box center [281, 121] width 563 height 242
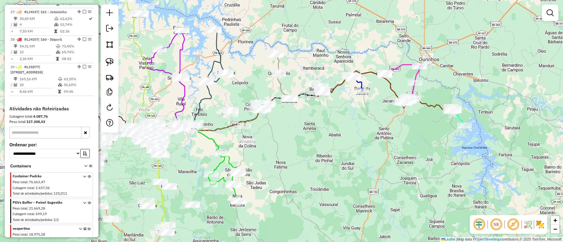
drag, startPoint x: 447, startPoint y: 57, endPoint x: 393, endPoint y: 46, distance: 55.0
click at [393, 46] on div "Janela de atendimento Grade de atendimento Capacidade Transportadoras Veículos …" at bounding box center [281, 121] width 563 height 242
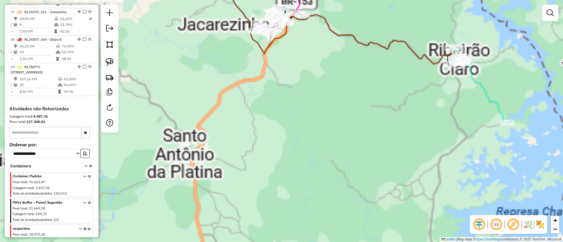
click at [268, 96] on div "Janela de atendimento Grade de atendimento Capacidade Transportadoras Veículos …" at bounding box center [281, 121] width 563 height 242
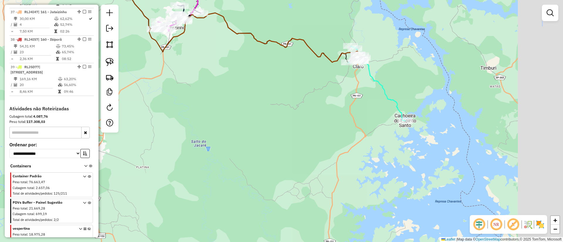
drag, startPoint x: 320, startPoint y: 96, endPoint x: 235, endPoint y: 82, distance: 86.5
click at [235, 82] on div "Janela de atendimento Grade de atendimento Capacidade Transportadoras Veículos …" at bounding box center [281, 121] width 563 height 242
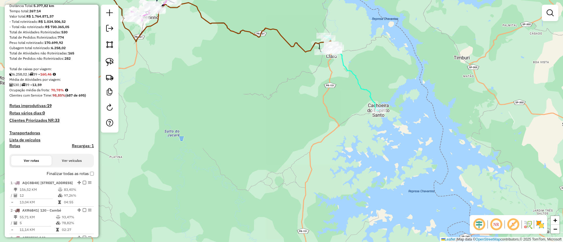
scroll to position [0, 0]
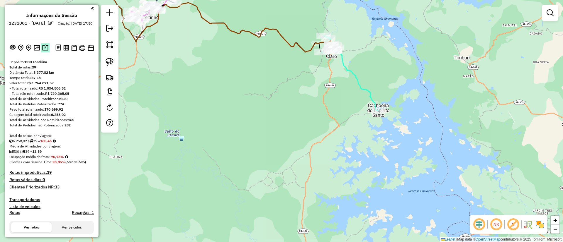
click at [45, 47] on img at bounding box center [45, 48] width 6 height 7
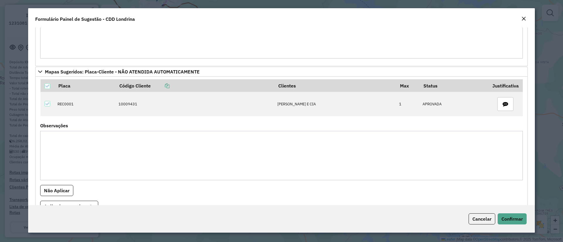
scroll to position [440, 0]
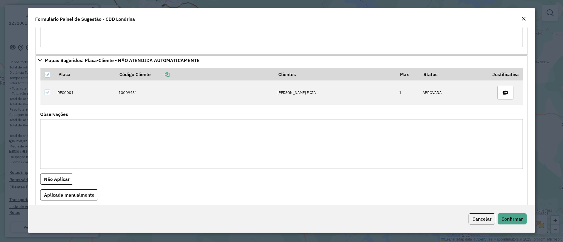
click at [523, 18] on em "Close" at bounding box center [523, 18] width 5 height 5
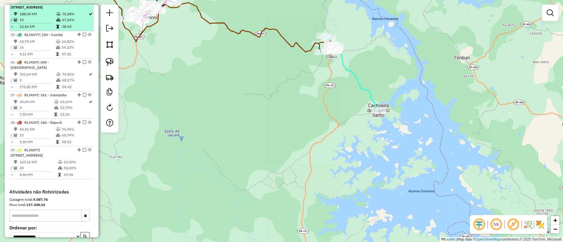
scroll to position [1447, 0]
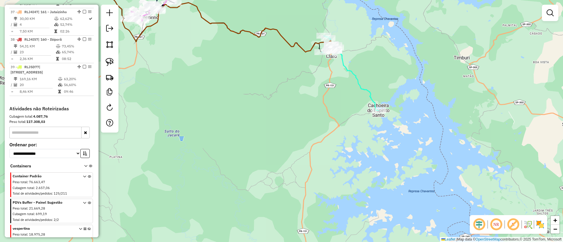
click at [88, 202] on icon at bounding box center [89, 213] width 3 height 22
